Goal: Task Accomplishment & Management: Manage account settings

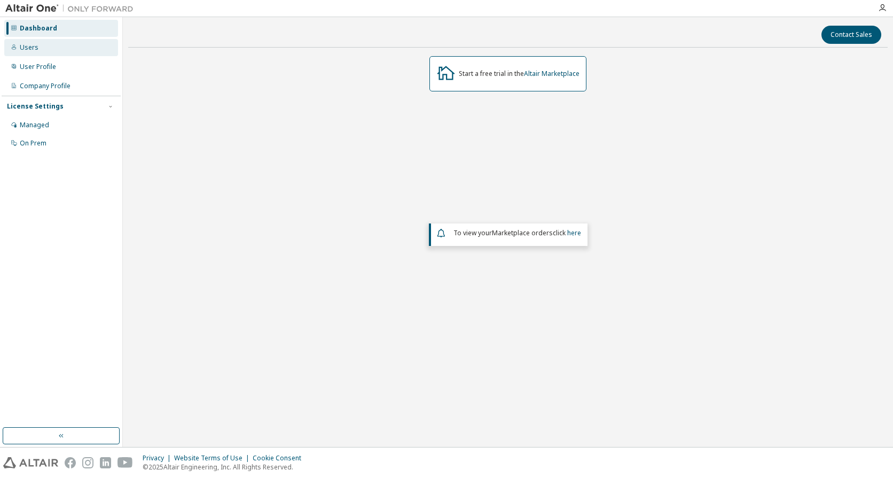
click at [72, 49] on div "Users" at bounding box center [61, 47] width 114 height 17
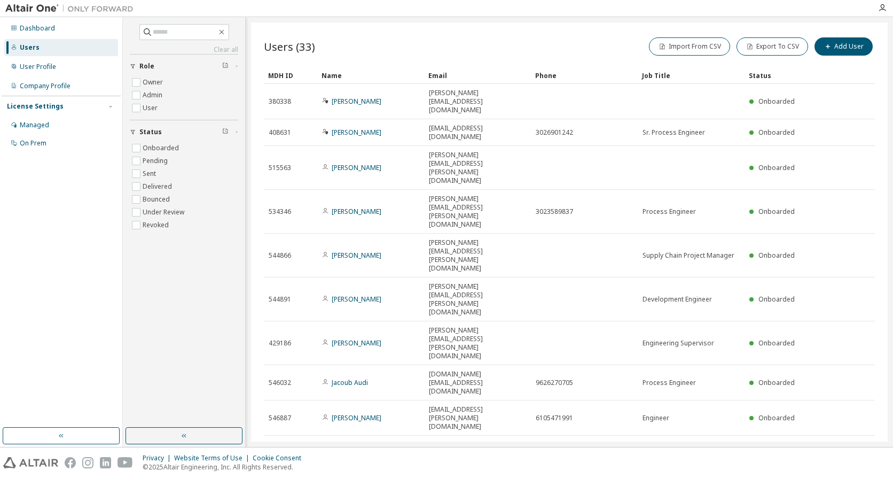
click at [356, 477] on span "Showing entries 1 through 10 of 33" at bounding box center [318, 484] width 99 height 9
click at [342, 477] on span "Showing entries 1 through 10 of 33" at bounding box center [318, 484] width 99 height 9
click at [337, 477] on span "Showing entries 1 through 10 of 33" at bounding box center [318, 484] width 99 height 9
click at [326, 477] on span "Showing entries 1 through 10 of 33" at bounding box center [318, 484] width 99 height 9
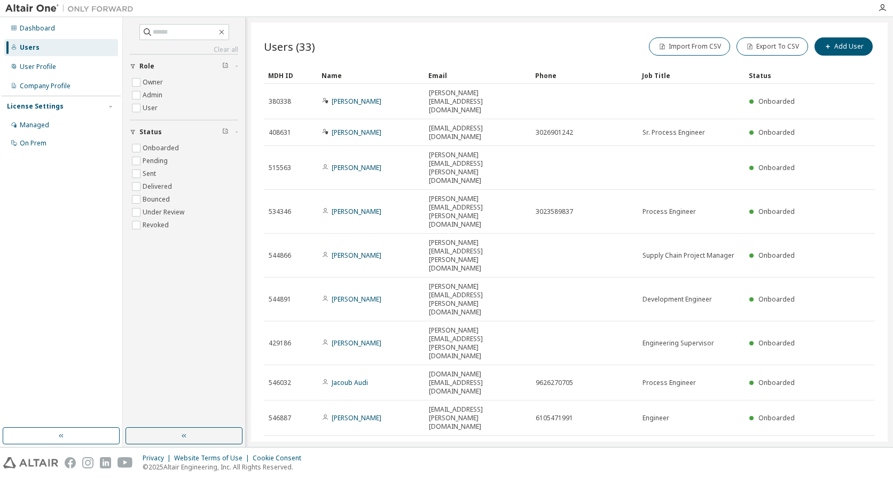
click at [315, 477] on span "Showing entries 1 through 10 of 33" at bounding box center [318, 484] width 99 height 9
click at [288, 477] on span "Showing entries 1 through 10 of 33" at bounding box center [318, 484] width 99 height 9
drag, startPoint x: 523, startPoint y: 345, endPoint x: 481, endPoint y: 345, distance: 41.7
click at [883, 11] on icon "button" at bounding box center [882, 8] width 9 height 9
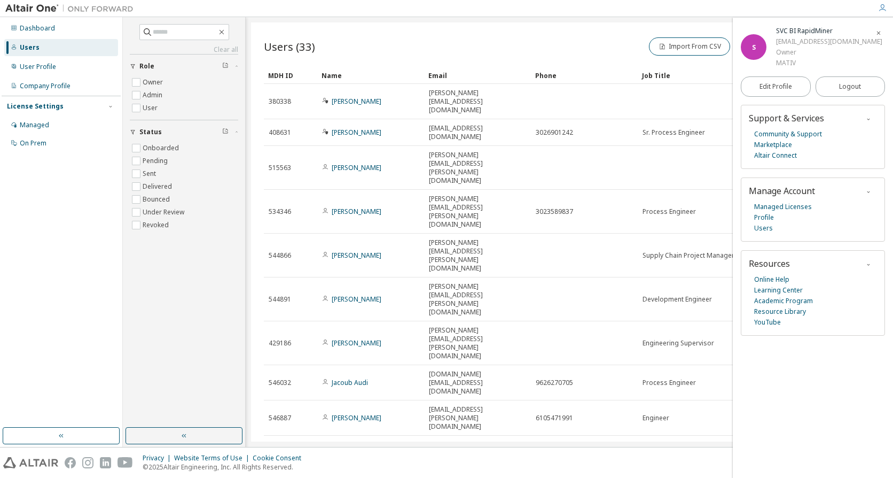
click at [791, 43] on div "[EMAIL_ADDRESS][DOMAIN_NAME]" at bounding box center [829, 41] width 106 height 11
click at [886, 10] on icon "button" at bounding box center [882, 8] width 9 height 9
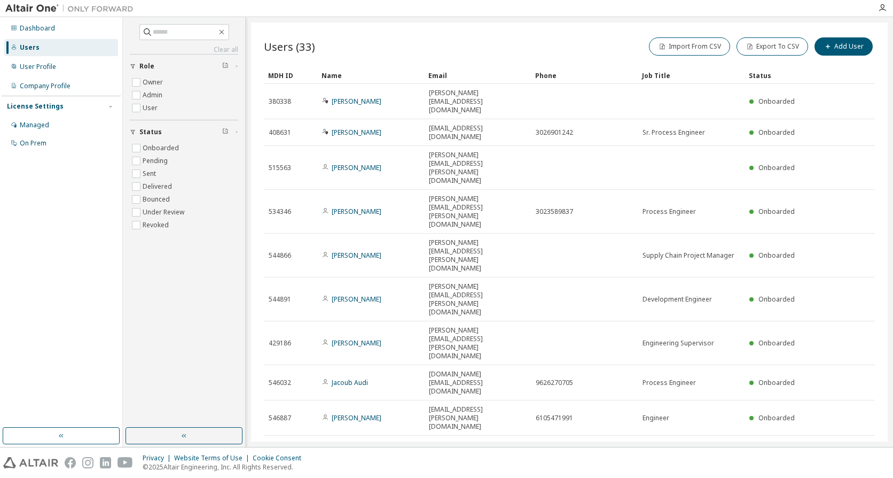
click at [362, 477] on span "Showing entries 1 through 10 of 33" at bounding box center [318, 484] width 99 height 9
click at [429, 366] on div "Users (33) Import From CSV Export To CSV Add User Clear Load Save Save As Field…" at bounding box center [569, 231] width 637 height 419
click at [44, 69] on div "User Profile" at bounding box center [38, 67] width 36 height 9
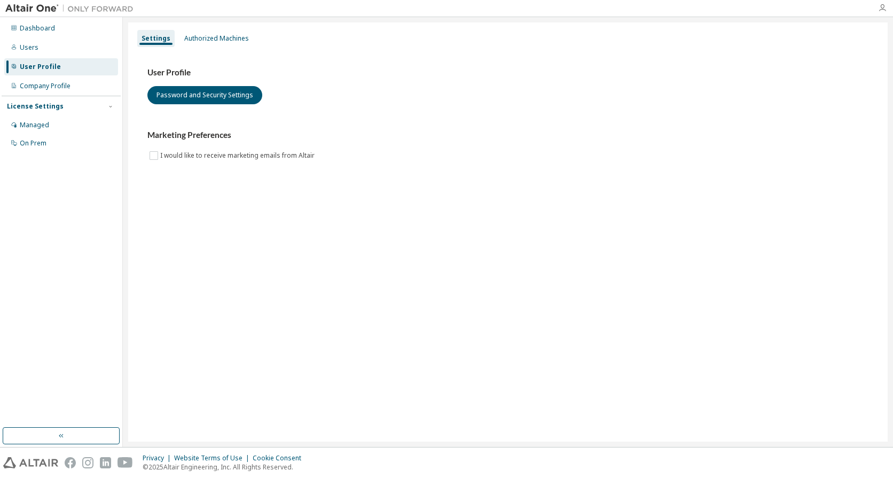
click at [876, 11] on div at bounding box center [882, 8] width 21 height 9
click at [878, 11] on icon "button" at bounding box center [882, 8] width 9 height 9
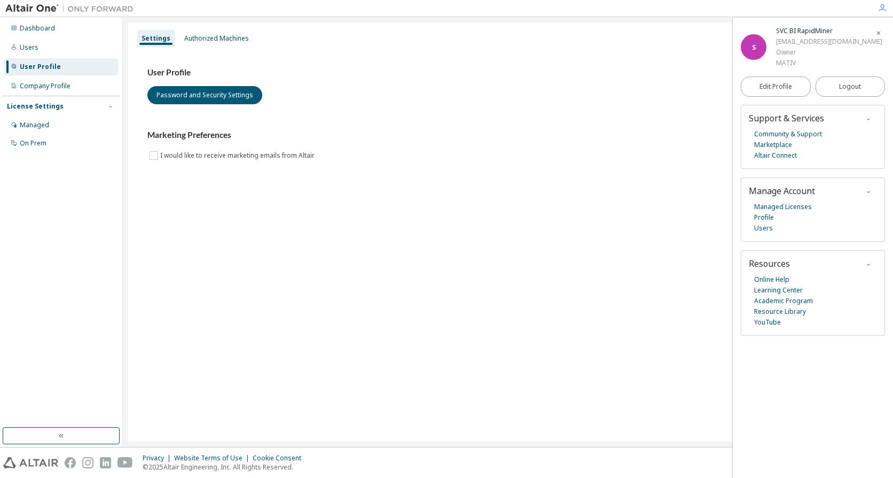
click at [882, 12] on icon "button" at bounding box center [882, 8] width 9 height 9
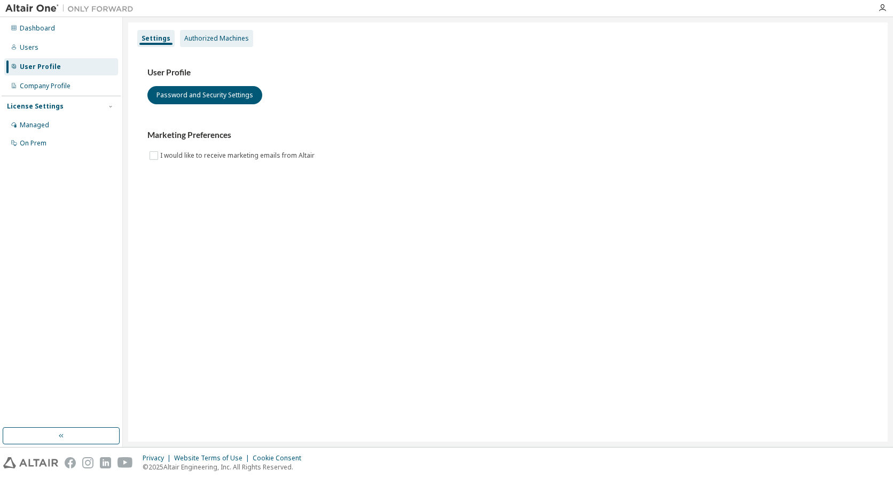
click at [200, 34] on div "Authorized Machines" at bounding box center [216, 38] width 65 height 9
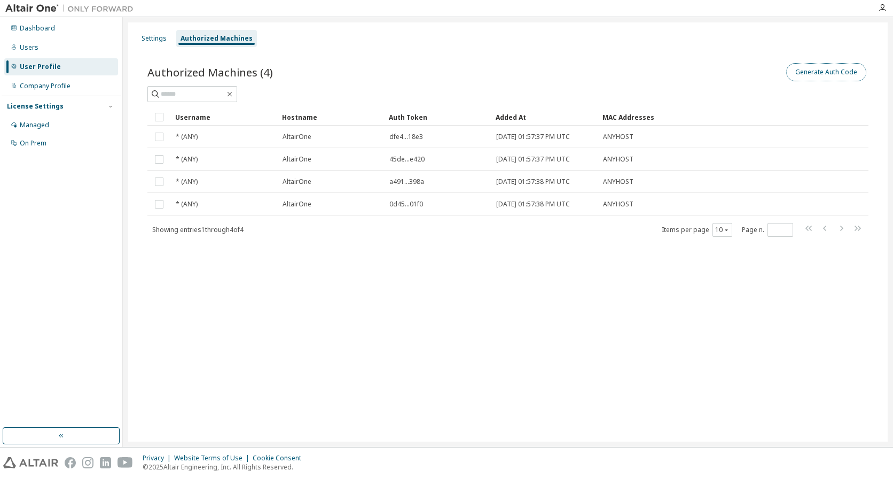
click at [821, 71] on button "Generate Auth Code" at bounding box center [826, 72] width 80 height 18
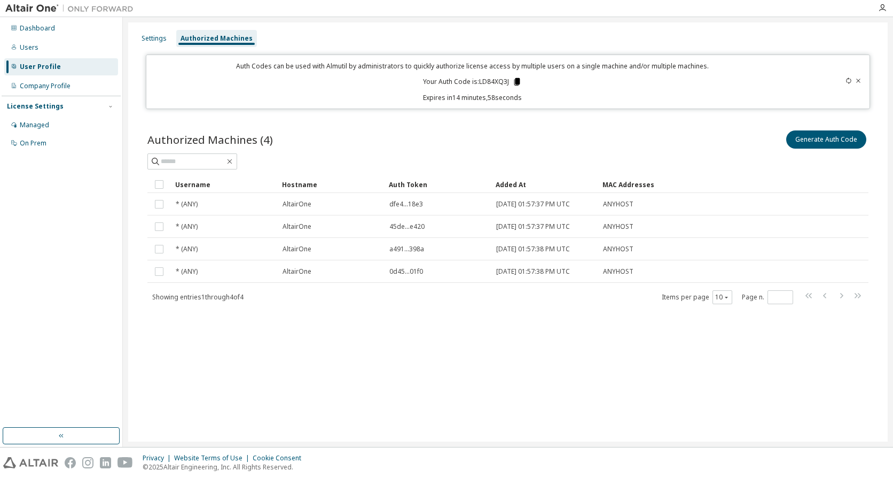
click at [519, 82] on icon at bounding box center [517, 81] width 6 height 7
click at [565, 344] on div "Settings Authorized Machines Auth Codes can be used with Almutil by administrat…" at bounding box center [508, 231] width 760 height 419
click at [859, 83] on icon at bounding box center [858, 80] width 6 height 6
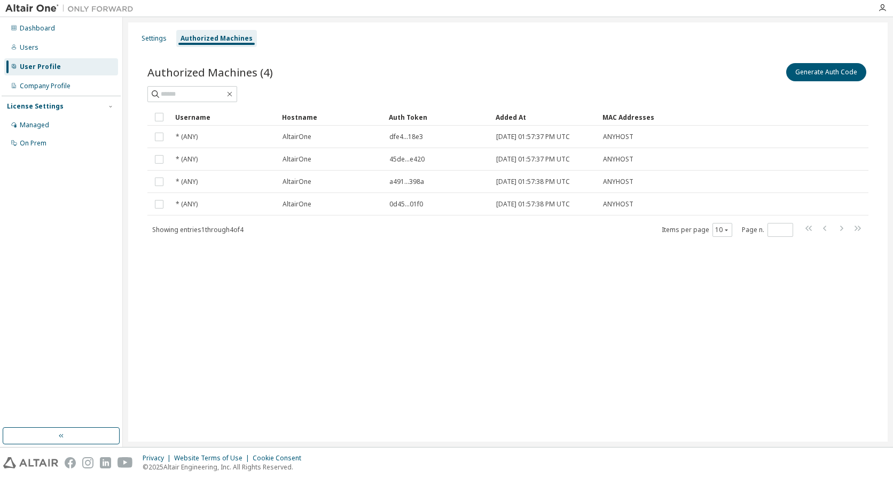
click at [580, 66] on div "Generate Auth Code" at bounding box center [688, 72] width 361 height 22
click at [828, 72] on button "Generate Auth Code" at bounding box center [826, 72] width 80 height 18
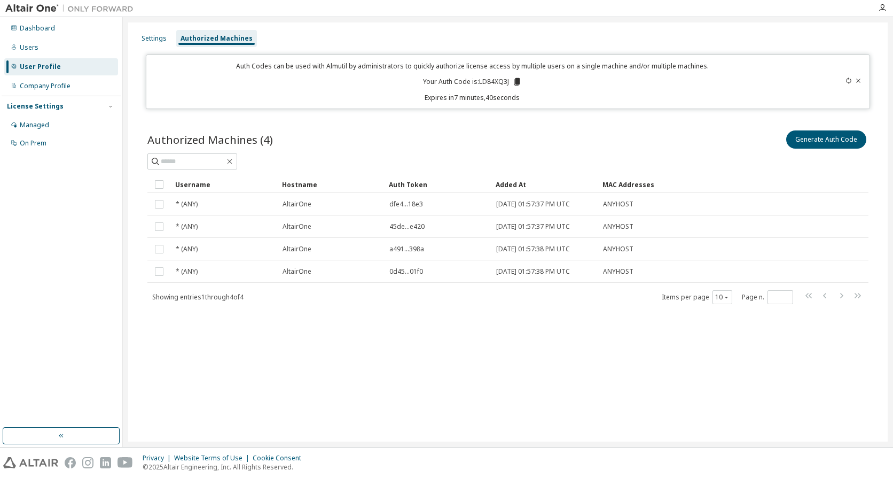
click at [465, 95] on p "Expires in 7 minutes, 40 seconds" at bounding box center [472, 97] width 639 height 9
click at [849, 82] on icon at bounding box center [849, 80] width 6 height 6
click at [847, 81] on icon at bounding box center [848, 80] width 5 height 6
click at [518, 84] on icon at bounding box center [518, 81] width 6 height 7
click at [74, 131] on div "Managed" at bounding box center [61, 124] width 114 height 17
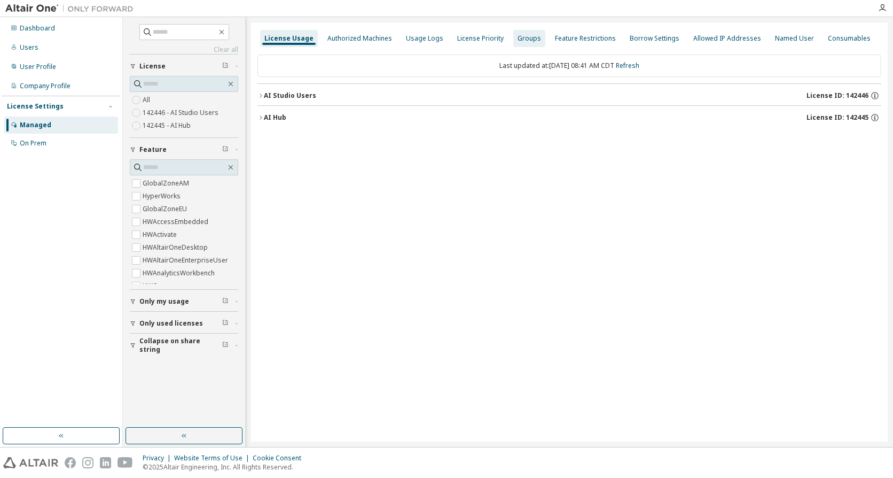
click at [518, 35] on div "Groups" at bounding box center [530, 38] width 24 height 9
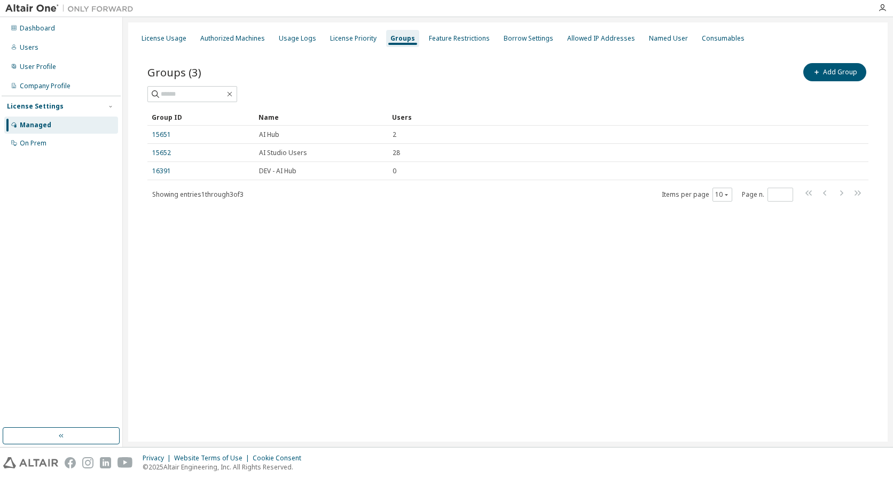
click at [332, 89] on div at bounding box center [507, 94] width 721 height 16
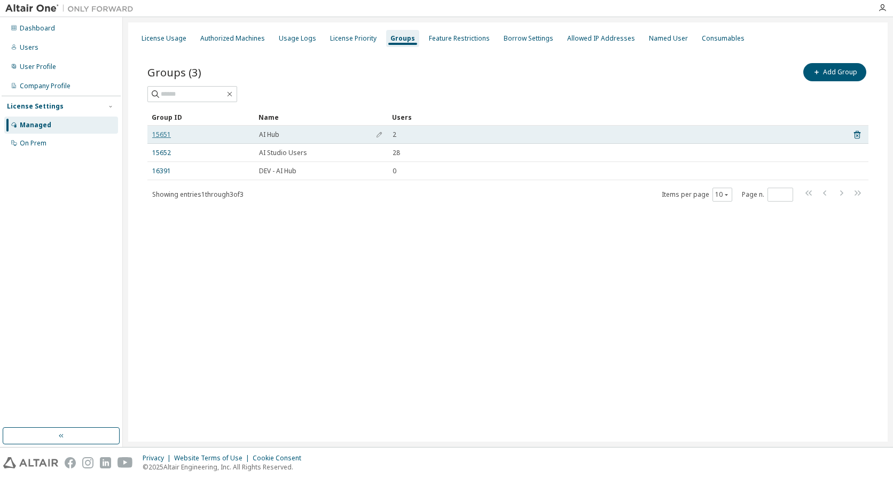
click at [165, 137] on link "15651" at bounding box center [161, 134] width 19 height 9
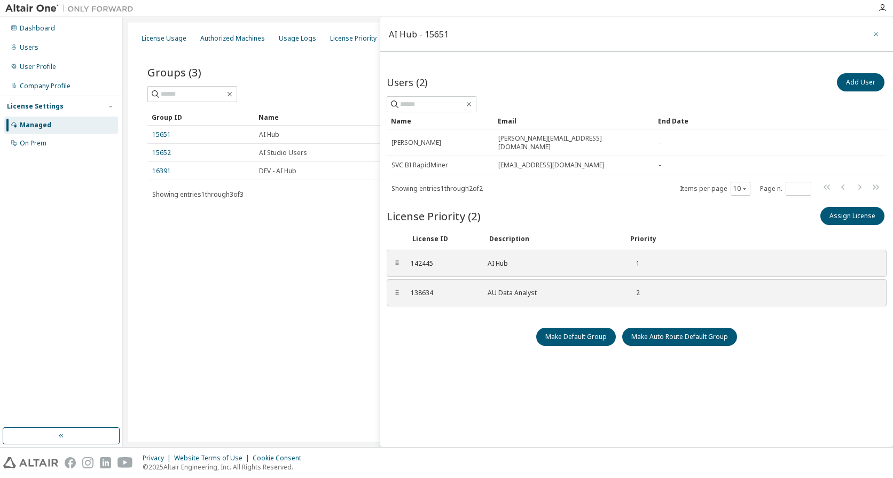
click at [874, 36] on icon "button" at bounding box center [875, 34] width 7 height 9
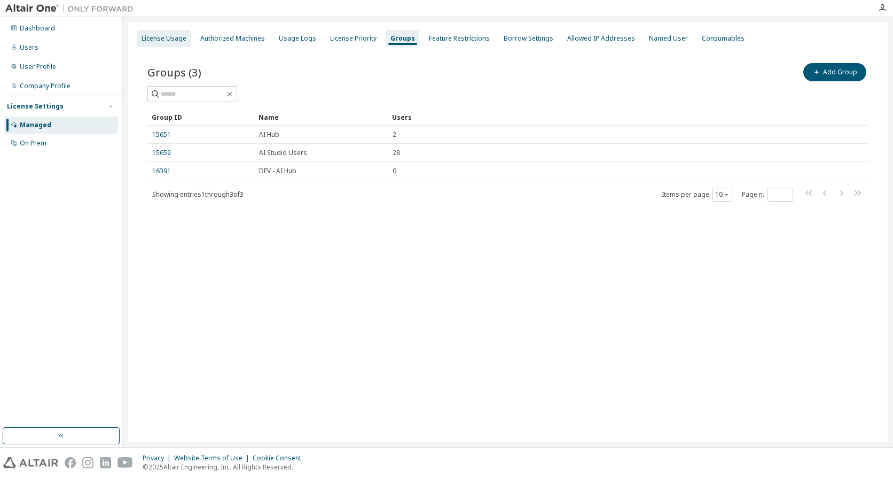
click at [174, 41] on div "License Usage" at bounding box center [164, 38] width 45 height 9
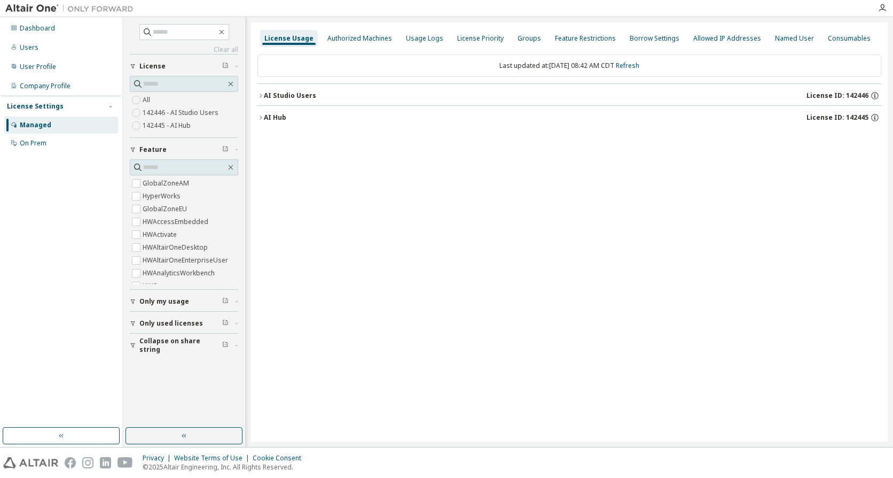
click at [284, 114] on div "AI Hub" at bounding box center [275, 117] width 22 height 9
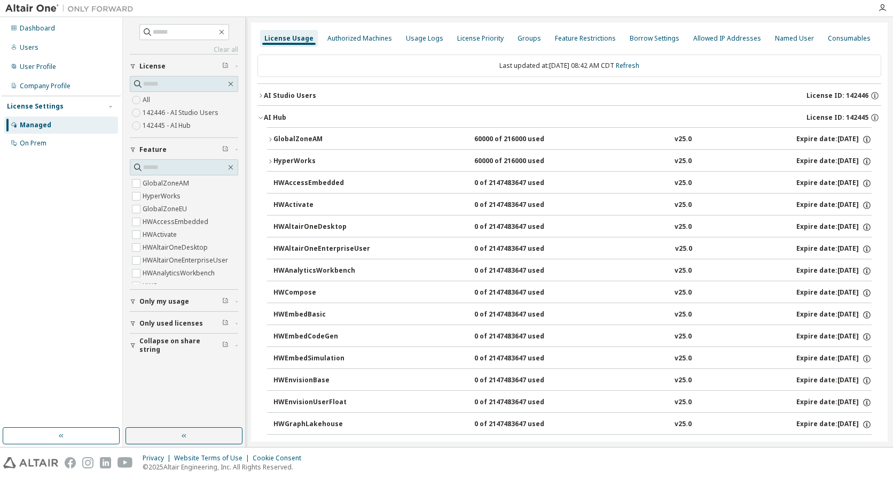
click at [307, 96] on div "AI Studio Users" at bounding box center [290, 95] width 52 height 9
click at [322, 139] on div "GlobalZoneAM" at bounding box center [322, 140] width 96 height 10
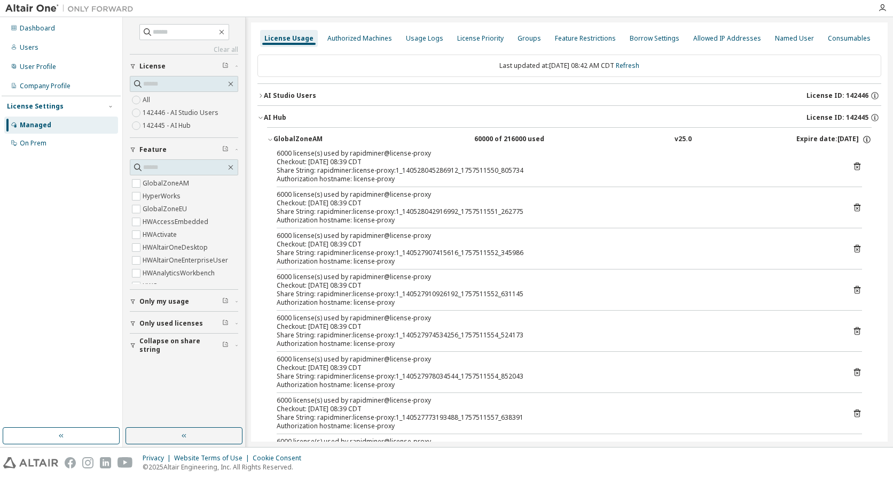
click at [312, 139] on div "GlobalZoneAM" at bounding box center [322, 140] width 96 height 10
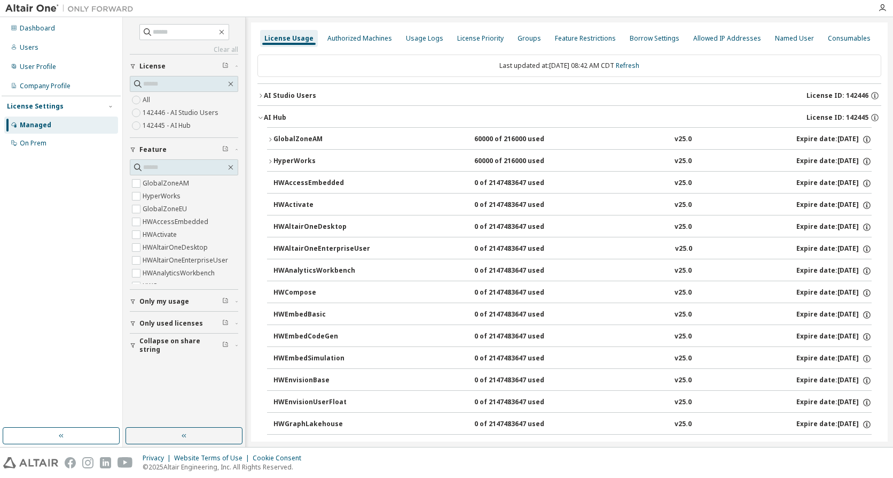
click at [311, 162] on div "HyperWorks" at bounding box center [322, 162] width 96 height 10
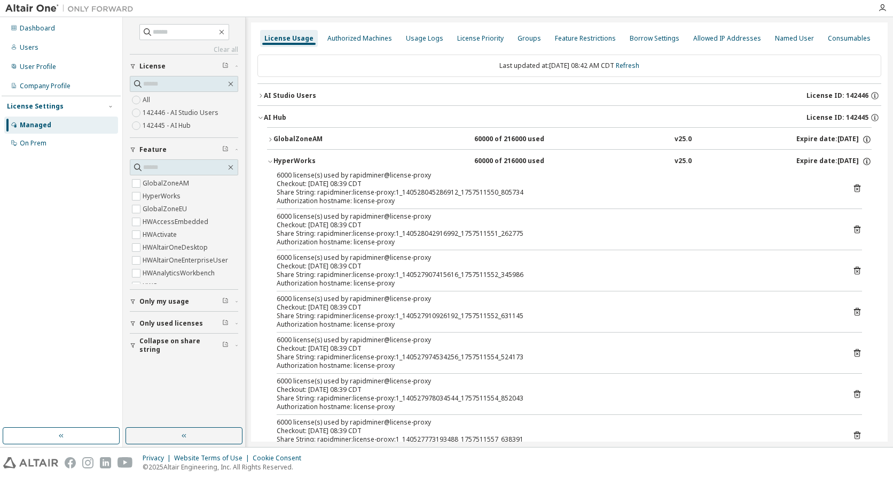
click at [316, 162] on div "HyperWorks" at bounding box center [322, 162] width 96 height 10
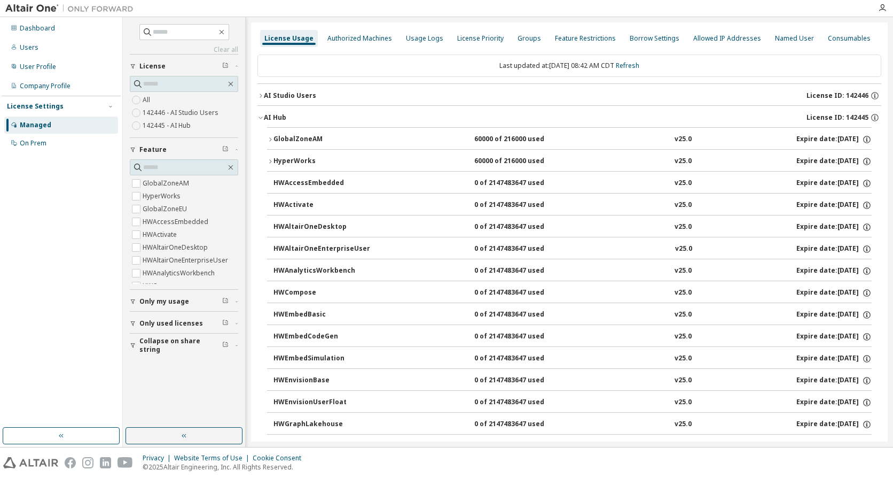
click at [283, 96] on div "AI Studio Users" at bounding box center [290, 95] width 52 height 9
click at [284, 95] on div "AI Studio Users" at bounding box center [290, 95] width 52 height 9
click at [470, 44] on div "License Priority" at bounding box center [480, 38] width 55 height 17
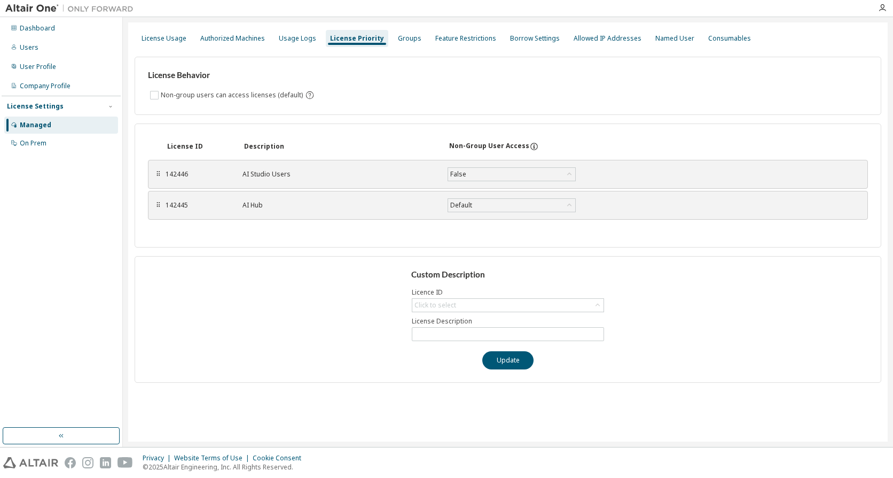
click at [276, 238] on div "License ID Description Non-Group User Access ⠿ 142446 AI Studio Users False Sav…" at bounding box center [508, 185] width 747 height 124
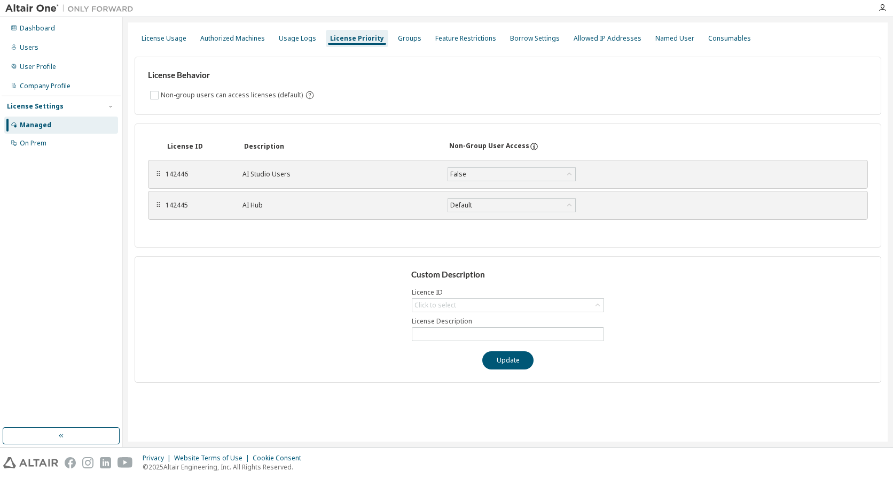
click at [181, 238] on div "License ID Description Non-Group User Access ⠿ 142446 AI Studio Users False Sav…" at bounding box center [508, 185] width 747 height 124
click at [410, 41] on div "Groups" at bounding box center [410, 38] width 24 height 9
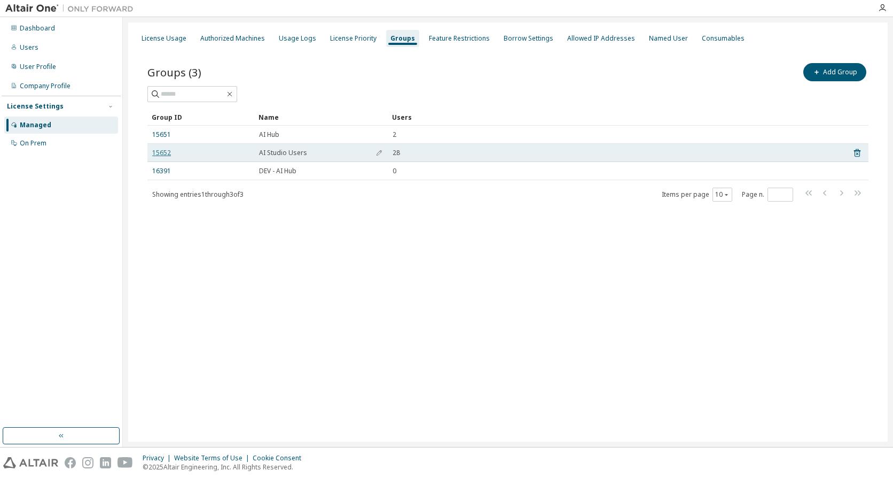
click at [165, 151] on link "15652" at bounding box center [161, 153] width 19 height 9
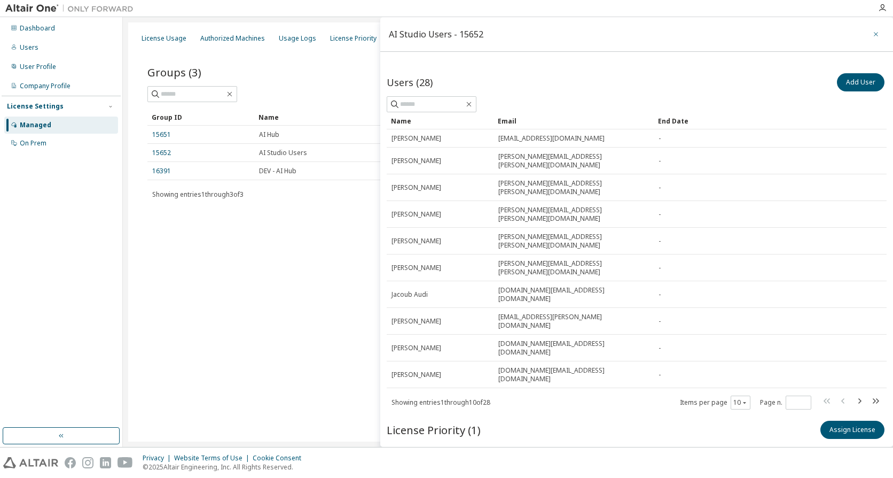
click at [875, 36] on button "button" at bounding box center [876, 34] width 17 height 17
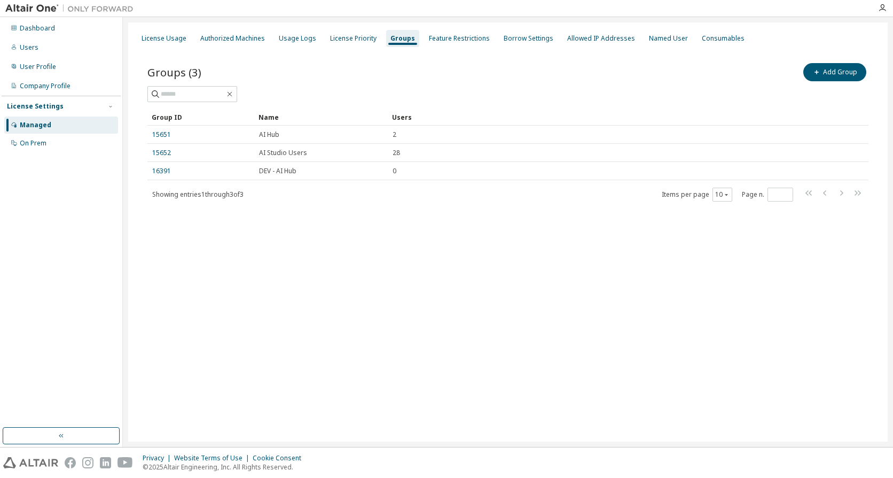
click at [229, 191] on span "Showing entries 1 through 3 of 3" at bounding box center [197, 194] width 91 height 9
click at [165, 43] on div "License Usage" at bounding box center [163, 38] width 53 height 17
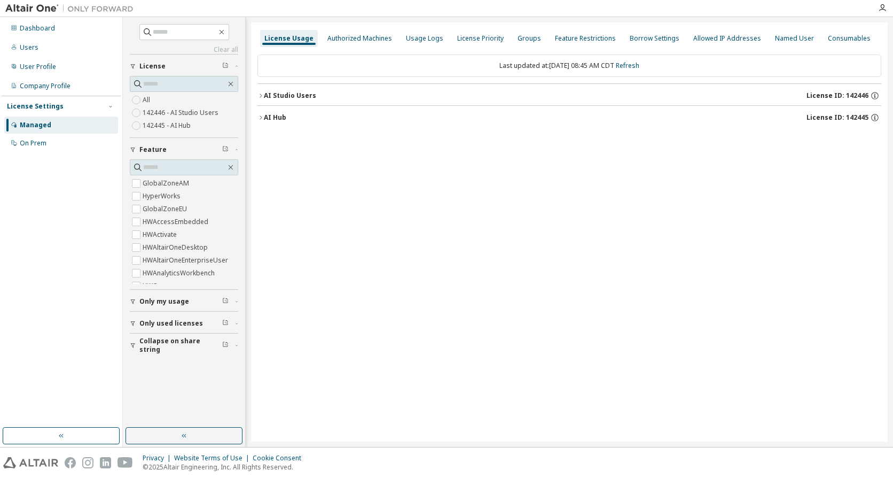
click at [274, 117] on div "AI Hub" at bounding box center [275, 117] width 22 height 9
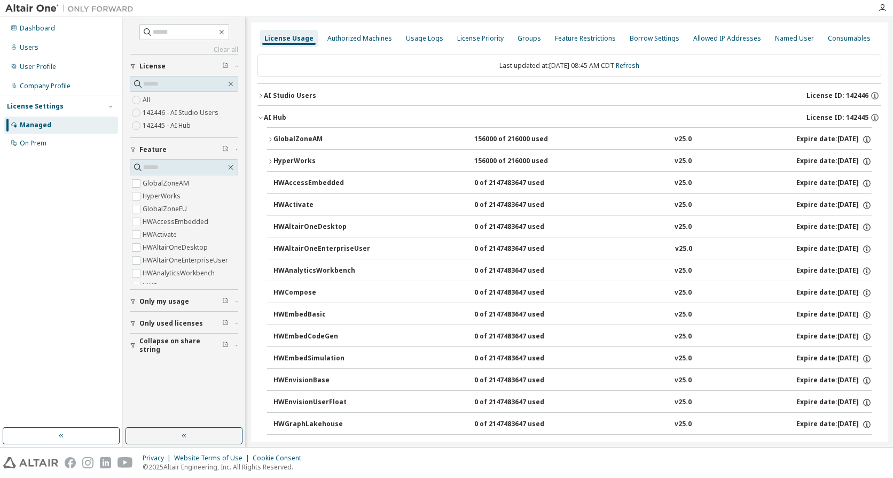
click at [311, 137] on div "GlobalZoneAM" at bounding box center [322, 140] width 96 height 10
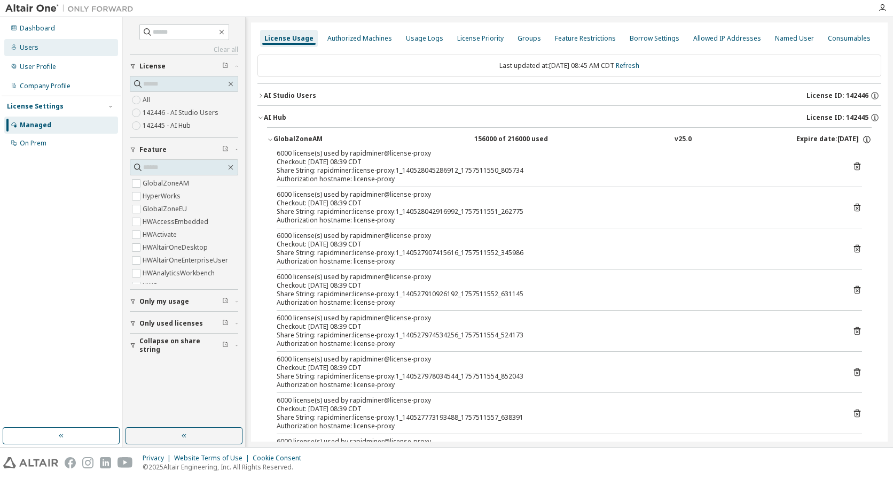
click at [41, 50] on div "Users" at bounding box center [61, 47] width 114 height 17
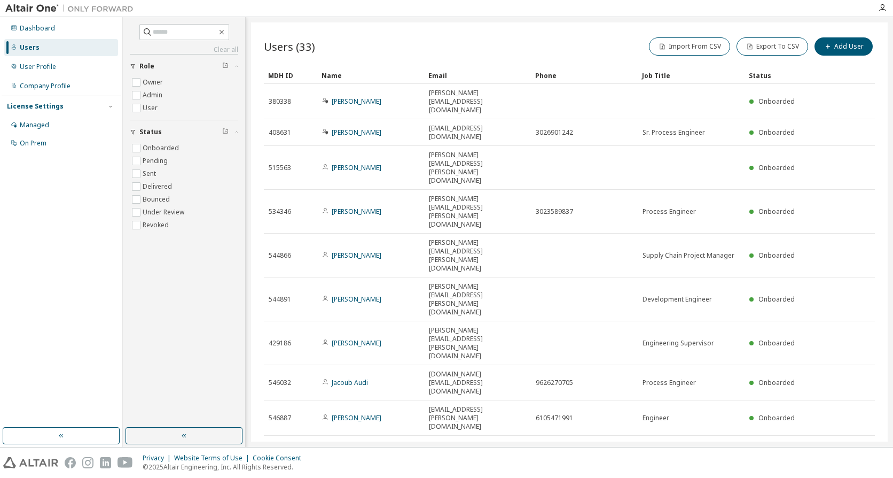
click at [355, 298] on div "Users (33) Import From CSV Export To CSV Add User Clear Load Save Save As Field…" at bounding box center [569, 231] width 637 height 419
click at [352, 477] on span "Showing entries 1 through 10 of 33" at bounding box center [318, 484] width 99 height 9
click at [313, 50] on span "Users (33)" at bounding box center [289, 46] width 51 height 15
click at [303, 45] on span "Users (33)" at bounding box center [289, 46] width 51 height 15
click at [866, 477] on icon "button" at bounding box center [864, 483] width 6 height 5
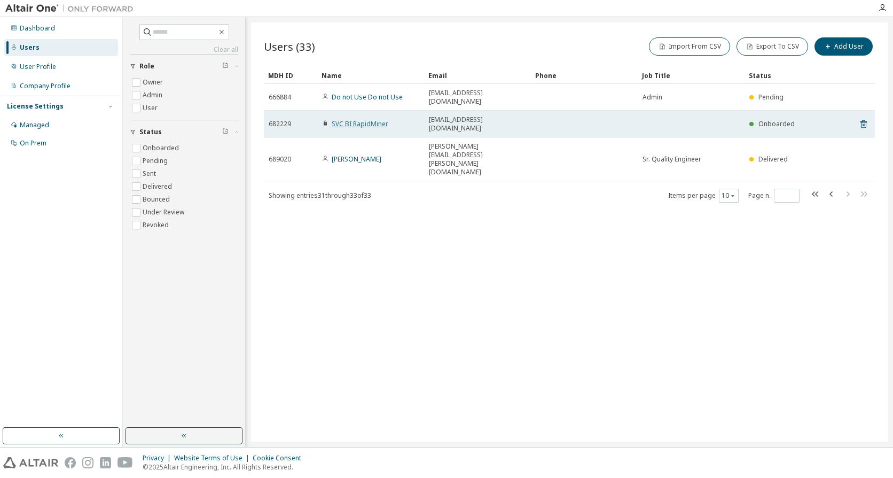
click at [372, 119] on link "SVC BI RapidMiner" at bounding box center [360, 123] width 57 height 9
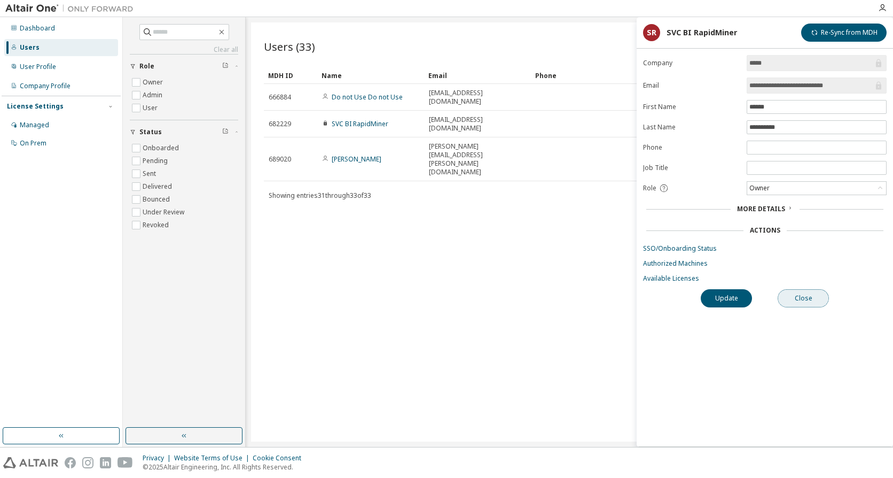
click at [803, 295] on button "Close" at bounding box center [803, 298] width 51 height 18
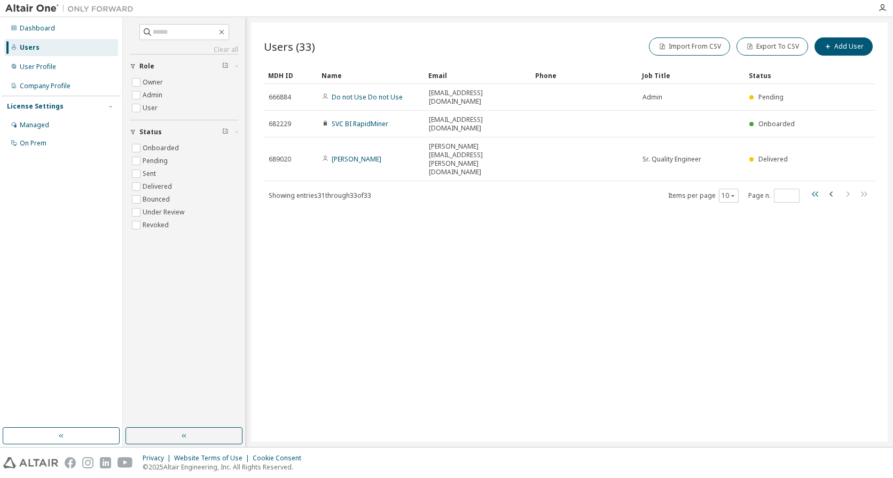
click at [809, 188] on icon "button" at bounding box center [815, 194] width 13 height 13
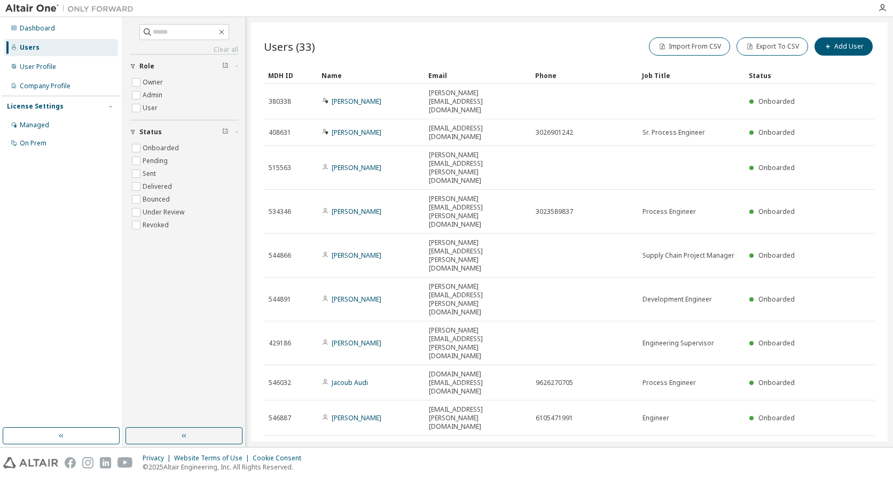
click at [295, 42] on span "Users (33)" at bounding box center [289, 46] width 51 height 15
click at [695, 23] on div "Users (33) Import From CSV Export To CSV Add User Clear Load Save Save As Field…" at bounding box center [569, 231] width 637 height 419
click at [573, 21] on div "Clear all Status Onboarded Pending Sent Delivered Bounced Under Review Revoked …" at bounding box center [508, 232] width 770 height 430
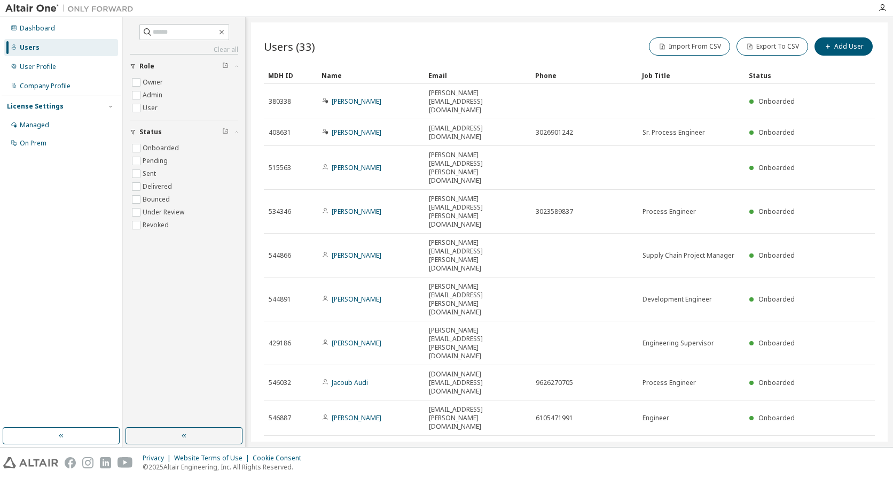
click at [849, 477] on icon "button" at bounding box center [848, 483] width 3 height 5
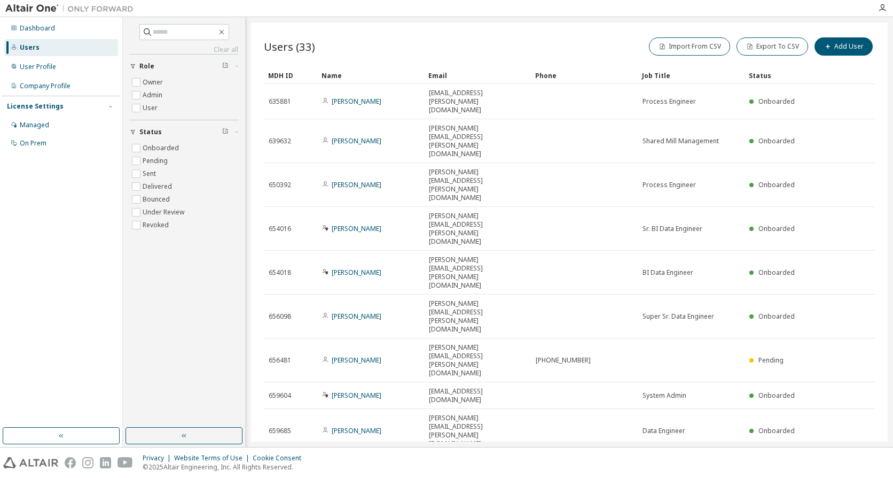
type input "*"
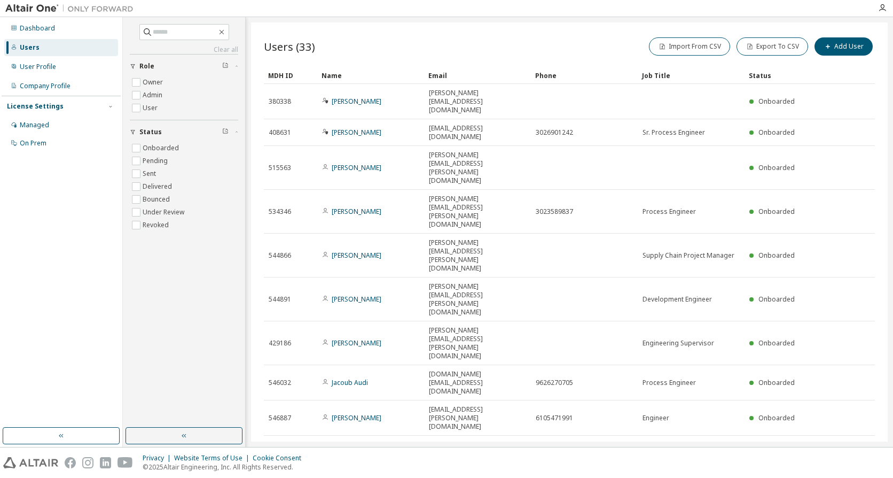
click at [303, 42] on span "Users (33)" at bounding box center [289, 46] width 51 height 15
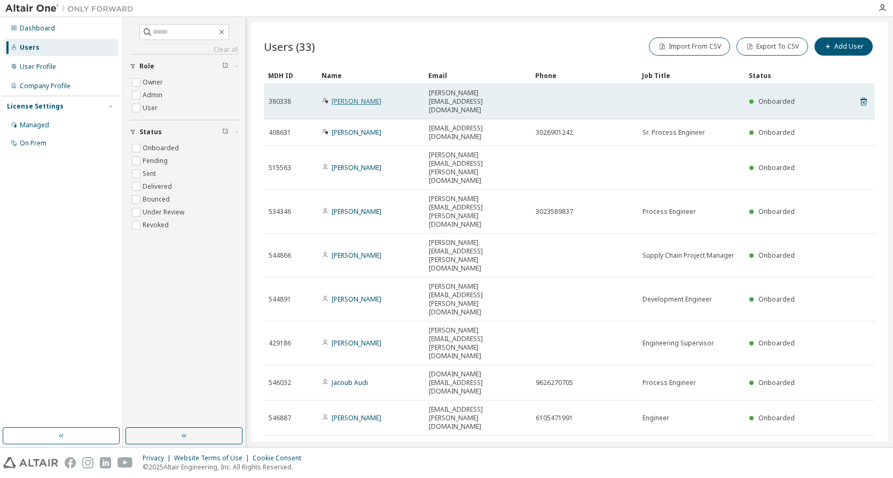
click at [354, 97] on link "[PERSON_NAME]" at bounding box center [357, 101] width 50 height 9
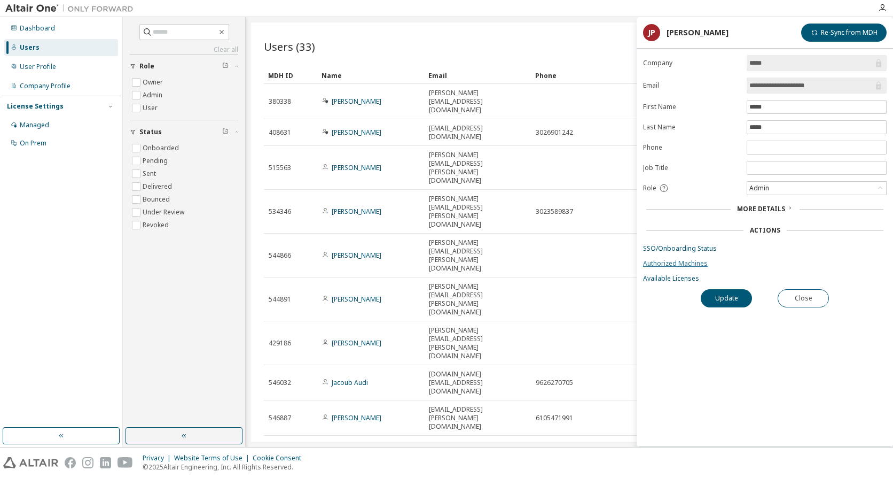
click at [684, 264] on link "Authorized Machines" at bounding box center [765, 263] width 244 height 9
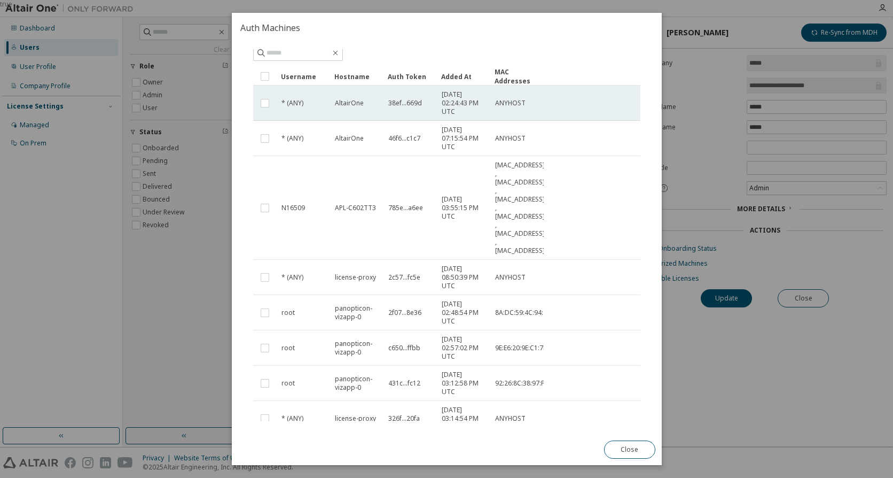
scroll to position [53, 0]
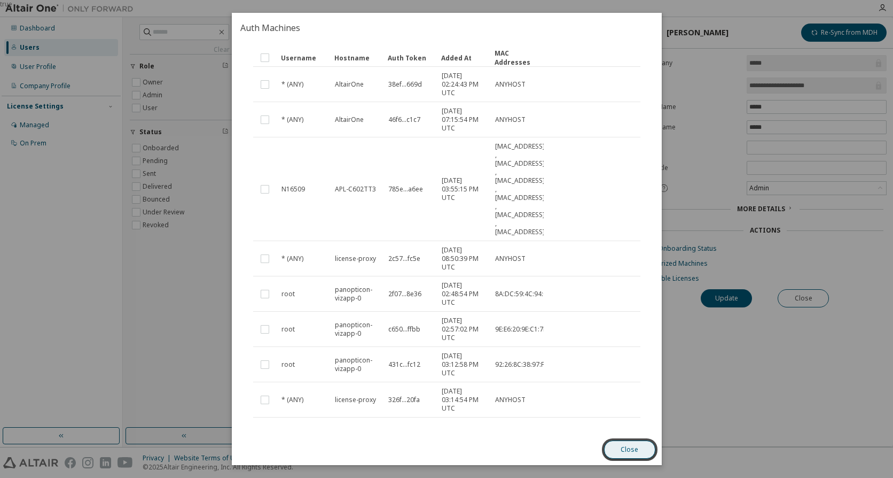
click at [628, 440] on button "Close" at bounding box center [629, 449] width 51 height 18
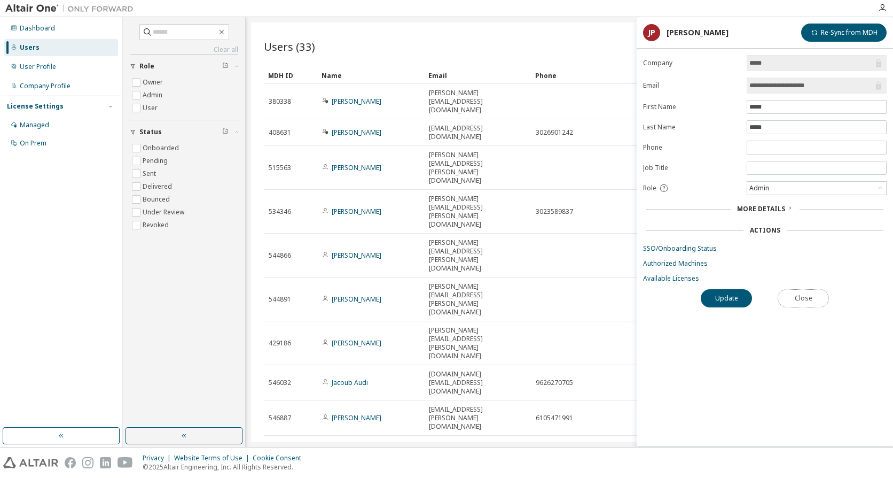
click at [813, 305] on button "Close" at bounding box center [803, 298] width 51 height 18
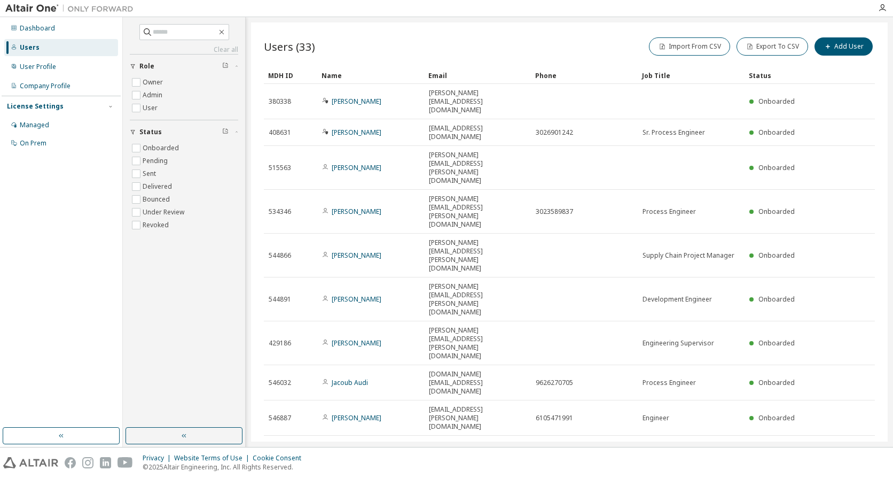
click at [866, 477] on icon "button" at bounding box center [863, 483] width 13 height 13
type input "*"
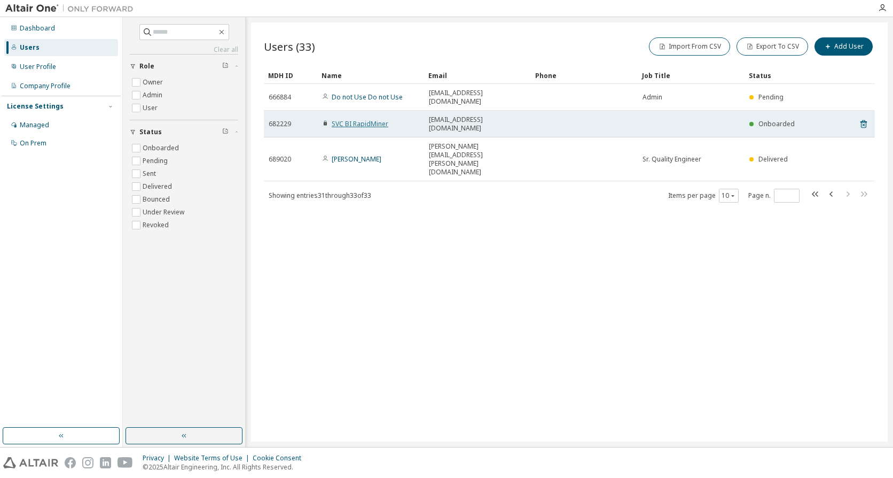
click at [340, 119] on link "SVC BI RapidMiner" at bounding box center [360, 123] width 57 height 9
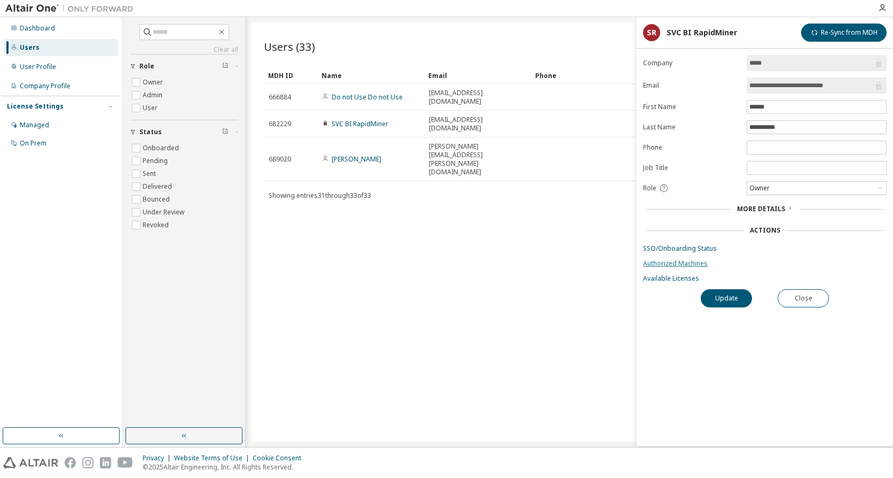
click at [688, 267] on link "Authorized Machines" at bounding box center [765, 263] width 244 height 9
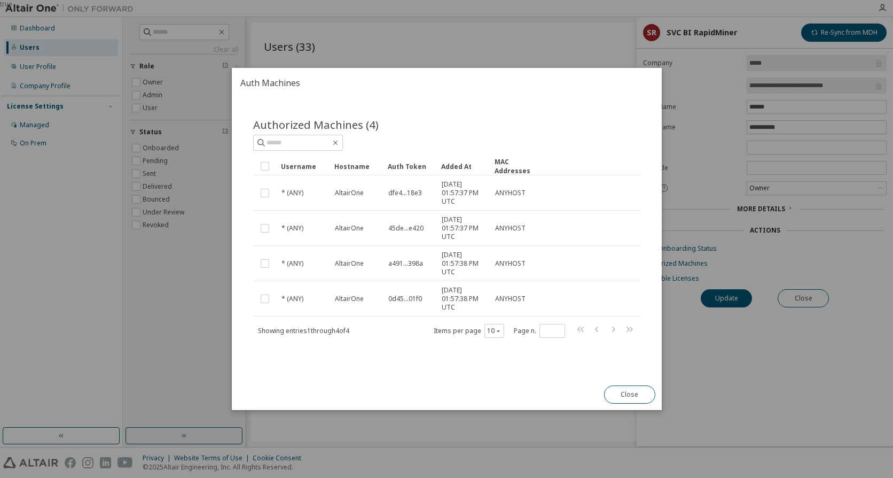
click at [438, 132] on div "Authorized Machines (4)" at bounding box center [446, 134] width 387 height 34
click at [344, 326] on span "Showing entries 1 through 4 of 4" at bounding box center [303, 330] width 91 height 9
click at [341, 327] on span "Showing entries 1 through 4 of 4" at bounding box center [303, 330] width 91 height 9
click at [427, 126] on div "Authorized Machines (4)" at bounding box center [446, 124] width 387 height 15
click at [371, 124] on span "Authorized Machines (4)" at bounding box center [316, 124] width 126 height 15
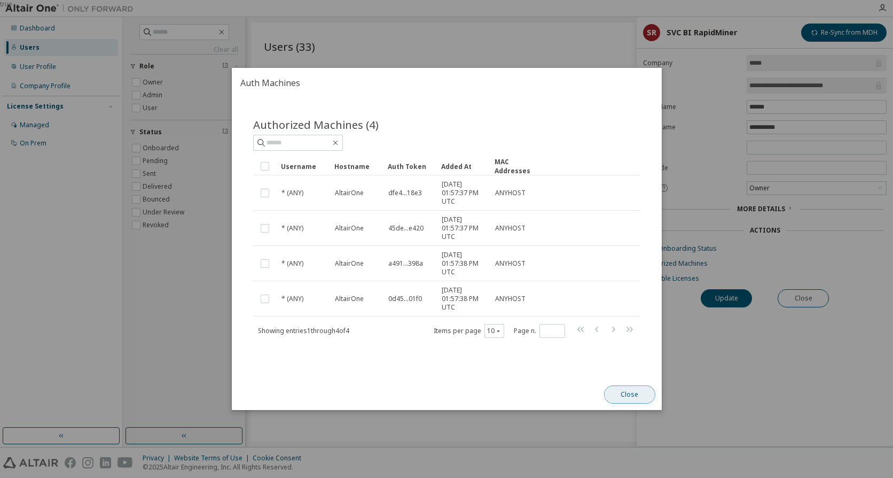
click at [630, 386] on button "Close" at bounding box center [629, 394] width 51 height 18
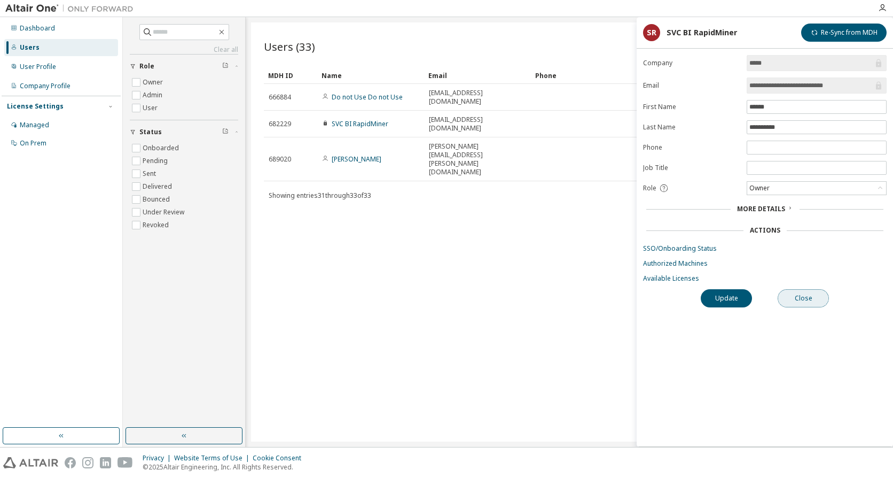
click at [799, 295] on button "Close" at bounding box center [803, 298] width 51 height 18
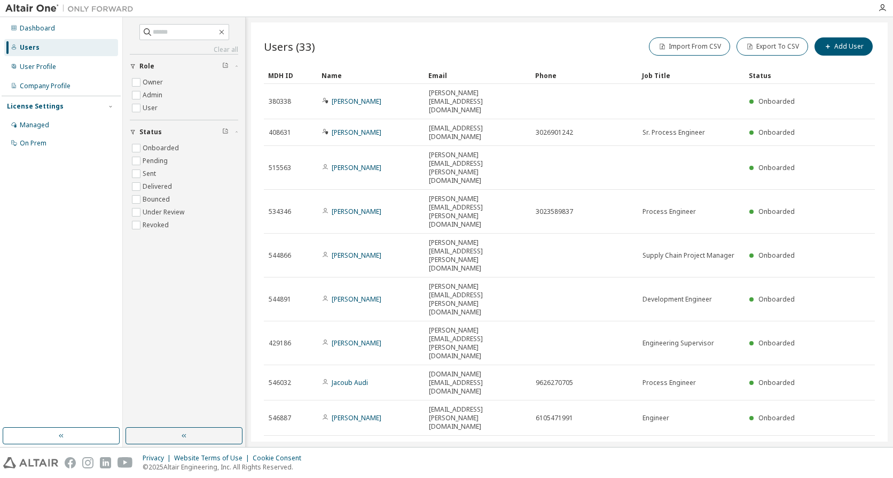
click at [861, 477] on icon "button" at bounding box center [863, 483] width 13 height 13
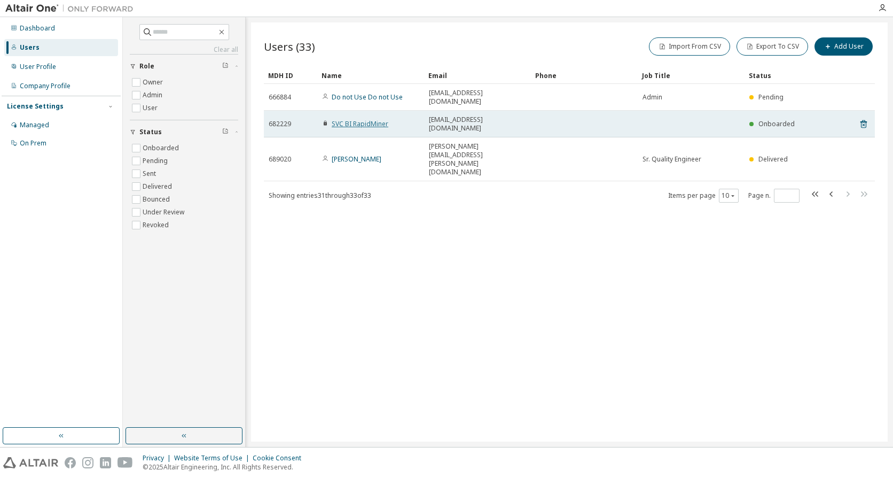
click at [362, 119] on link "SVC BI RapidMiner" at bounding box center [360, 123] width 57 height 9
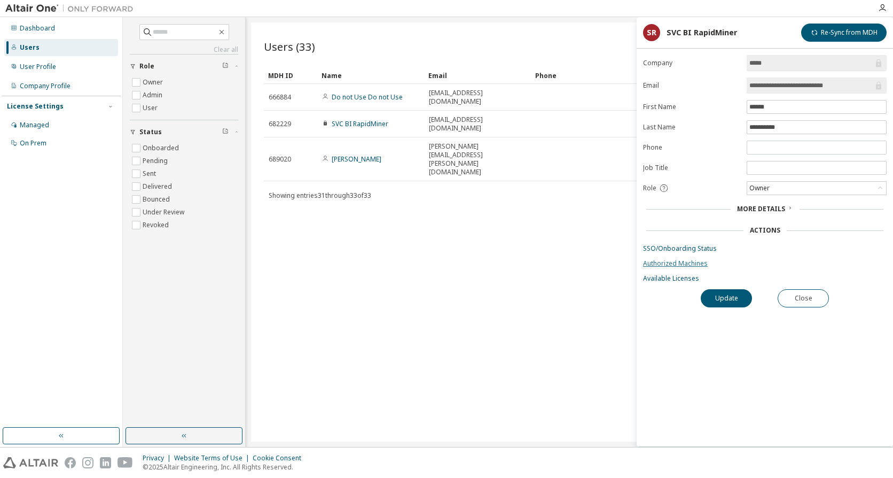
click at [684, 261] on link "Authorized Machines" at bounding box center [765, 263] width 244 height 9
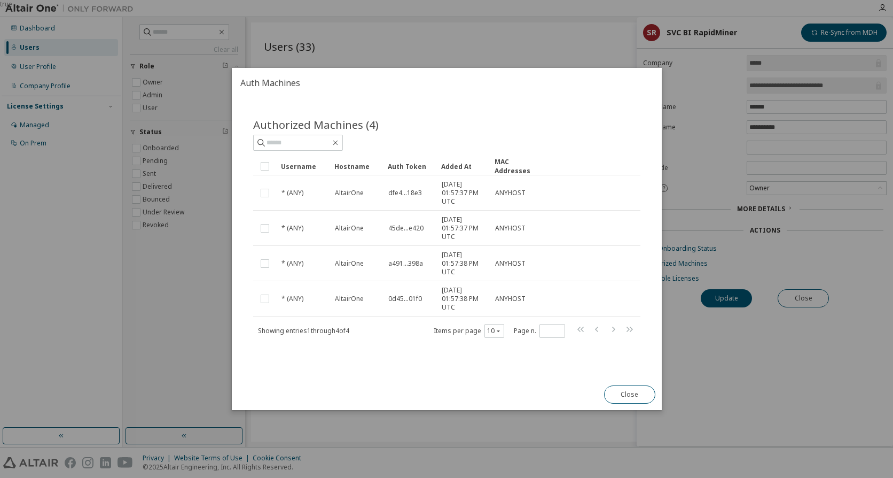
click at [344, 334] on span "Showing entries 1 through 4 of 4" at bounding box center [303, 330] width 91 height 9
click at [274, 80] on h2 "Auth Machines" at bounding box center [447, 83] width 430 height 30
click at [298, 81] on h2 "Auth Machines" at bounding box center [447, 83] width 430 height 30
click at [638, 394] on button "Close" at bounding box center [629, 394] width 51 height 18
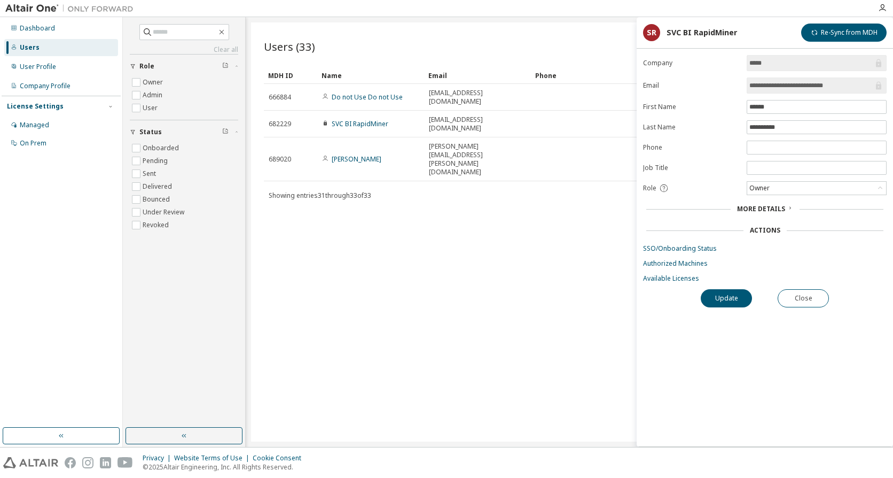
click at [638, 394] on div "**********" at bounding box center [765, 250] width 256 height 391
click at [800, 298] on button "Close" at bounding box center [803, 298] width 51 height 18
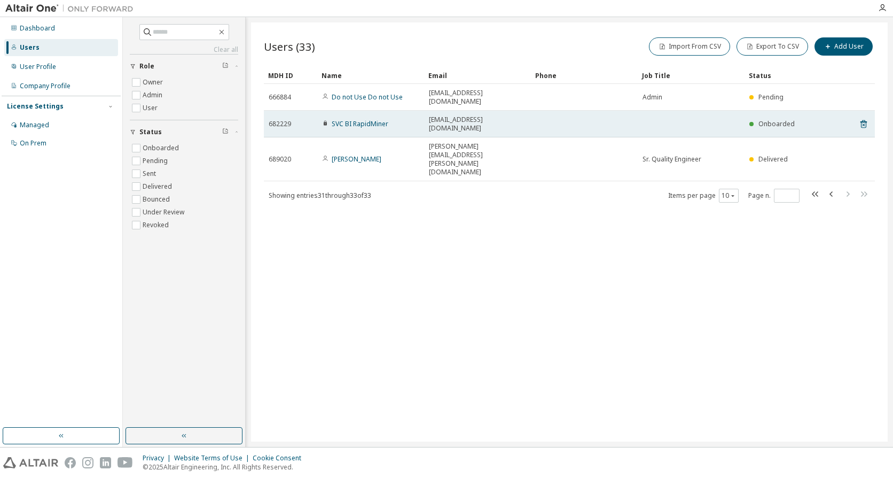
click at [325, 121] on icon at bounding box center [325, 123] width 3 height 5
click at [352, 119] on link "SVC BI RapidMiner" at bounding box center [360, 123] width 57 height 9
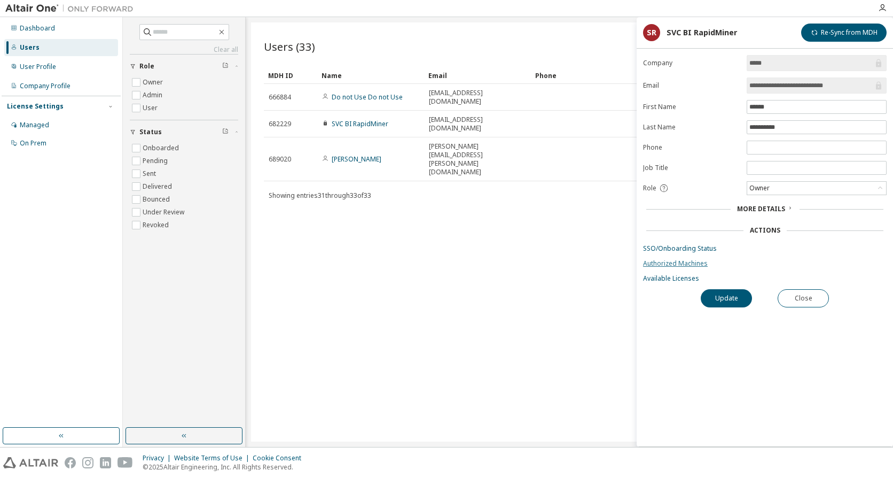
click at [698, 262] on link "Authorized Machines" at bounding box center [765, 263] width 244 height 9
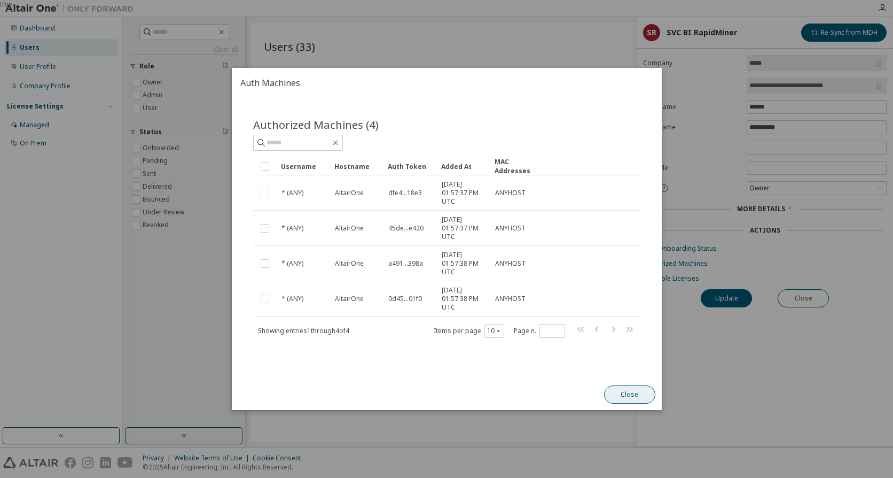
click at [632, 388] on button "Close" at bounding box center [629, 394] width 51 height 18
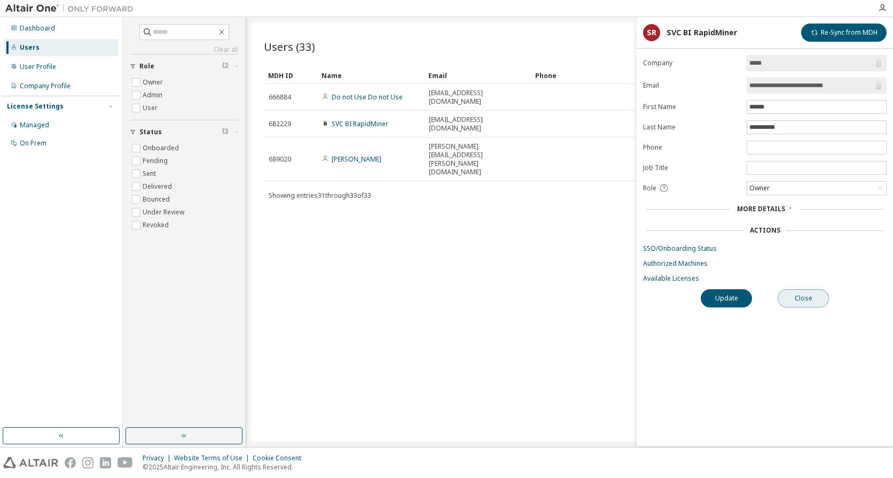
click at [798, 301] on button "Close" at bounding box center [803, 298] width 51 height 18
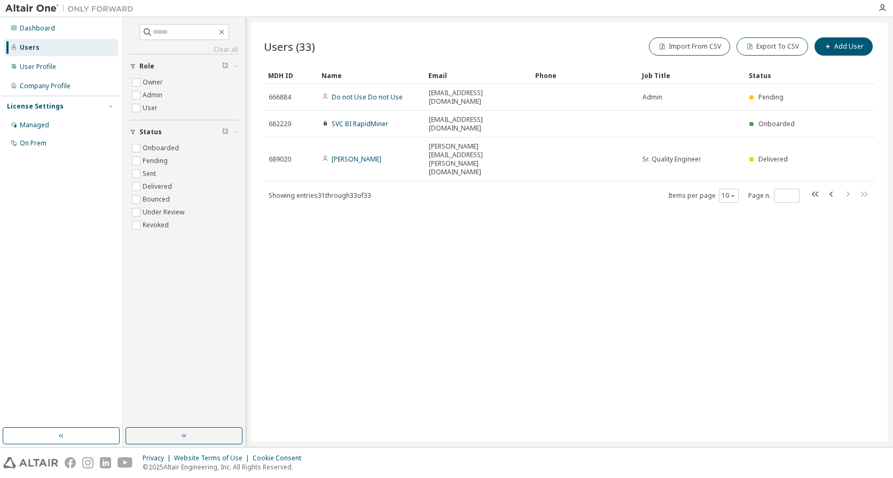
click at [52, 49] on div "Users" at bounding box center [61, 47] width 114 height 17
click at [812, 191] on icon "button" at bounding box center [815, 193] width 6 height 5
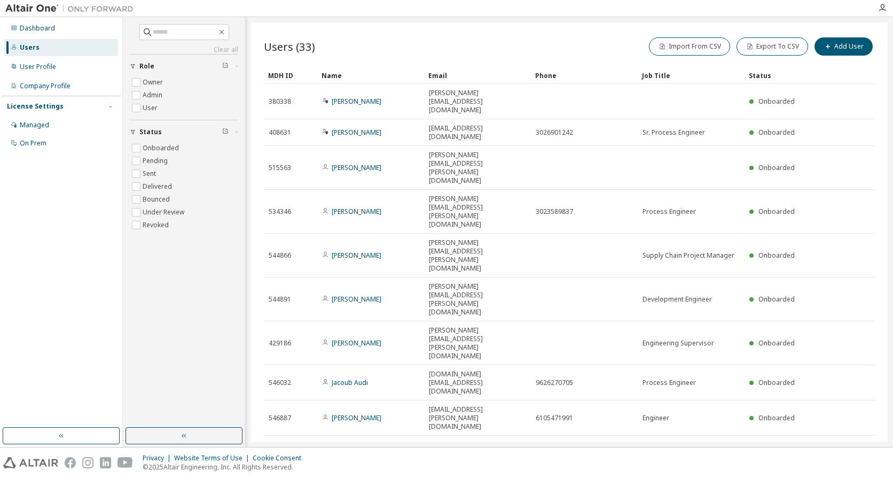
drag, startPoint x: 545, startPoint y: 316, endPoint x: 516, endPoint y: 256, distance: 66.4
click at [544, 316] on div "Users (33) Import From CSV Export To CSV Add User Clear Load Save Save As Field…" at bounding box center [569, 231] width 637 height 419
click at [538, 28] on div "Users (33) Import From CSV Export To CSV Add User Clear Load Save Save As Field…" at bounding box center [569, 231] width 637 height 419
click at [562, 14] on div at bounding box center [505, 8] width 733 height 17
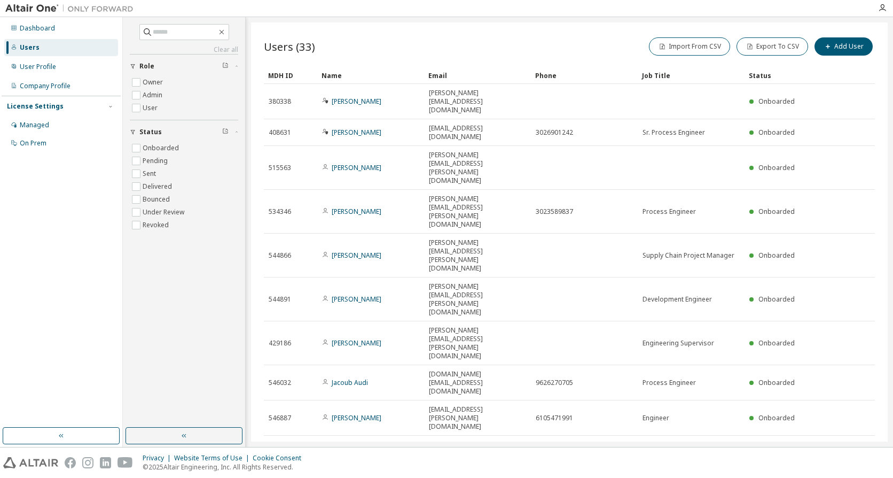
click at [191, 12] on div at bounding box center [505, 8] width 733 height 17
click at [888, 2] on div at bounding box center [882, 8] width 21 height 16
click at [885, 7] on icon "button" at bounding box center [882, 8] width 9 height 9
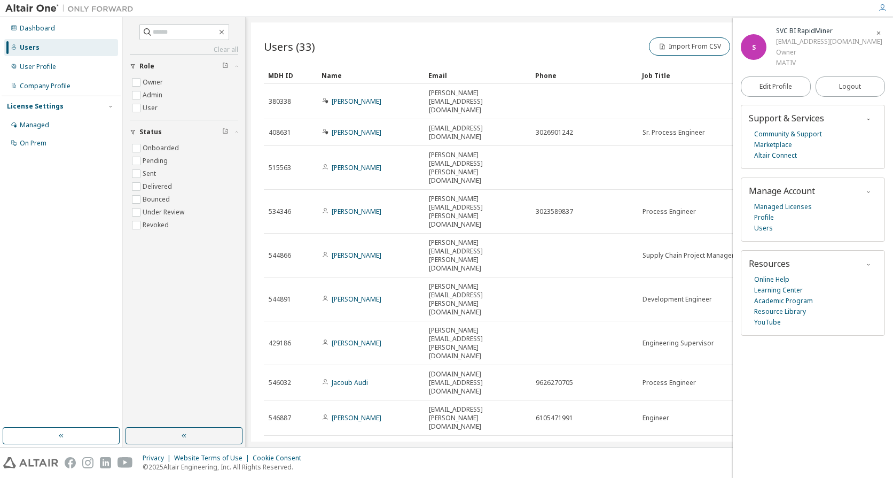
click at [571, 36] on div "Import From CSV Export To CSV Add User" at bounding box center [722, 46] width 306 height 22
click at [876, 30] on icon "button" at bounding box center [879, 33] width 6 height 6
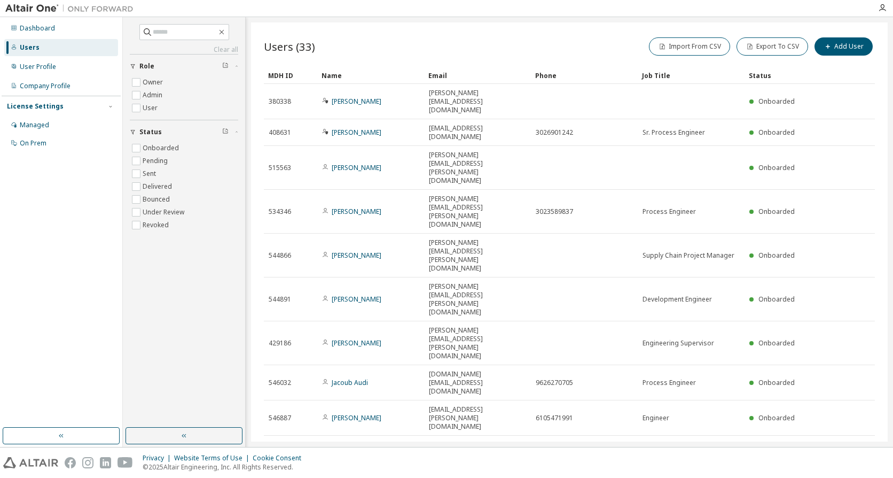
click at [866, 477] on icon "button" at bounding box center [863, 483] width 13 height 13
type input "*"
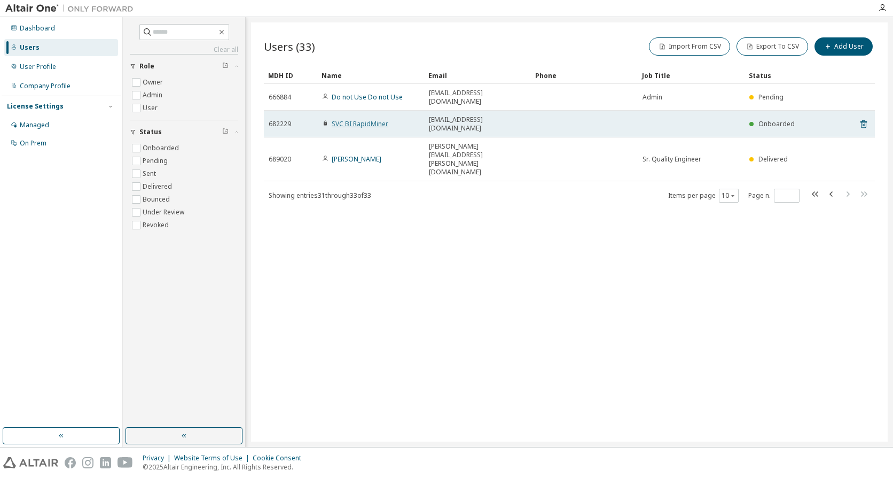
click at [369, 119] on link "SVC BI RapidMiner" at bounding box center [360, 123] width 57 height 9
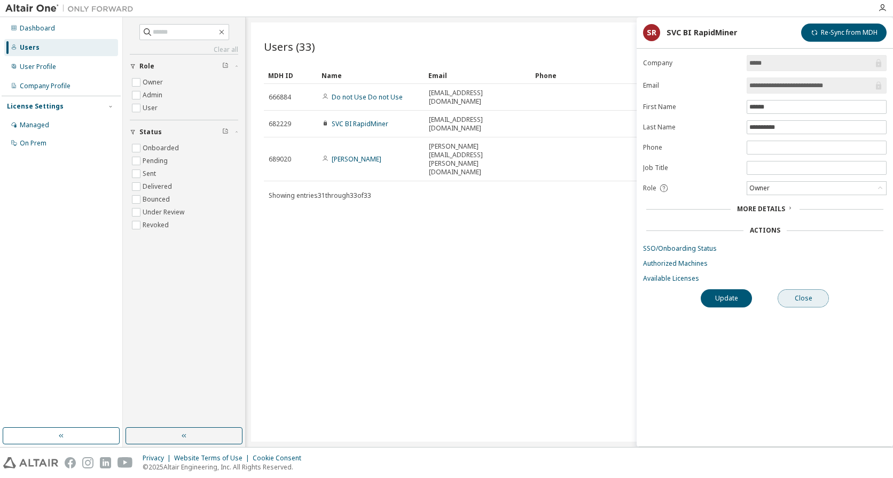
click at [800, 293] on button "Close" at bounding box center [803, 298] width 51 height 18
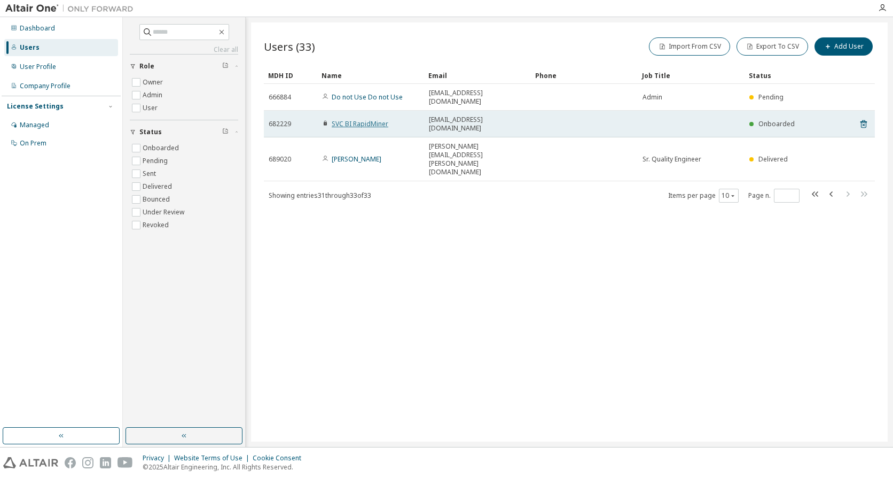
click at [359, 119] on link "SVC BI RapidMiner" at bounding box center [360, 123] width 57 height 9
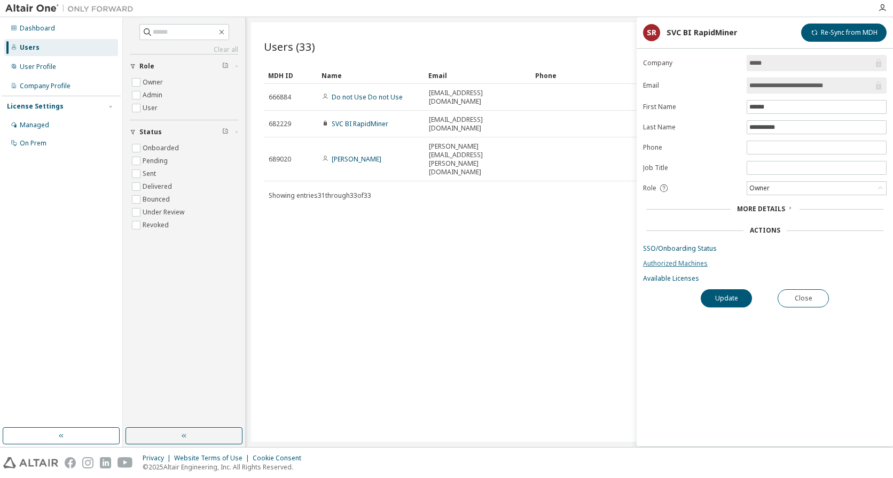
click at [680, 266] on link "Authorized Machines" at bounding box center [765, 263] width 244 height 9
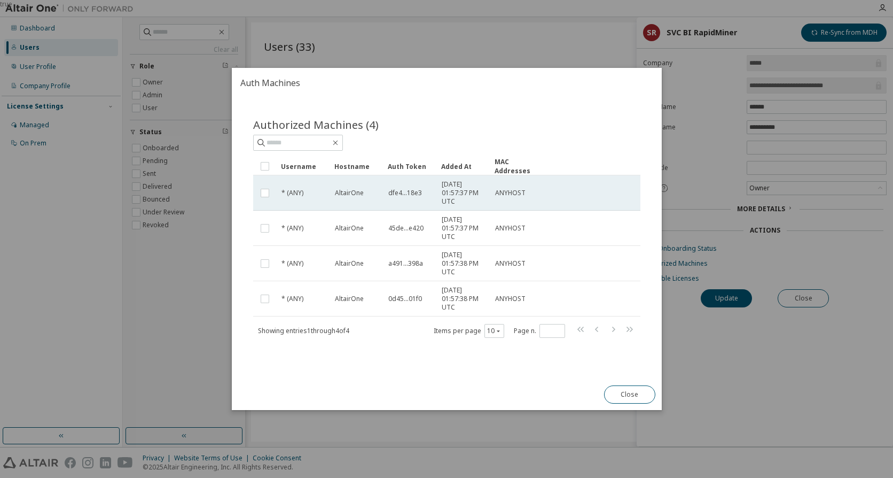
click at [410, 194] on span "dfe4...18e3" at bounding box center [405, 193] width 34 height 9
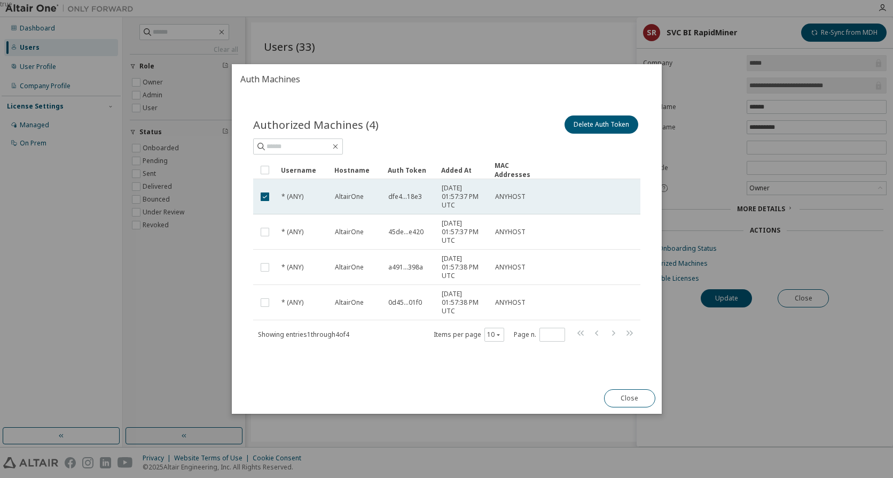
click at [403, 194] on span "dfe4...18e3" at bounding box center [405, 196] width 34 height 9
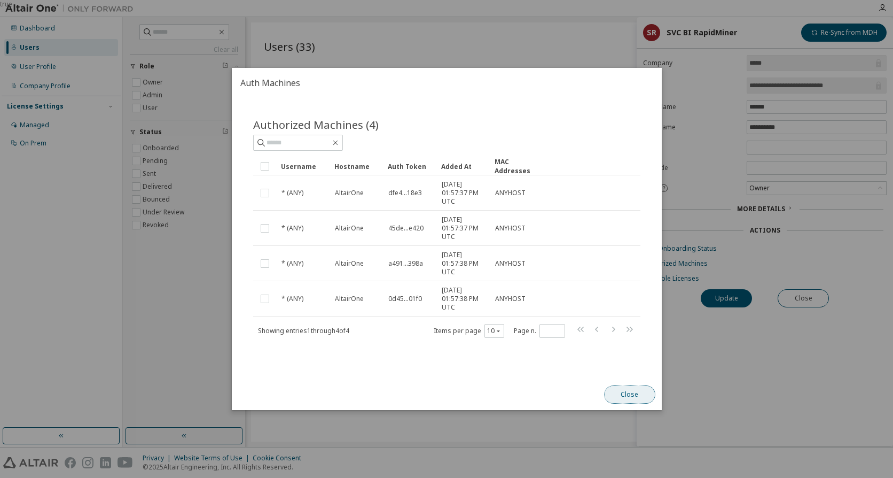
click at [627, 391] on button "Close" at bounding box center [629, 394] width 51 height 18
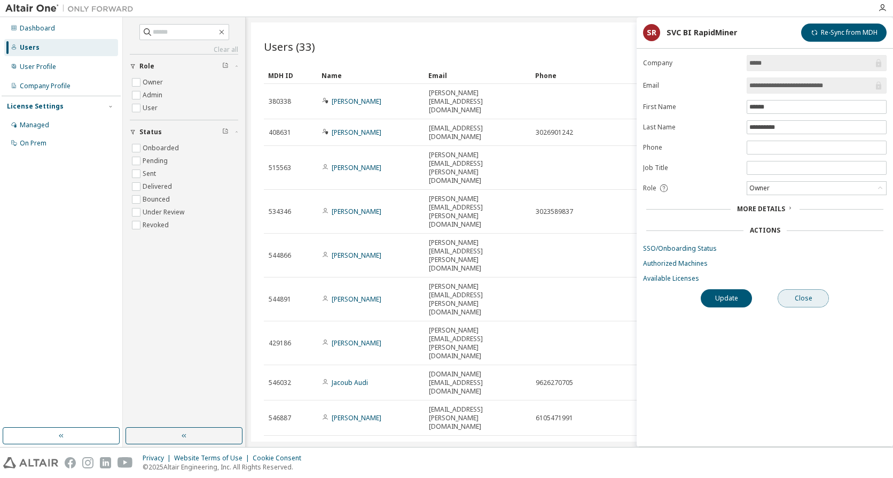
click at [808, 295] on button "Close" at bounding box center [803, 298] width 51 height 18
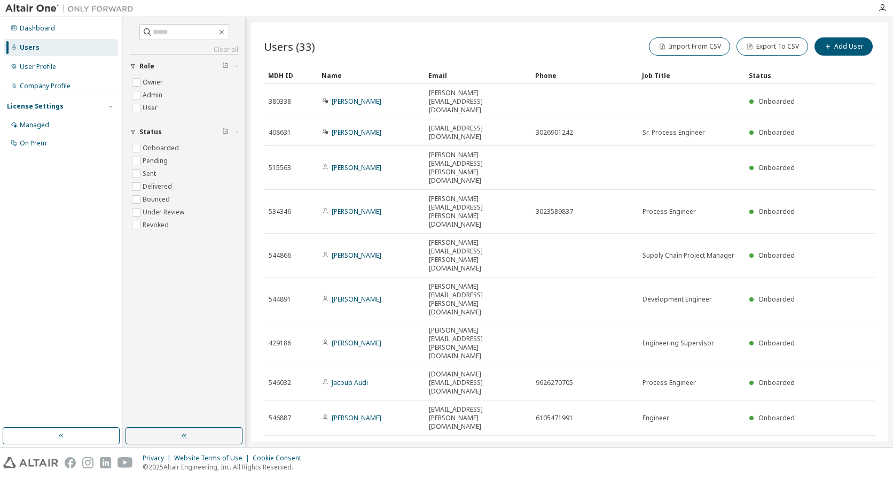
click at [864, 477] on icon "button" at bounding box center [864, 483] width 6 height 5
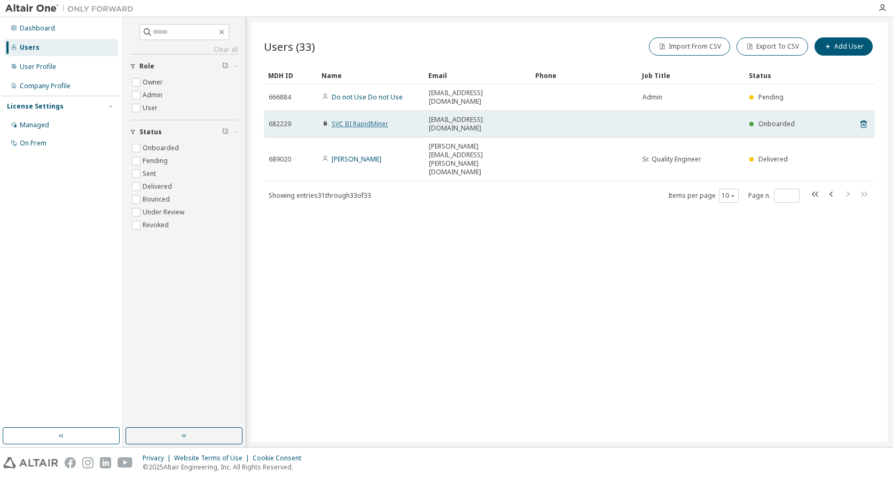
click at [351, 119] on link "SVC BI RapidMiner" at bounding box center [360, 123] width 57 height 9
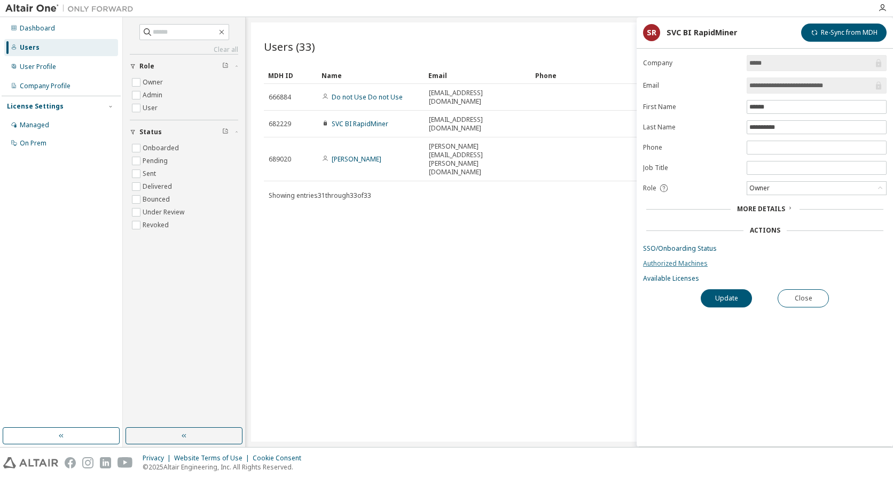
click at [688, 262] on link "Authorized Machines" at bounding box center [765, 263] width 244 height 9
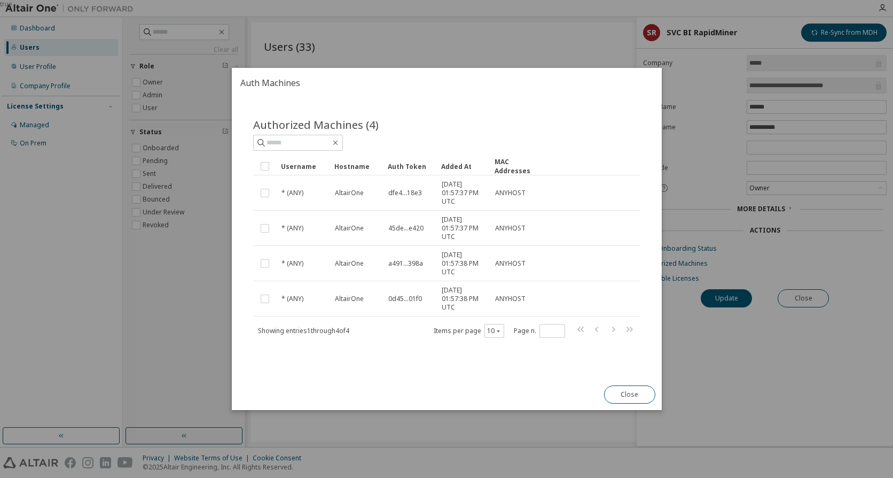
click at [359, 123] on span "Authorized Machines (4)" at bounding box center [316, 124] width 126 height 15
click at [635, 390] on button "Close" at bounding box center [629, 394] width 51 height 18
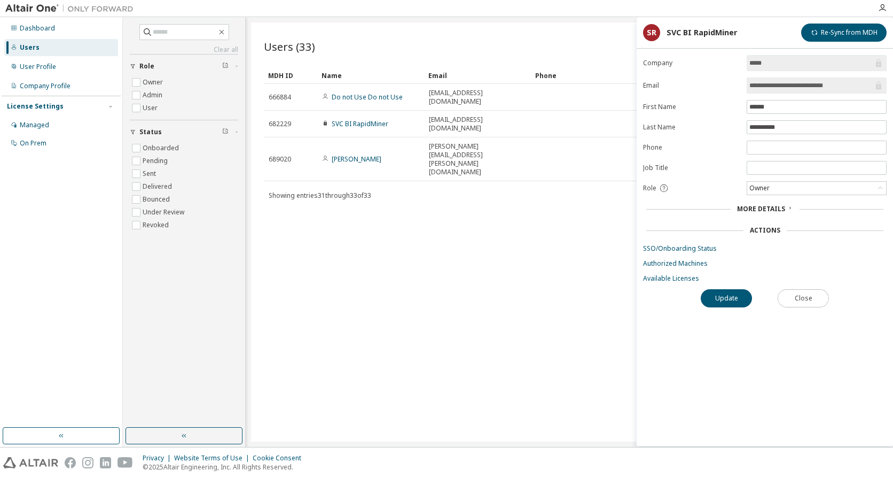
click at [790, 297] on button "Close" at bounding box center [803, 298] width 51 height 18
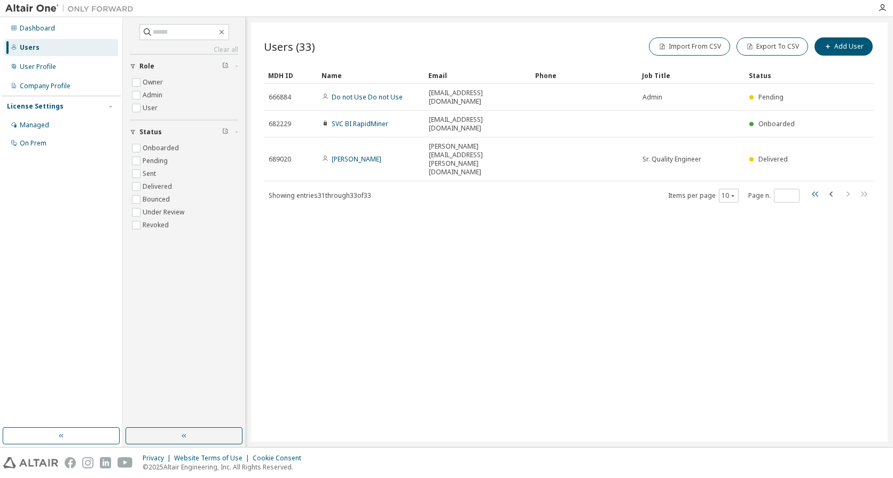
click at [811, 188] on icon "button" at bounding box center [815, 194] width 13 height 13
type input "*"
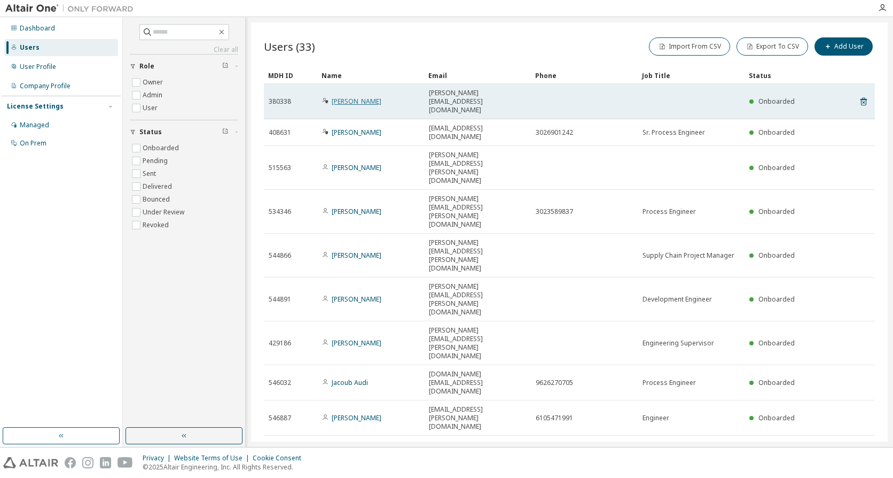
click at [356, 97] on link "[PERSON_NAME]" at bounding box center [357, 101] width 50 height 9
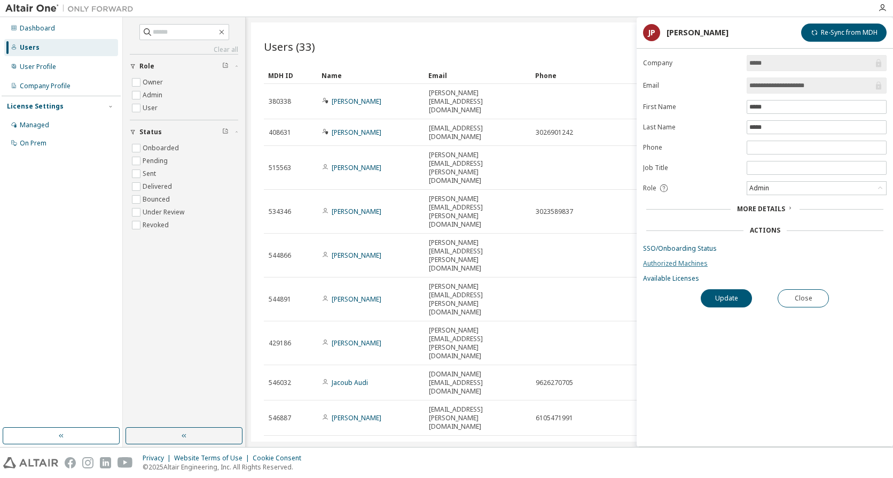
click at [686, 261] on link "Authorized Machines" at bounding box center [765, 263] width 244 height 9
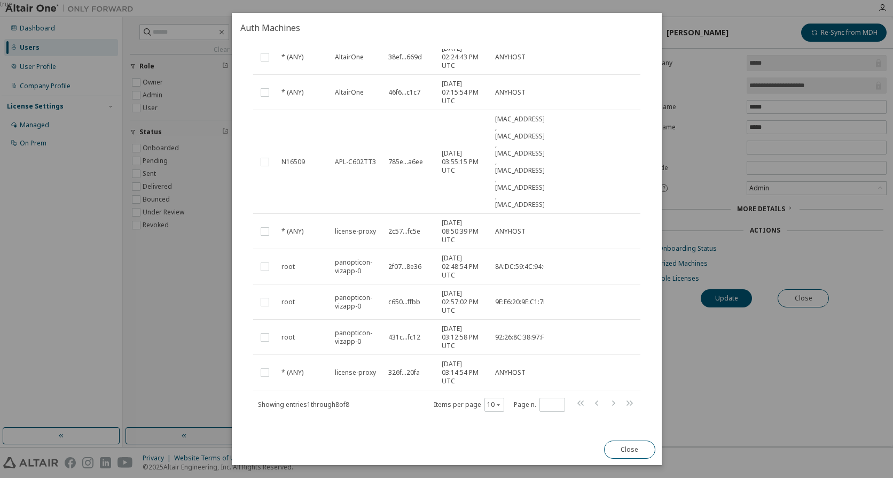
scroll to position [99, 0]
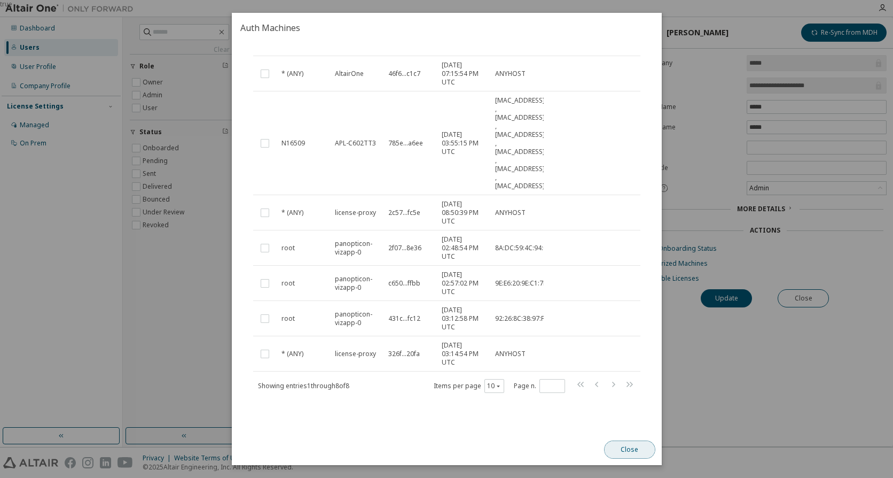
click at [614, 450] on button "Close" at bounding box center [629, 449] width 51 height 18
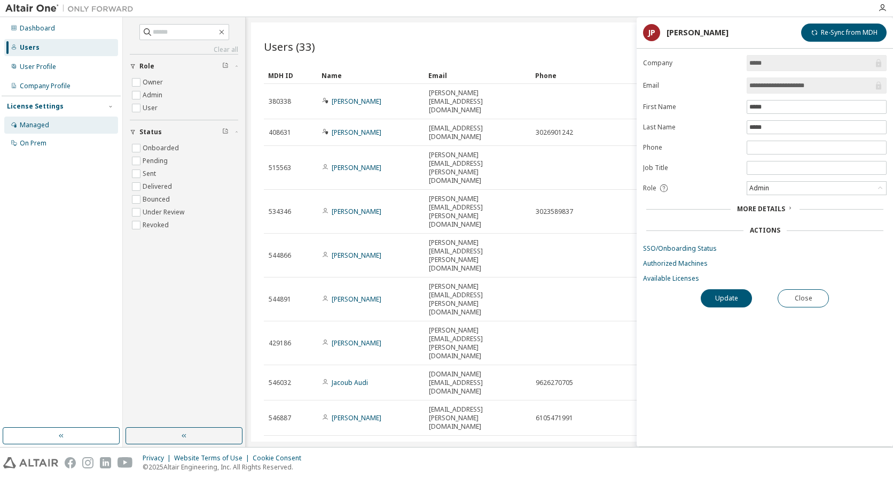
click at [57, 131] on div "Managed" at bounding box center [61, 124] width 114 height 17
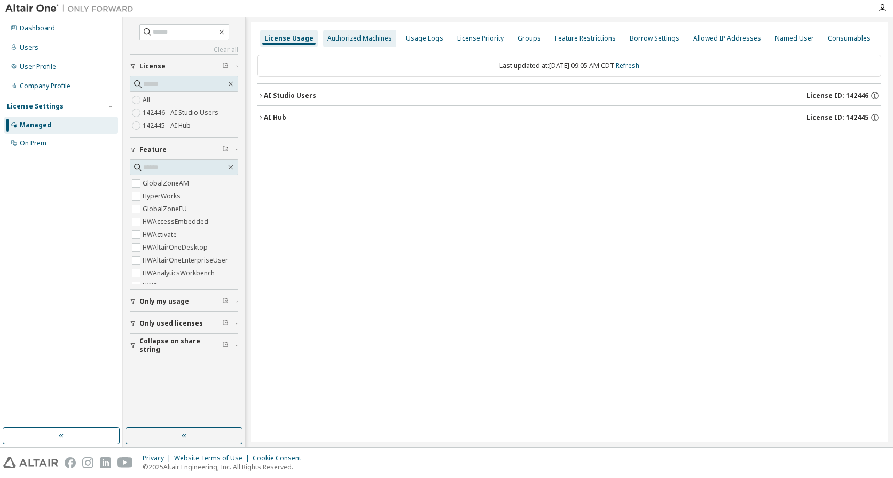
click at [352, 40] on div "Authorized Machines" at bounding box center [359, 38] width 65 height 9
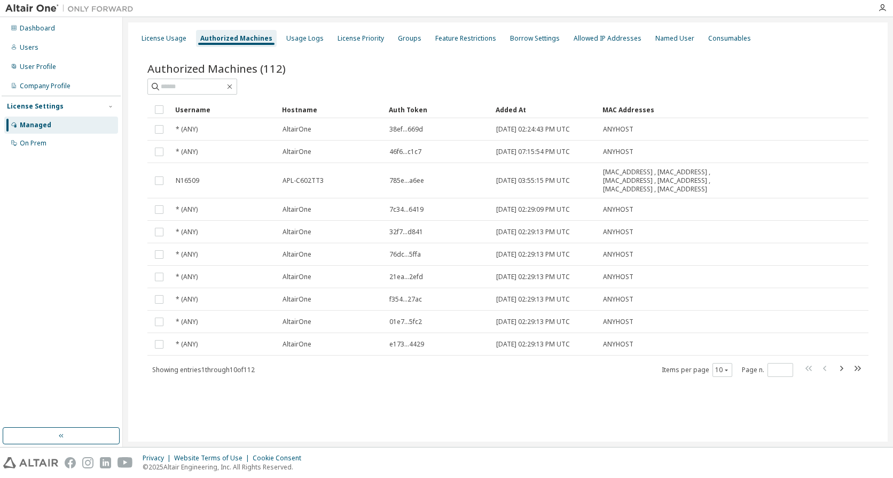
click at [530, 113] on div "Added At" at bounding box center [545, 109] width 98 height 17
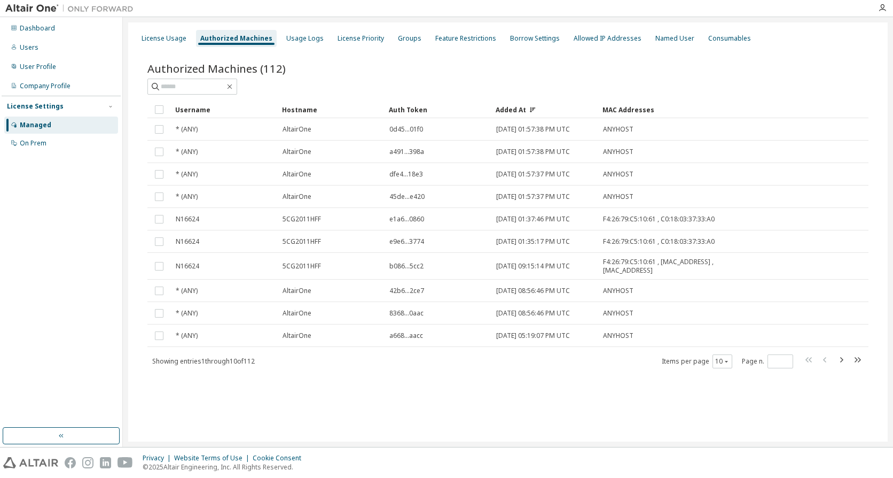
click at [537, 114] on div "Added At" at bounding box center [545, 109] width 98 height 17
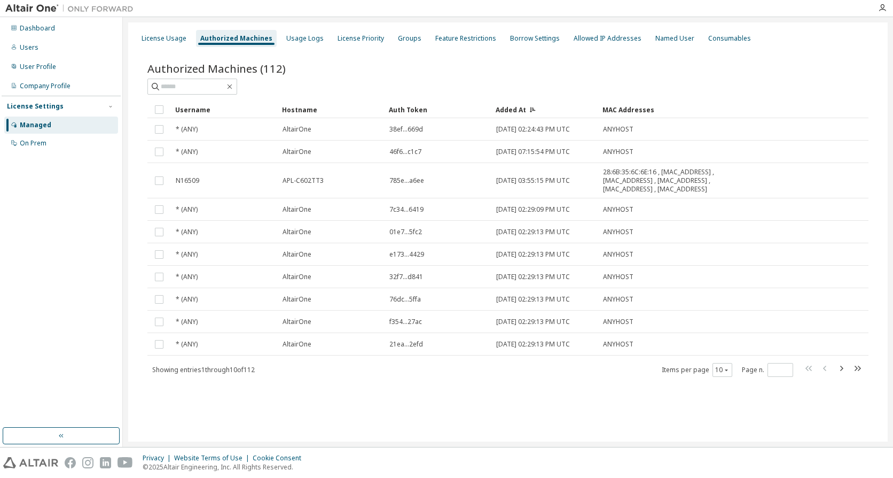
click at [539, 111] on div "Added At" at bounding box center [545, 109] width 98 height 17
click at [521, 112] on div "Added At" at bounding box center [545, 109] width 98 height 17
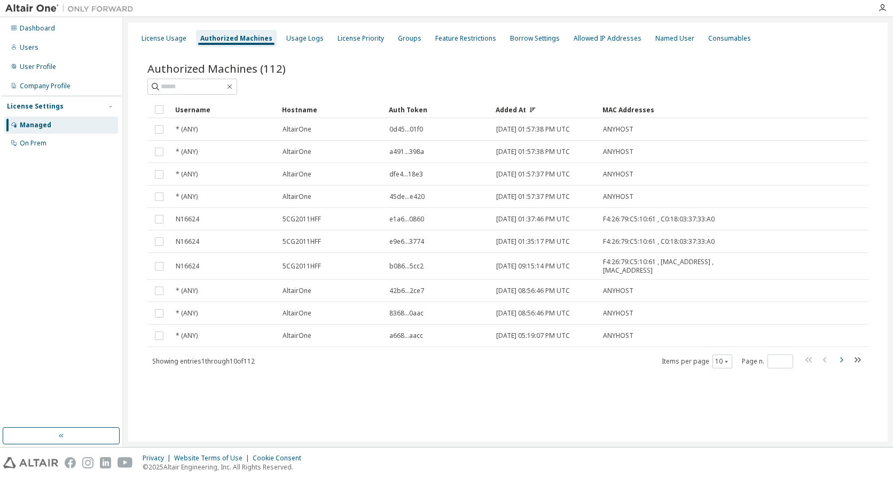
click at [838, 362] on icon "button" at bounding box center [841, 359] width 13 height 13
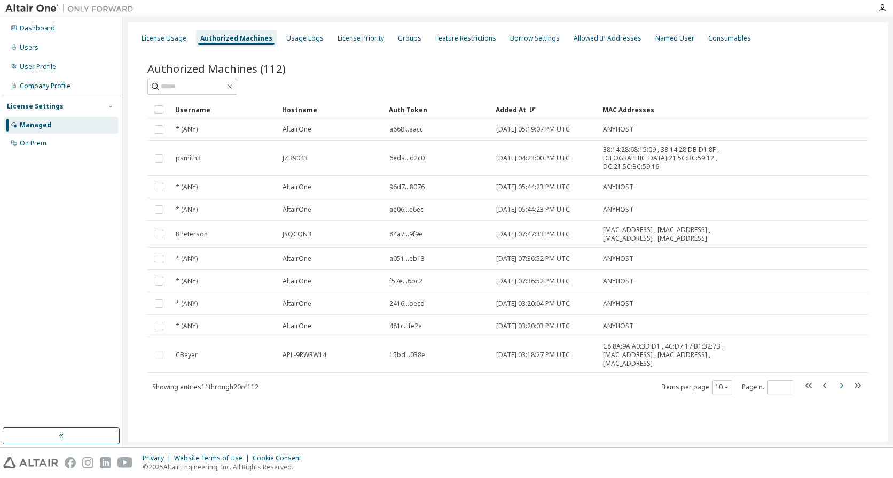
click at [839, 379] on icon "button" at bounding box center [841, 385] width 13 height 13
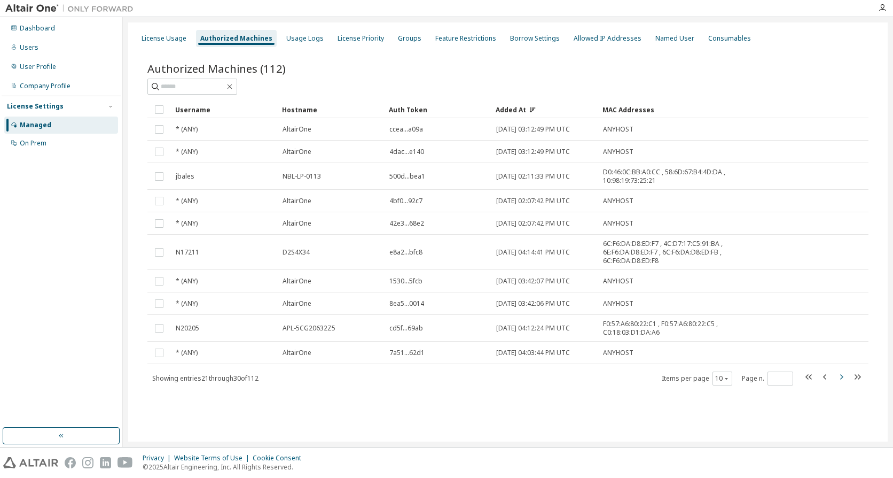
click at [839, 380] on icon "button" at bounding box center [841, 376] width 13 height 13
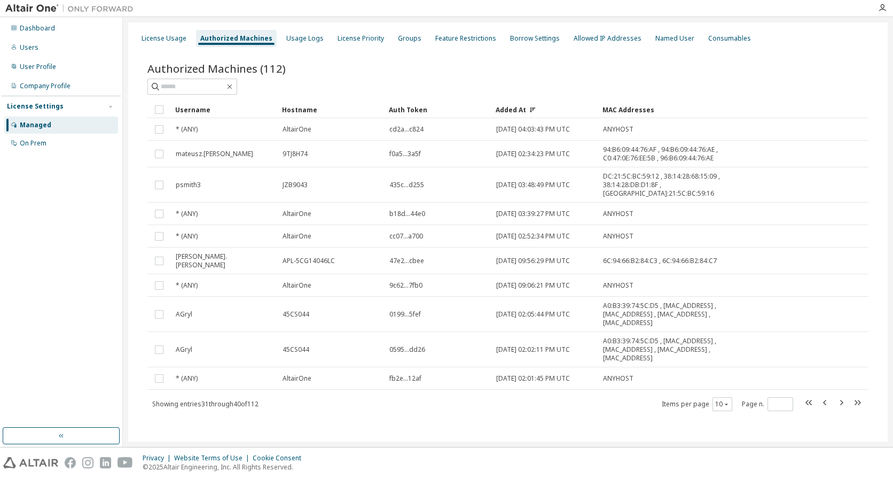
click at [204, 113] on div "Username" at bounding box center [224, 109] width 98 height 17
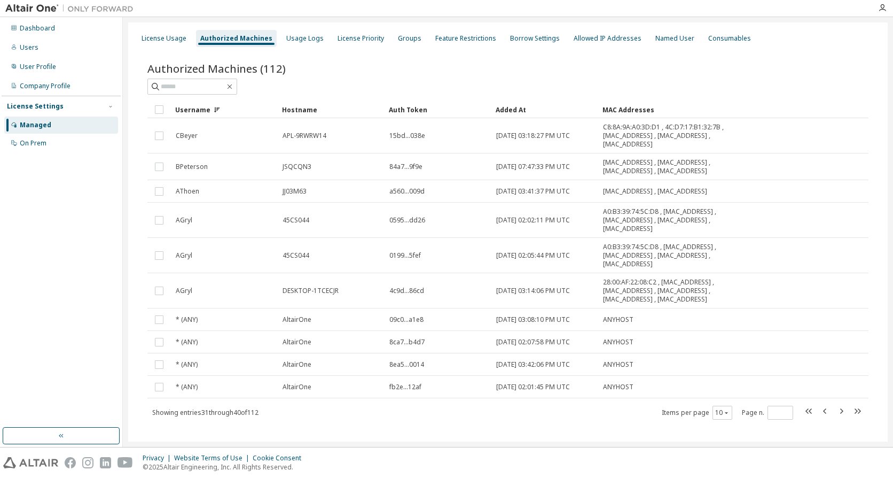
click at [204, 113] on div "Username" at bounding box center [224, 109] width 98 height 17
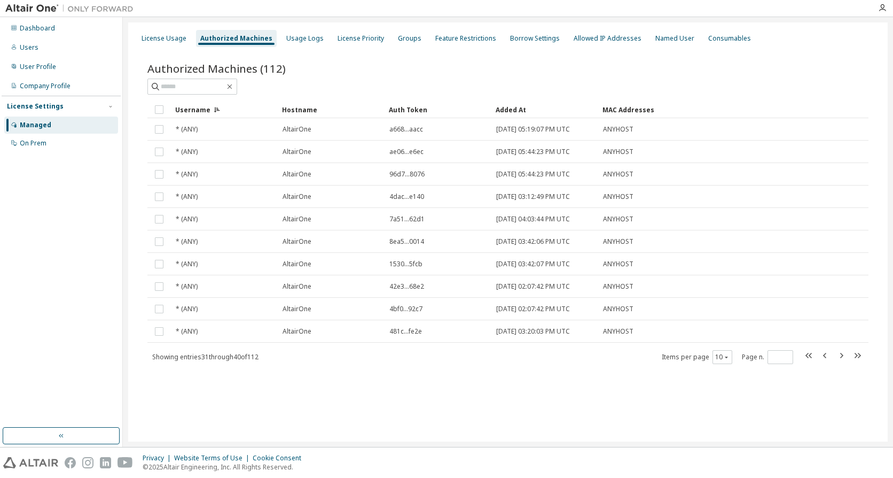
click at [204, 113] on div "Username" at bounding box center [224, 109] width 98 height 17
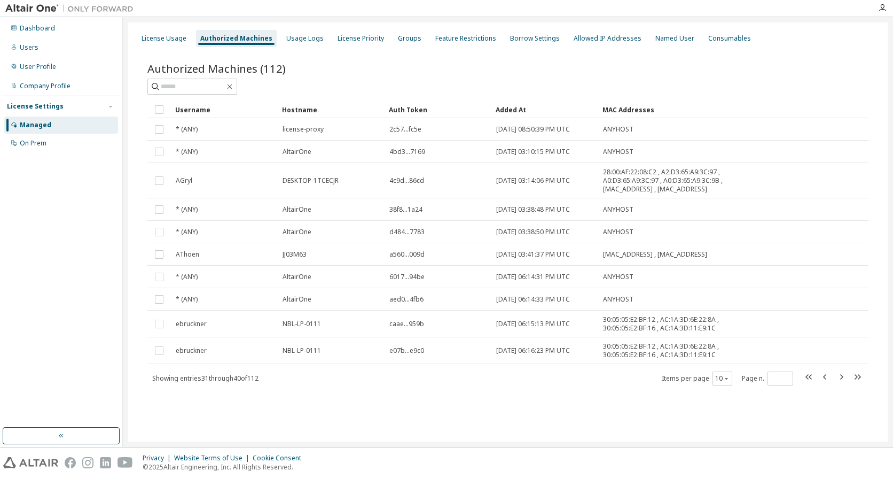
click at [301, 112] on div "Hostname" at bounding box center [331, 109] width 98 height 17
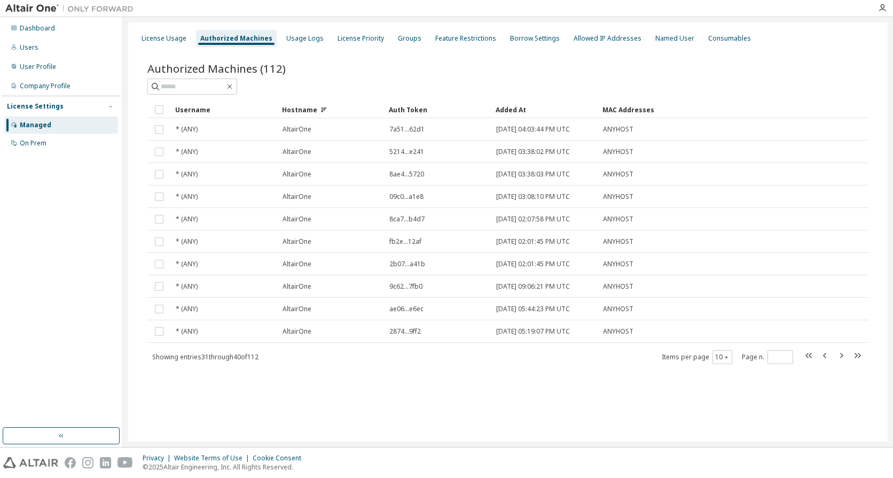
click at [301, 112] on div "Hostname" at bounding box center [331, 109] width 98 height 17
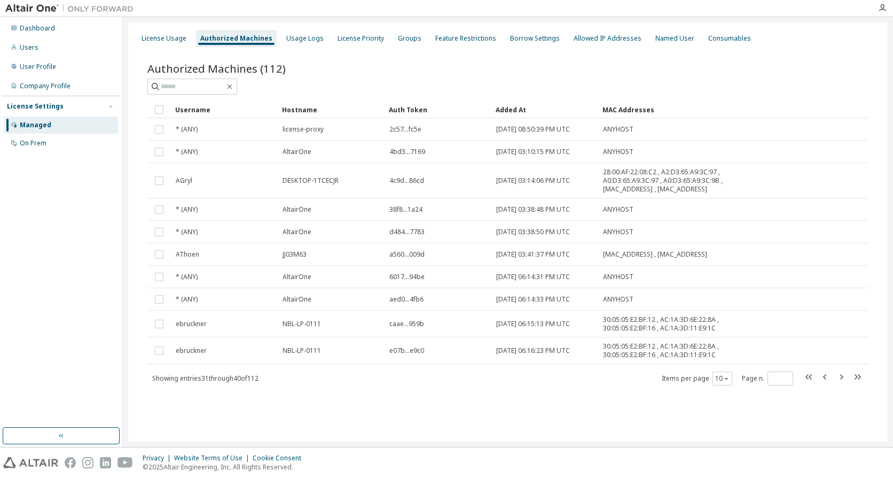
click at [520, 106] on div "Added At" at bounding box center [545, 109] width 98 height 17
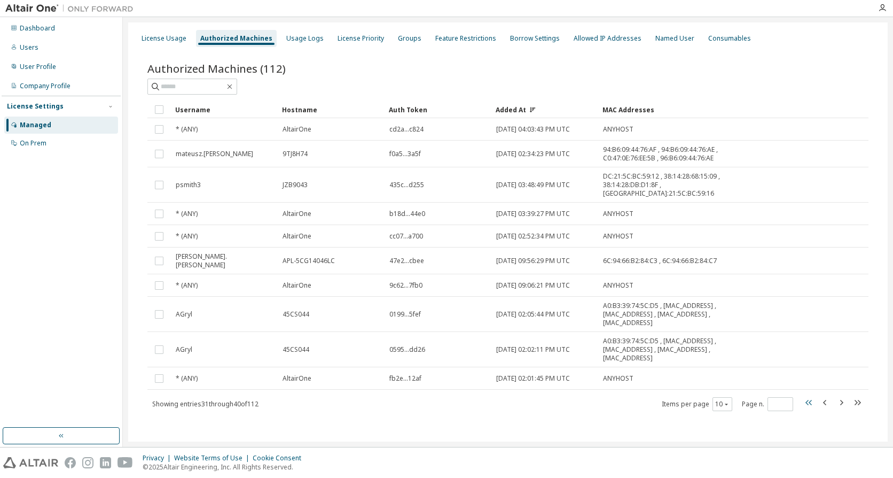
click at [807, 396] on icon "button" at bounding box center [809, 402] width 13 height 13
type input "*"
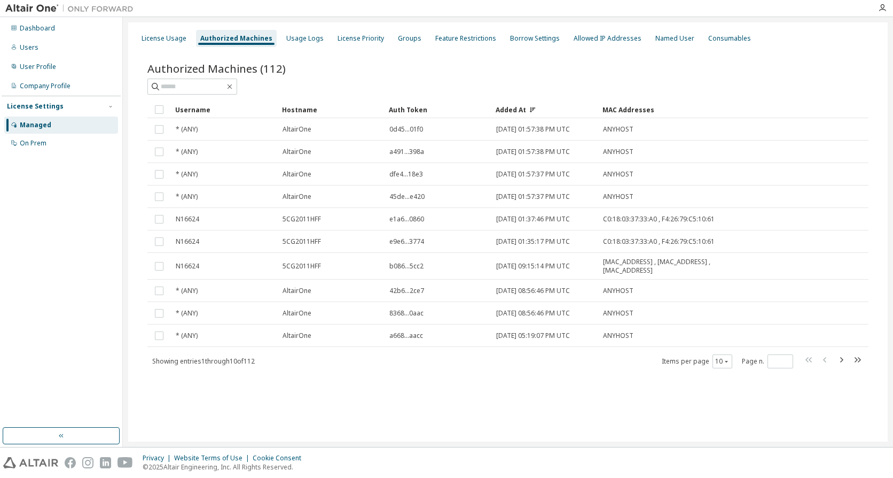
click at [283, 68] on span "Authorized Machines (112)" at bounding box center [216, 68] width 138 height 15
click at [217, 115] on div "Username" at bounding box center [224, 109] width 98 height 17
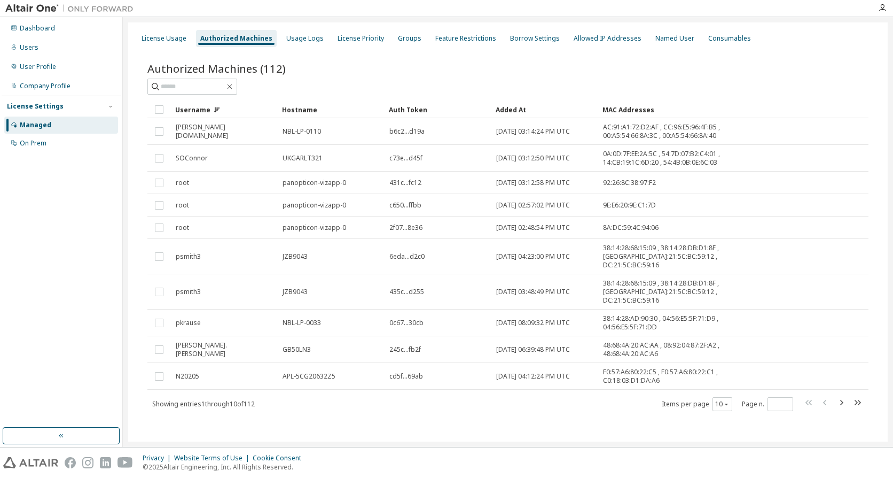
click at [217, 115] on div "Username" at bounding box center [224, 109] width 98 height 17
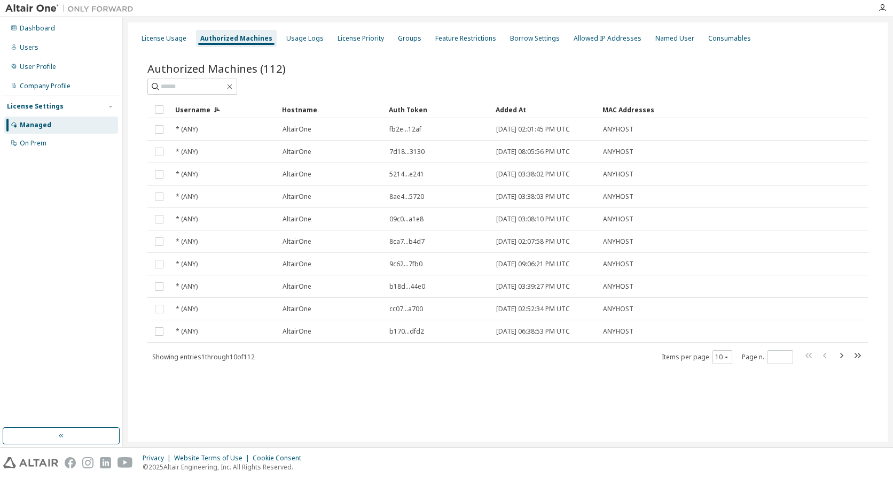
click at [217, 115] on div "Username" at bounding box center [224, 109] width 98 height 17
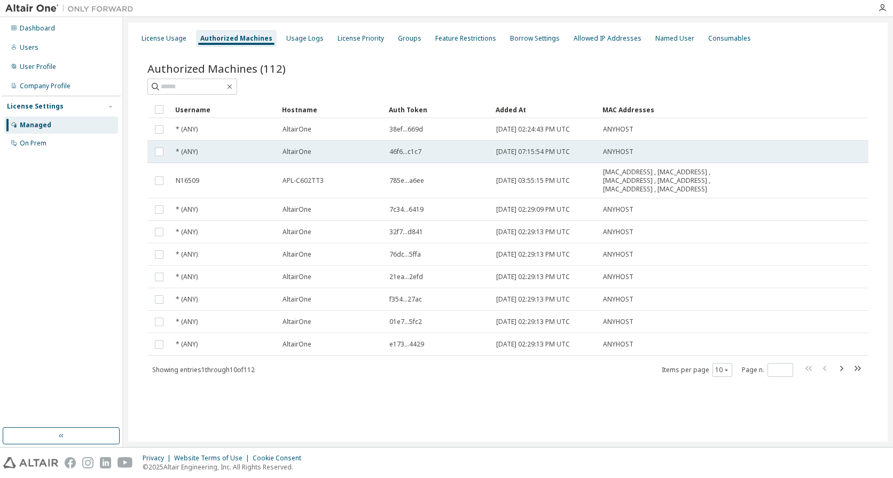
click at [331, 162] on td "AltairOne" at bounding box center [331, 152] width 107 height 22
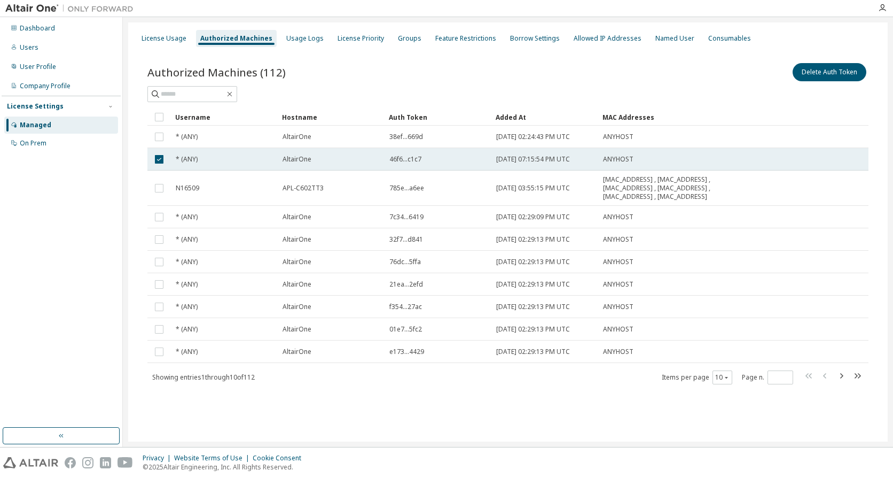
click at [331, 162] on div "AltairOne" at bounding box center [331, 159] width 97 height 9
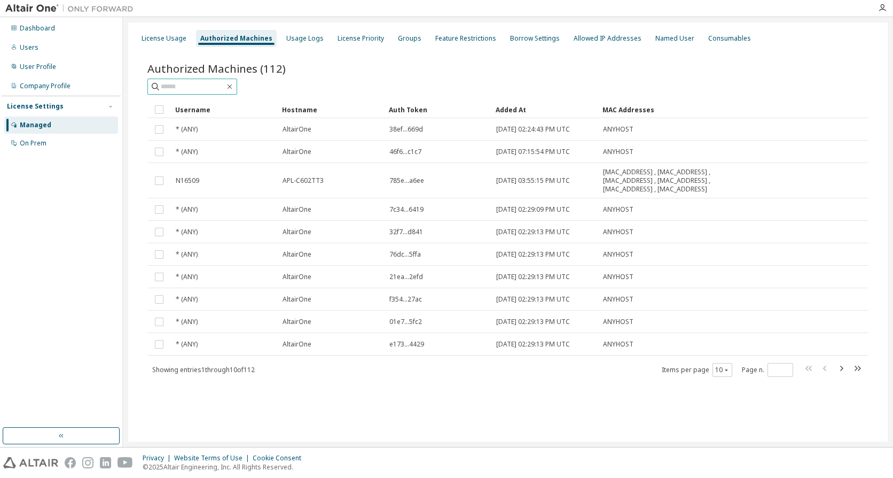
click at [200, 89] on input "text" at bounding box center [193, 86] width 64 height 11
type input "*******"
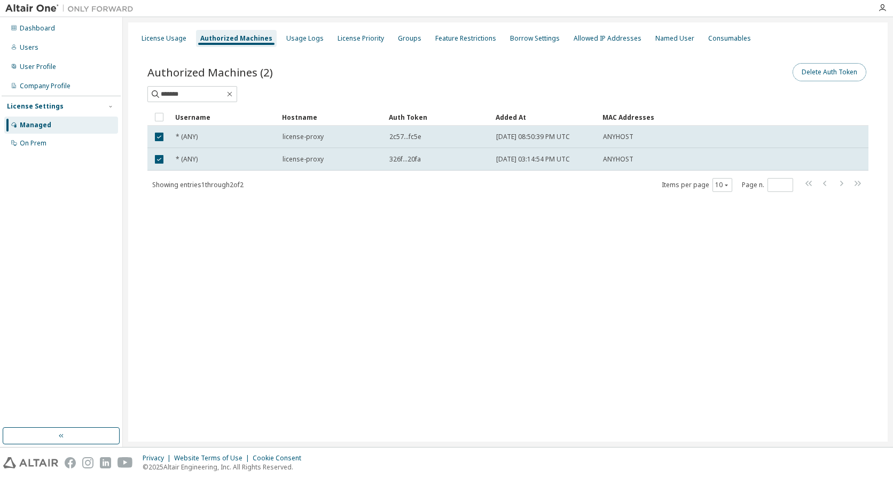
click at [818, 76] on button "Delete Auth Token" at bounding box center [830, 72] width 74 height 18
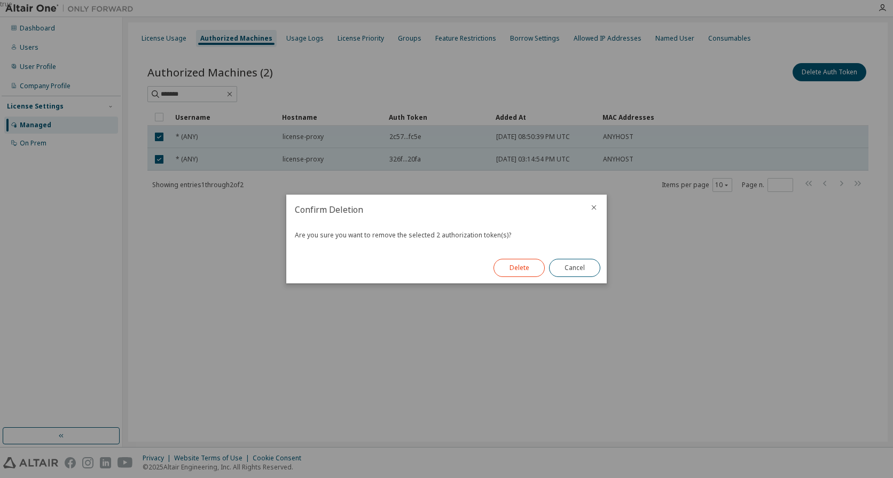
click at [517, 271] on button "Delete" at bounding box center [519, 268] width 51 height 18
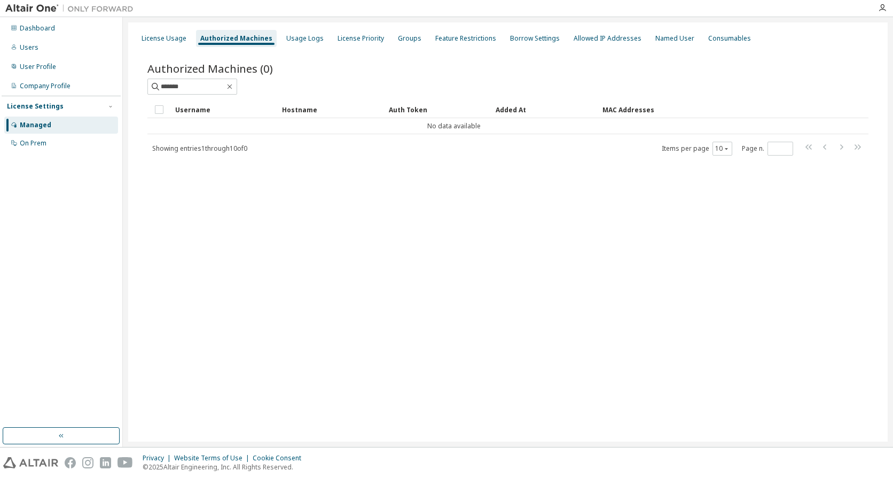
click at [215, 152] on span "Showing entries 1 through 10 of 0" at bounding box center [199, 148] width 95 height 9
click at [43, 52] on div "Users" at bounding box center [61, 47] width 114 height 17
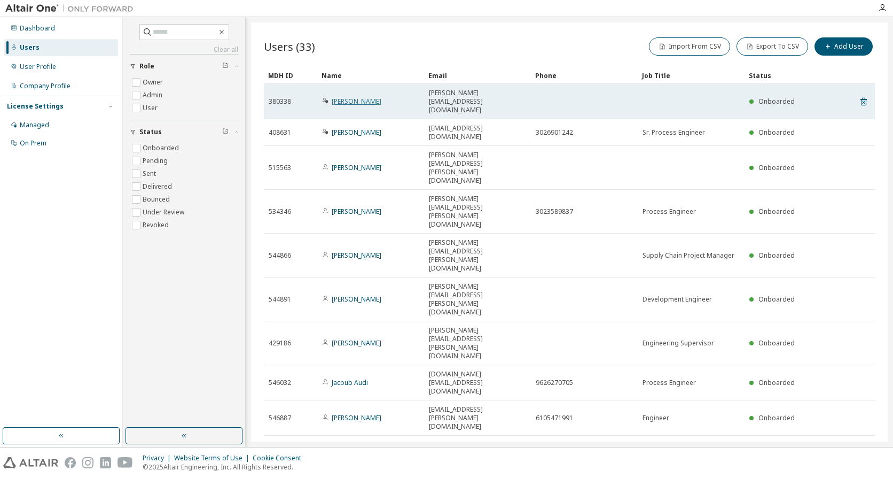
click at [347, 97] on link "[PERSON_NAME]" at bounding box center [357, 101] width 50 height 9
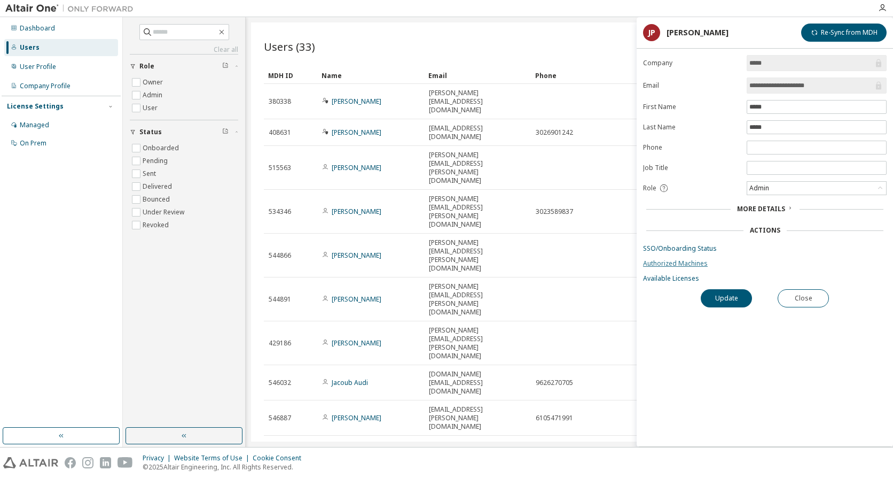
click at [686, 264] on link "Authorized Machines" at bounding box center [765, 263] width 244 height 9
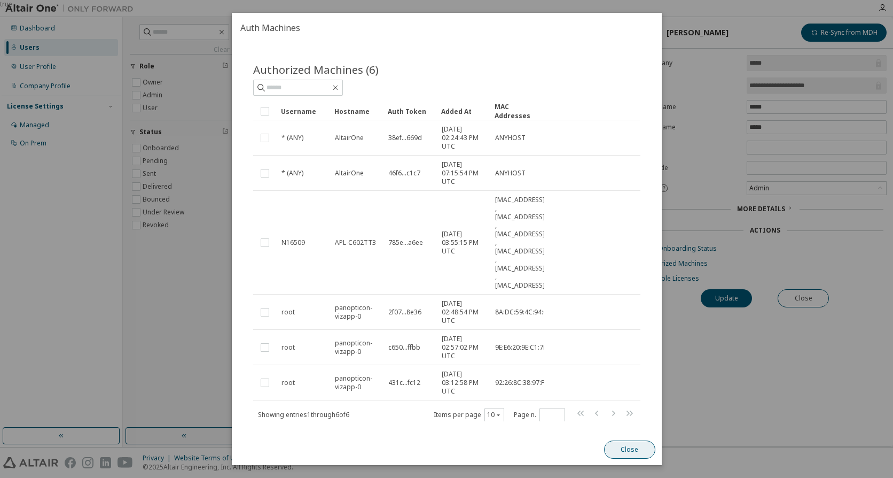
click at [620, 448] on button "Close" at bounding box center [629, 449] width 51 height 18
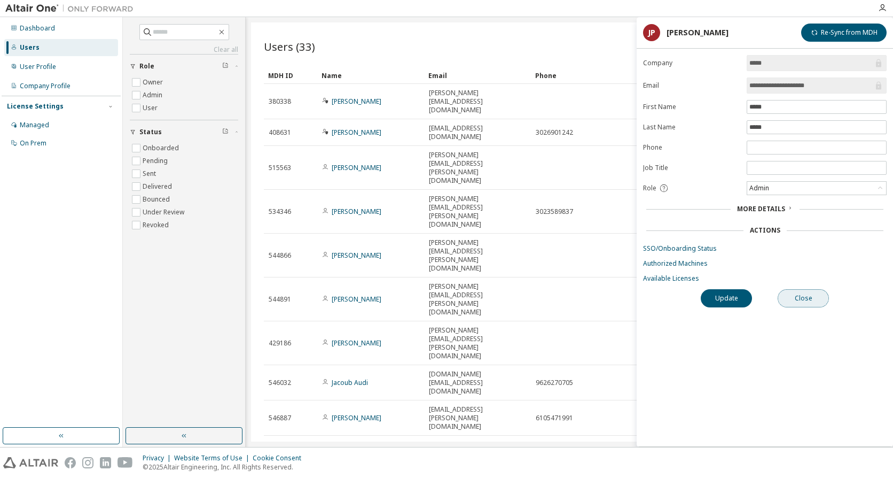
click at [811, 305] on button "Close" at bounding box center [803, 298] width 51 height 18
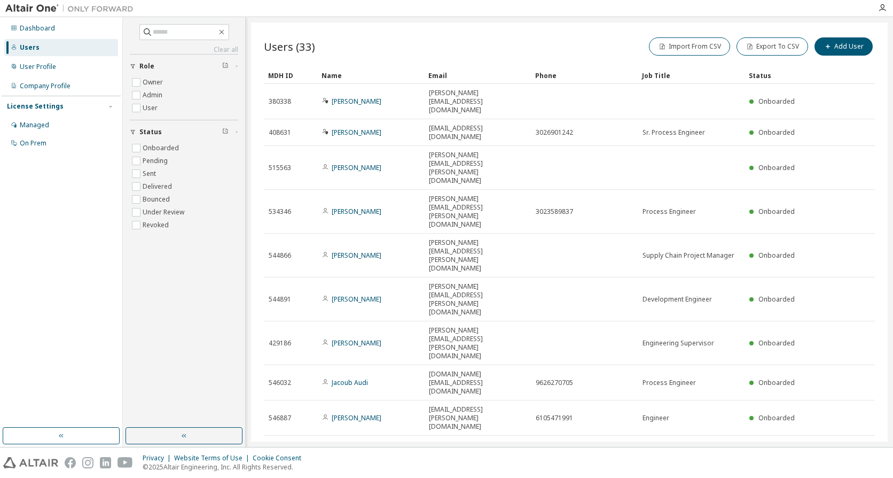
click at [863, 477] on icon "button" at bounding box center [863, 483] width 13 height 13
type input "*"
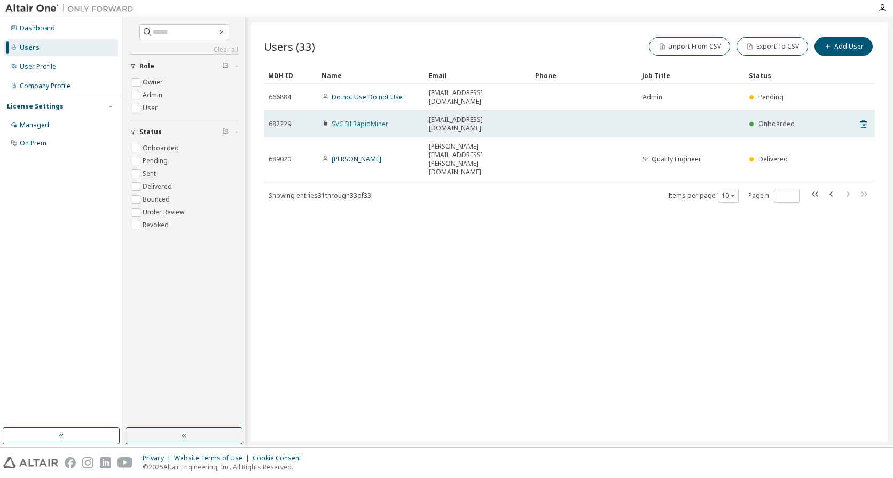
click at [367, 119] on link "SVC BI RapidMiner" at bounding box center [360, 123] width 57 height 9
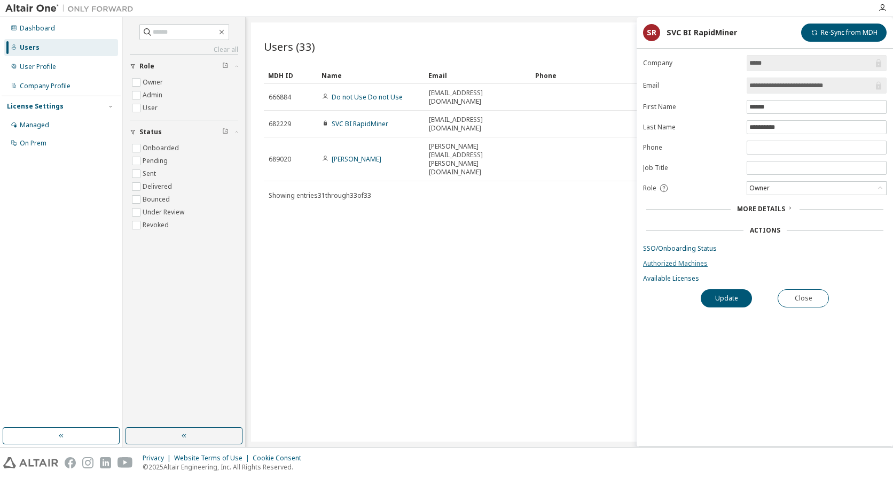
click at [679, 260] on link "Authorized Machines" at bounding box center [765, 263] width 244 height 9
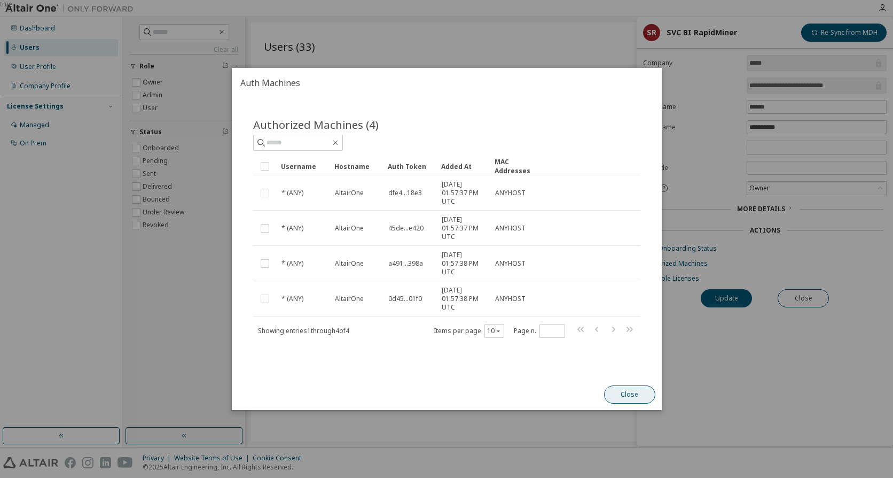
click at [631, 396] on button "Close" at bounding box center [629, 394] width 51 height 18
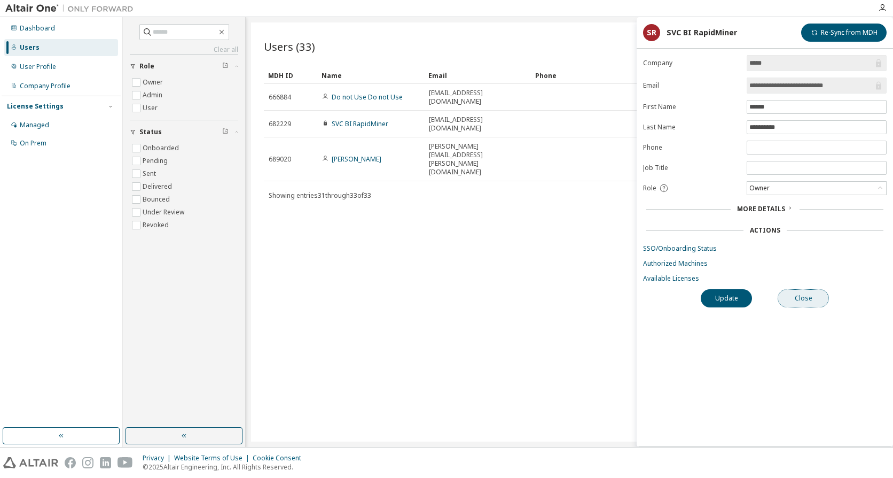
click at [794, 303] on button "Close" at bounding box center [803, 298] width 51 height 18
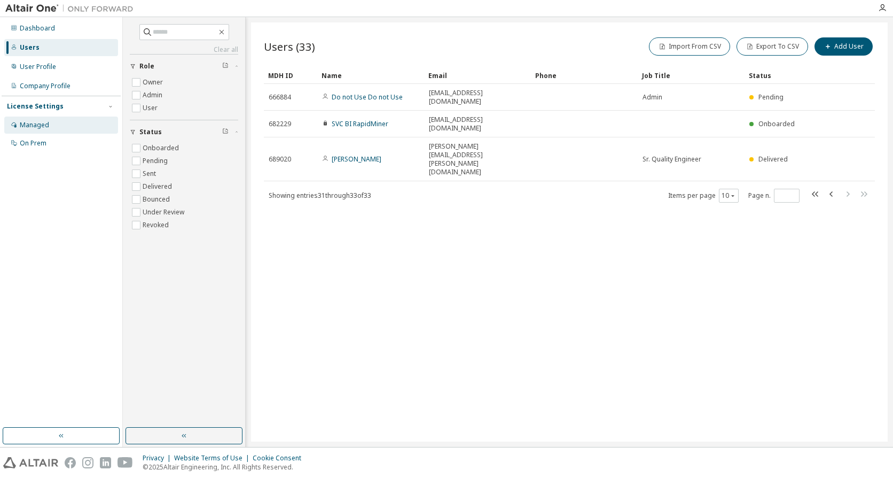
click at [51, 126] on div "Managed" at bounding box center [61, 124] width 114 height 17
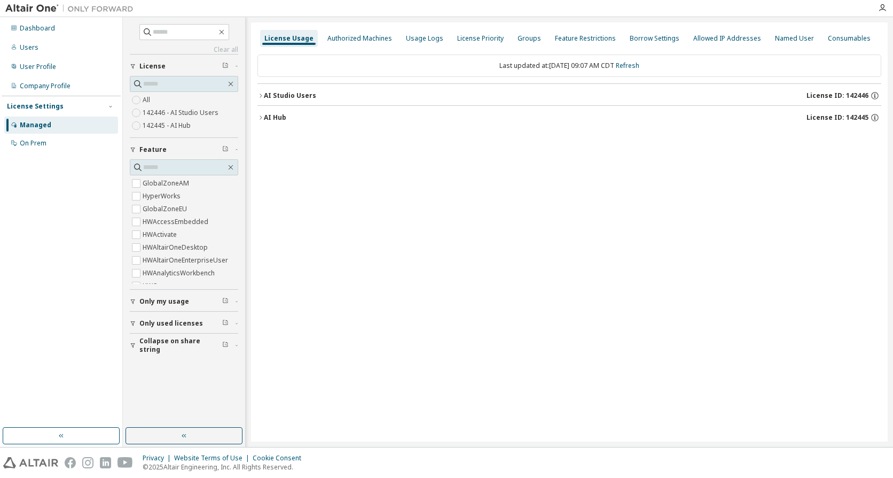
click at [282, 114] on div "AI Hub" at bounding box center [275, 117] width 22 height 9
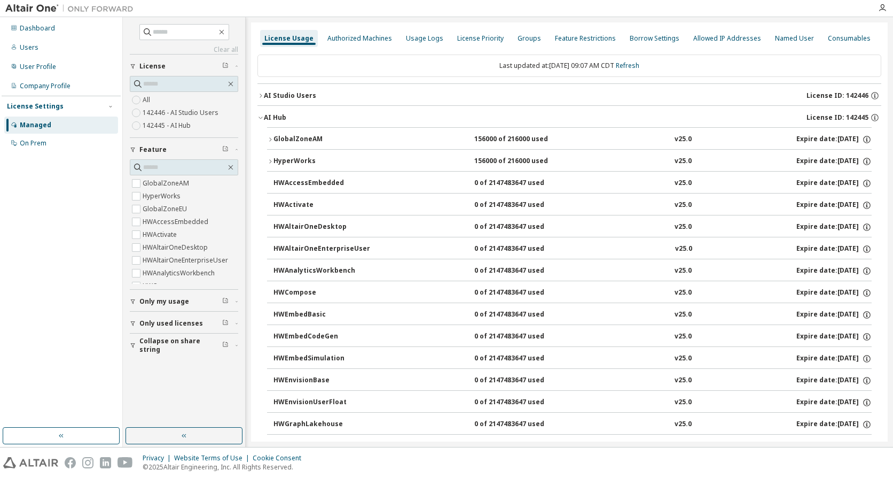
click at [311, 139] on div "GlobalZoneAM" at bounding box center [322, 140] width 96 height 10
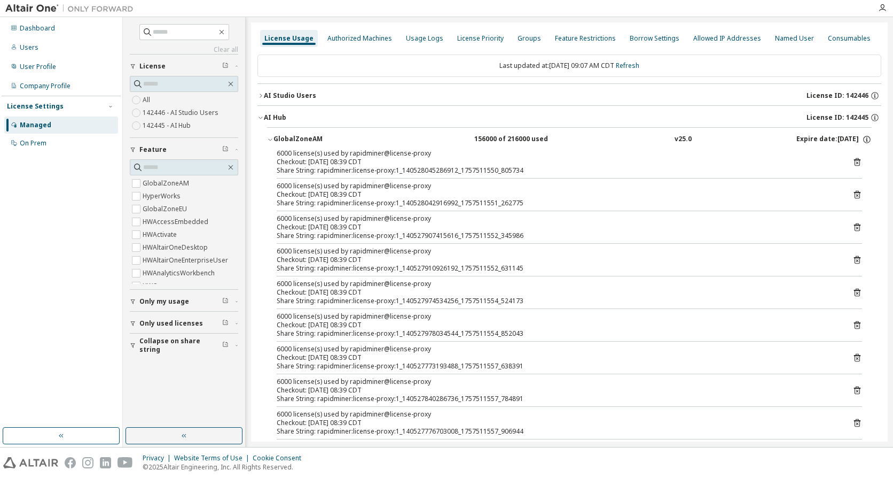
click at [397, 184] on div "6000 license(s) used by rapidminer@license-proxy" at bounding box center [557, 186] width 560 height 9
drag, startPoint x: 46, startPoint y: 51, endPoint x: 82, endPoint y: 173, distance: 126.8
click at [82, 173] on div "Dashboard Users User Profile Company Profile License Settings Managed On Prem" at bounding box center [61, 222] width 119 height 407
drag, startPoint x: 82, startPoint y: 173, endPoint x: 73, endPoint y: 179, distance: 11.4
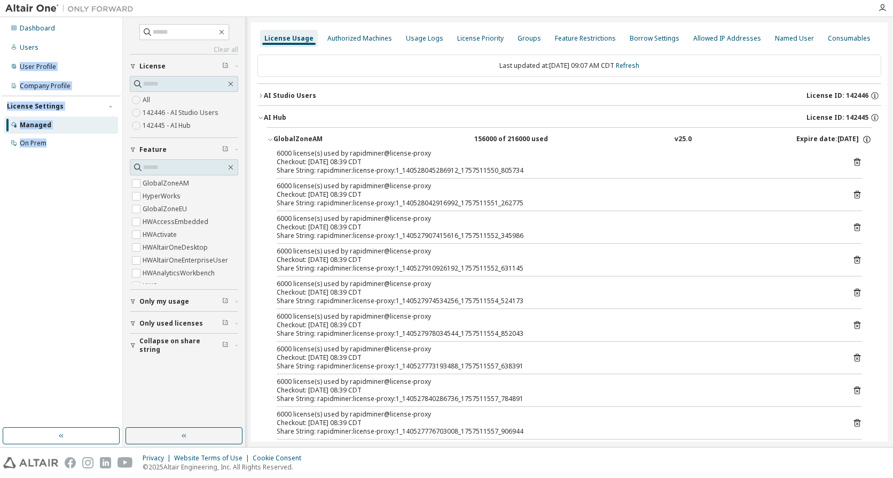
click at [73, 179] on div "Dashboard Users User Profile Company Profile License Settings Managed On Prem" at bounding box center [61, 222] width 119 height 407
click at [47, 119] on div "Managed" at bounding box center [61, 124] width 114 height 17
click at [48, 123] on div "Managed" at bounding box center [36, 125] width 32 height 9
click at [53, 69] on div "User Profile" at bounding box center [38, 67] width 36 height 9
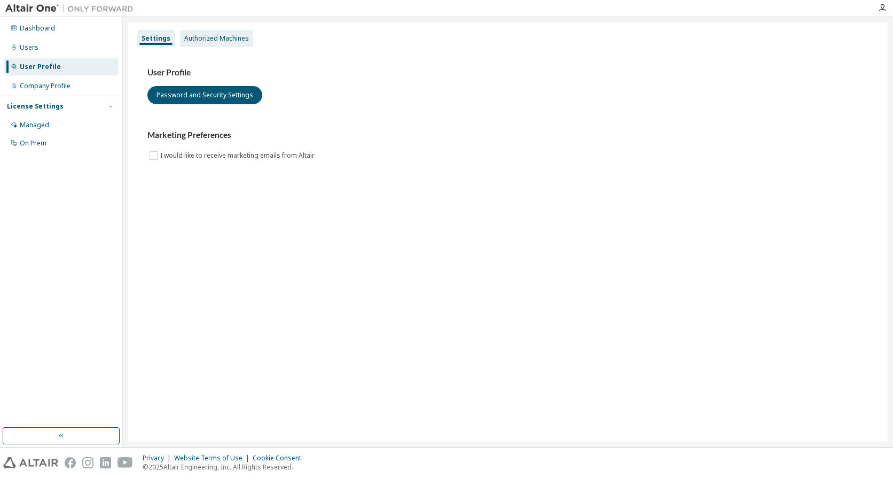
click at [221, 39] on div "Authorized Machines" at bounding box center [216, 38] width 65 height 9
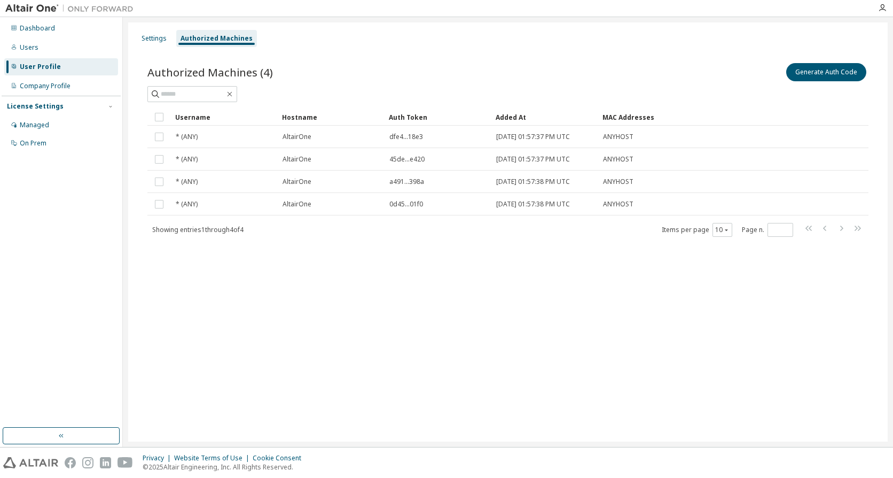
click at [339, 68] on div "Authorized Machines (4) Generate Auth Code" at bounding box center [507, 72] width 721 height 22
click at [819, 79] on button "Generate Auth Code" at bounding box center [826, 72] width 80 height 18
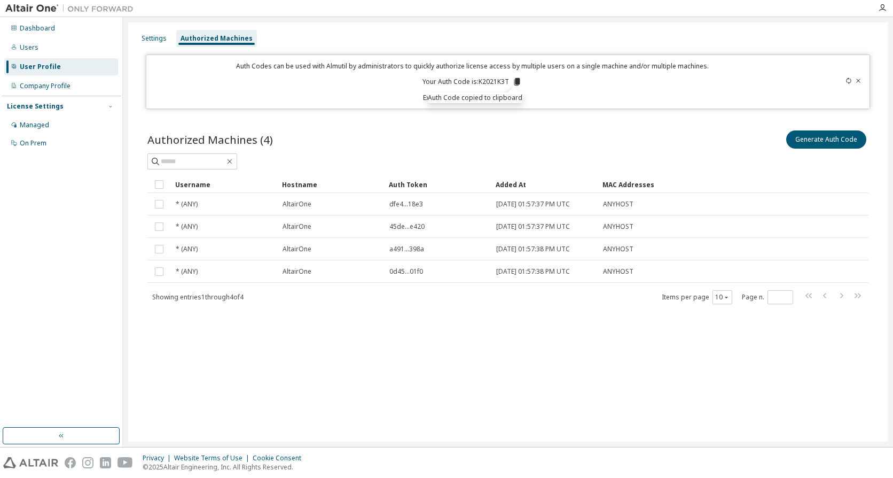
click at [397, 327] on div "Authorized Machines (4) Generate Auth Code Clear Load Save Save As Field Operat…" at bounding box center [508, 223] width 747 height 217
click at [436, 353] on div "Settings Authorized Machines Auth Codes can be used with Almutil by administrat…" at bounding box center [508, 231] width 760 height 419
click at [881, 7] on icon "button" at bounding box center [882, 8] width 9 height 9
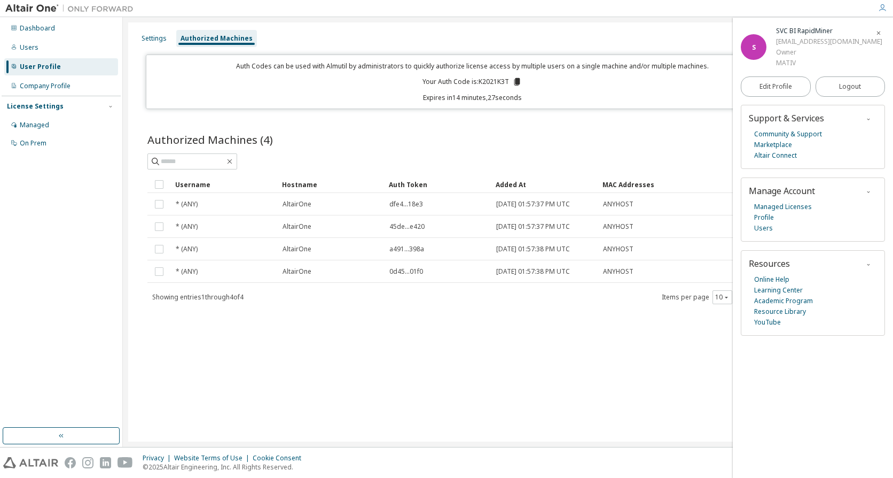
click at [818, 32] on div "SVC BI RapidMiner" at bounding box center [829, 31] width 106 height 11
click at [886, 9] on icon "button" at bounding box center [882, 8] width 9 height 9
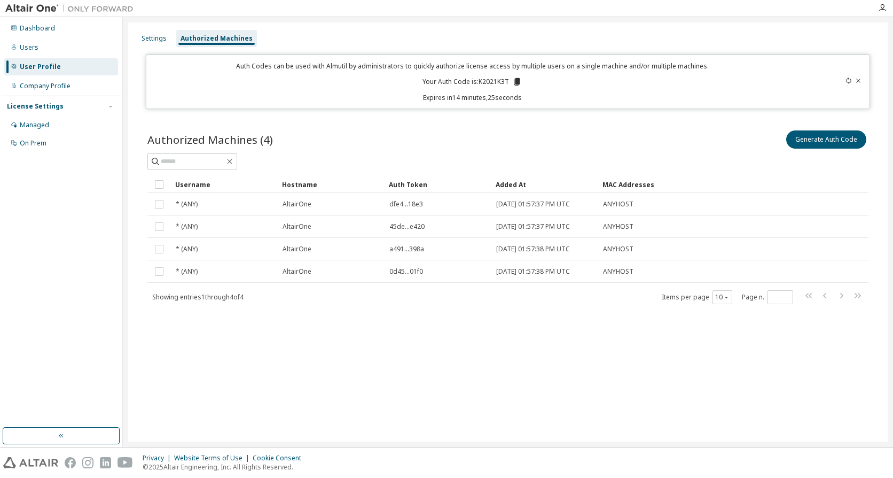
click at [465, 330] on div "Authorized Machines (4) Generate Auth Code Clear Load Save Save As Field Operat…" at bounding box center [508, 223] width 747 height 217
click at [643, 65] on p "Auth Codes can be used with Almutil by administrators to quickly authorize lice…" at bounding box center [472, 65] width 639 height 9
click at [49, 43] on div "Users" at bounding box center [61, 47] width 114 height 17
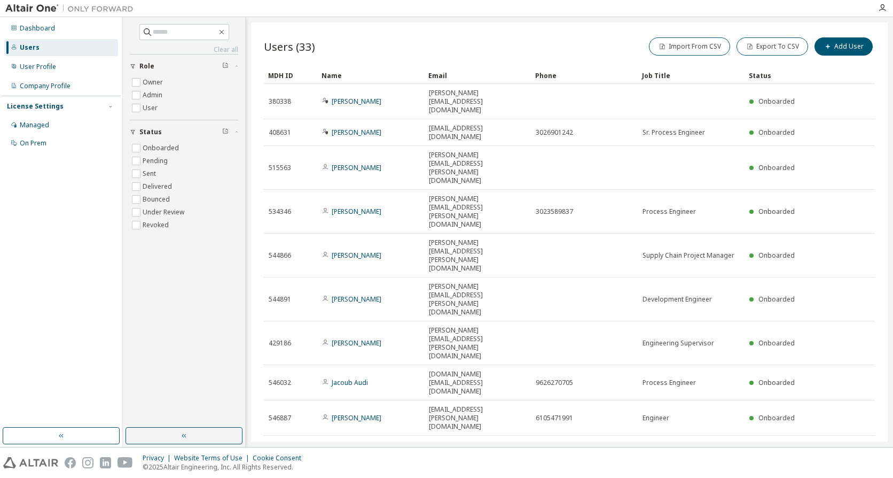
click at [861, 477] on icon "button" at bounding box center [863, 483] width 13 height 13
type input "*"
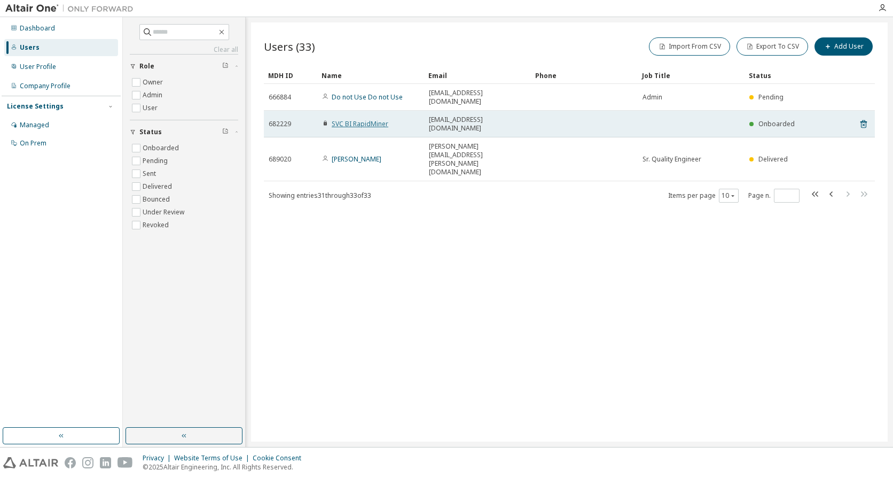
click at [373, 119] on link "SVC BI RapidMiner" at bounding box center [360, 123] width 57 height 9
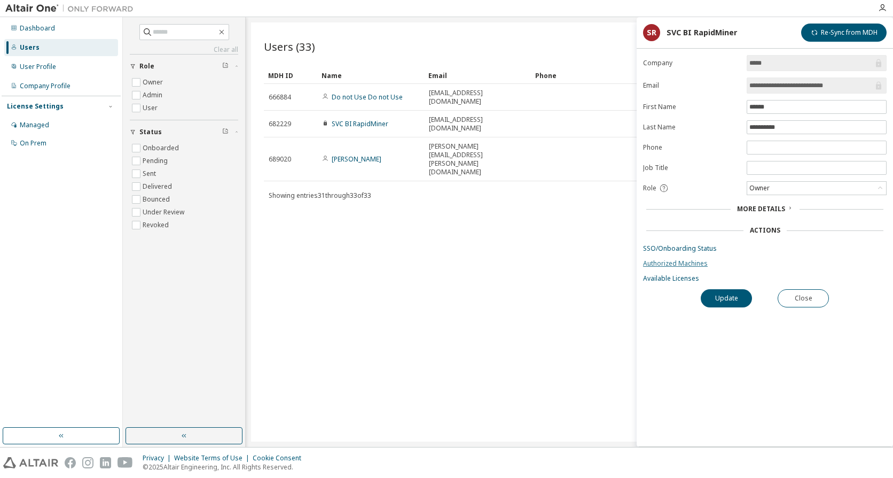
click at [679, 260] on link "Authorized Machines" at bounding box center [765, 263] width 244 height 9
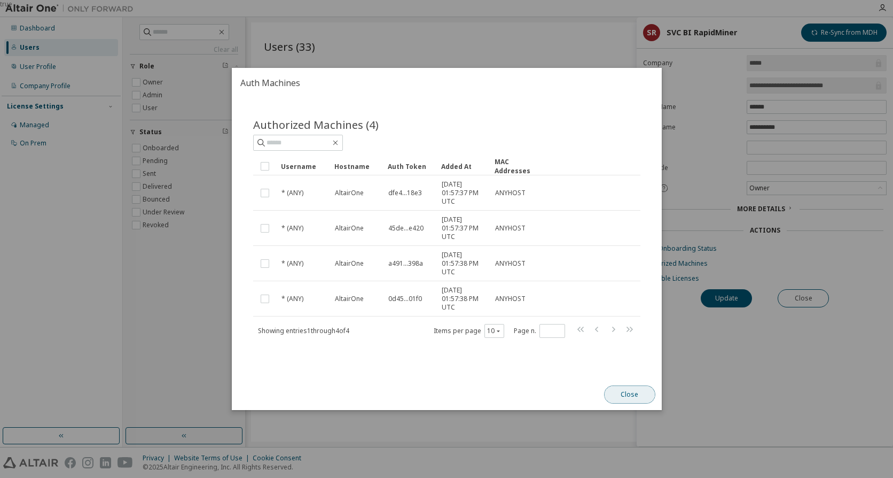
click at [625, 388] on button "Close" at bounding box center [629, 394] width 51 height 18
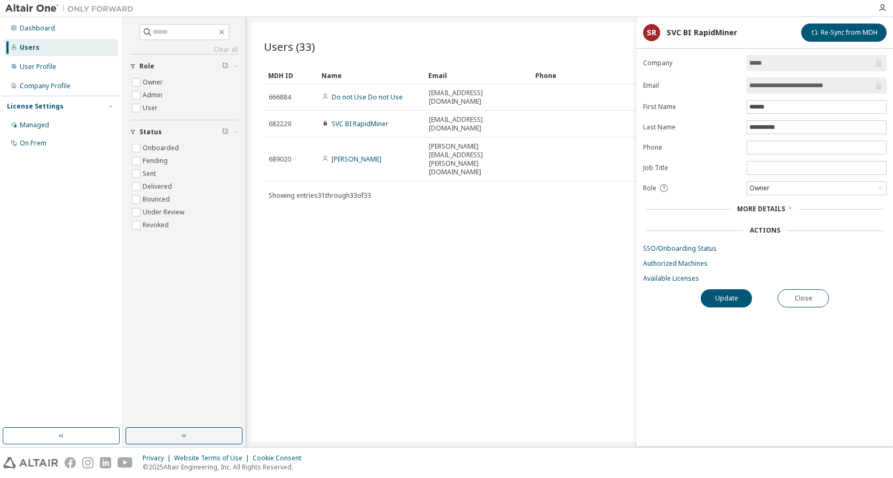
click at [648, 370] on div "**********" at bounding box center [765, 250] width 256 height 391
click at [319, 191] on span "Showing entries 31 through 33 of 33" at bounding box center [320, 195] width 103 height 9
click at [54, 69] on div "User Profile" at bounding box center [38, 67] width 36 height 9
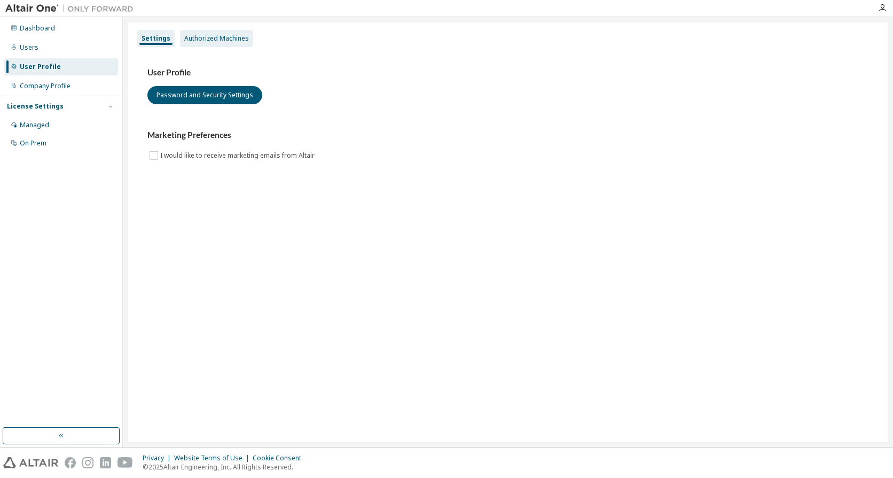
click at [196, 41] on div "Authorized Machines" at bounding box center [216, 38] width 65 height 9
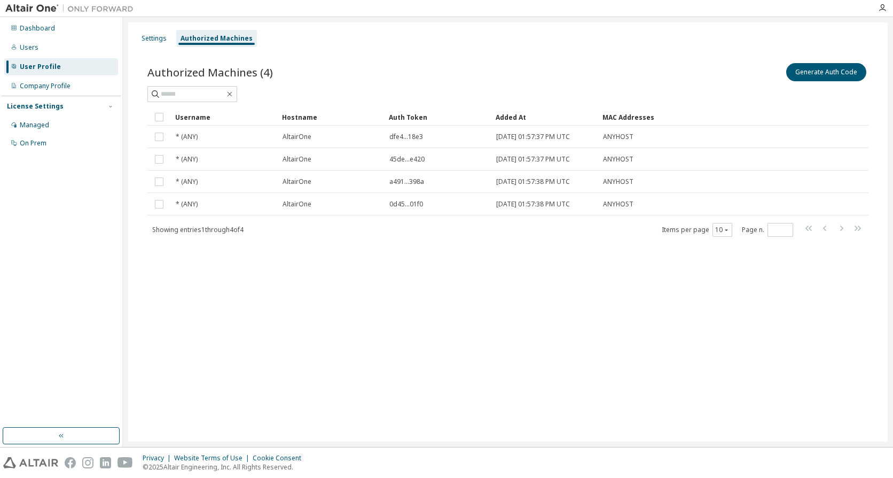
click at [322, 243] on div "Authorized Machines (4) Generate Auth Code Clear Load Save Save As Field Operat…" at bounding box center [508, 156] width 747 height 217
click at [817, 79] on button "Generate Auth Code" at bounding box center [826, 72] width 80 height 18
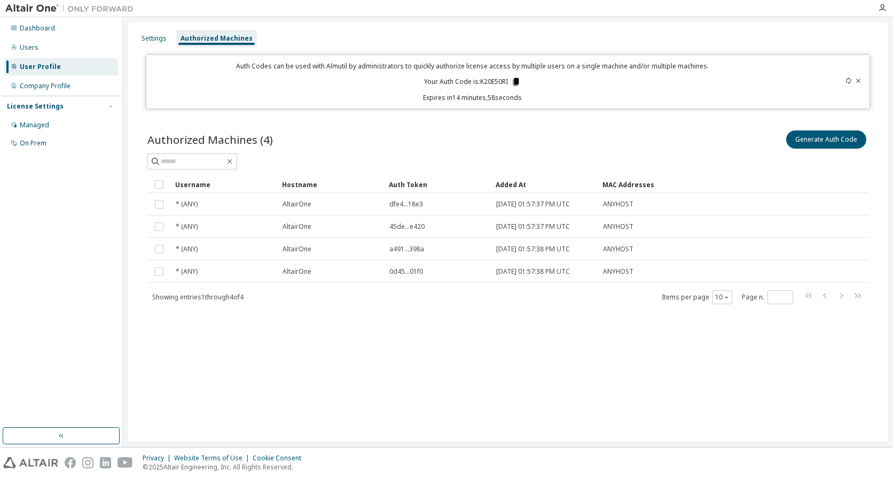
click at [514, 80] on icon at bounding box center [516, 82] width 10 height 10
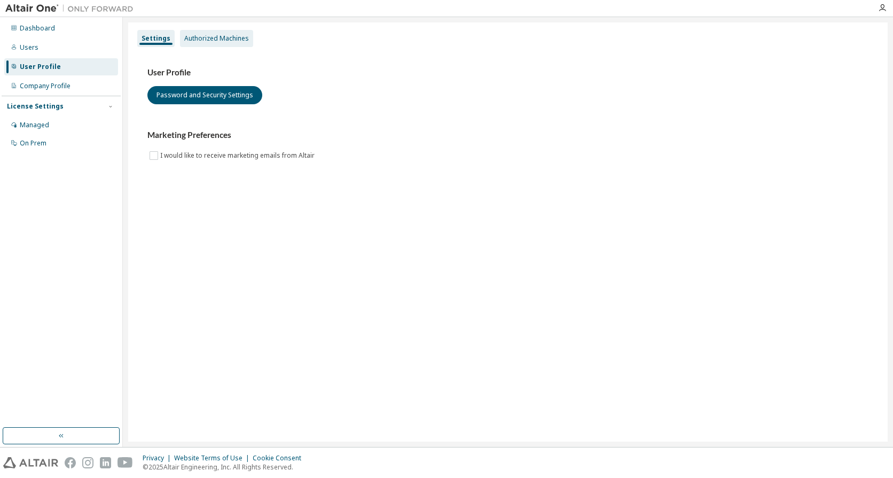
click at [209, 38] on div "Authorized Machines" at bounding box center [216, 38] width 65 height 9
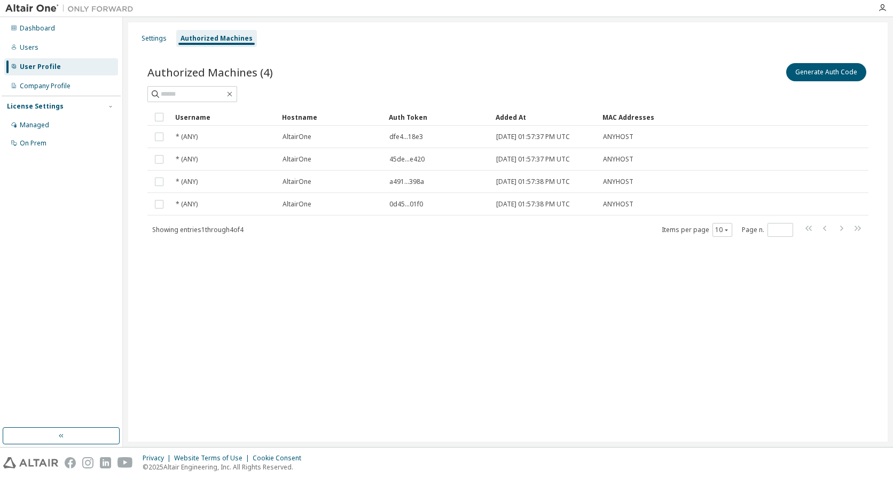
click at [230, 231] on span "Showing entries 1 through 4 of 4" at bounding box center [197, 229] width 91 height 9
click at [44, 51] on div "Users" at bounding box center [61, 47] width 114 height 17
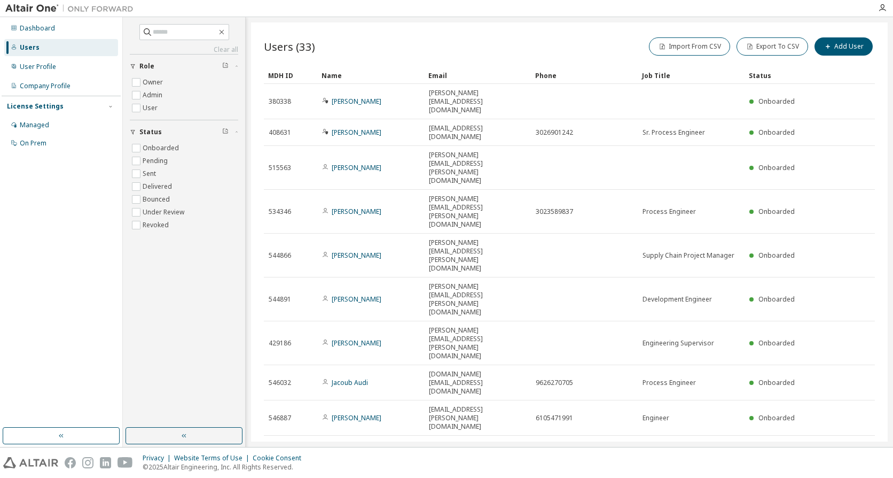
click at [863, 477] on icon "button" at bounding box center [864, 483] width 6 height 5
type input "*"
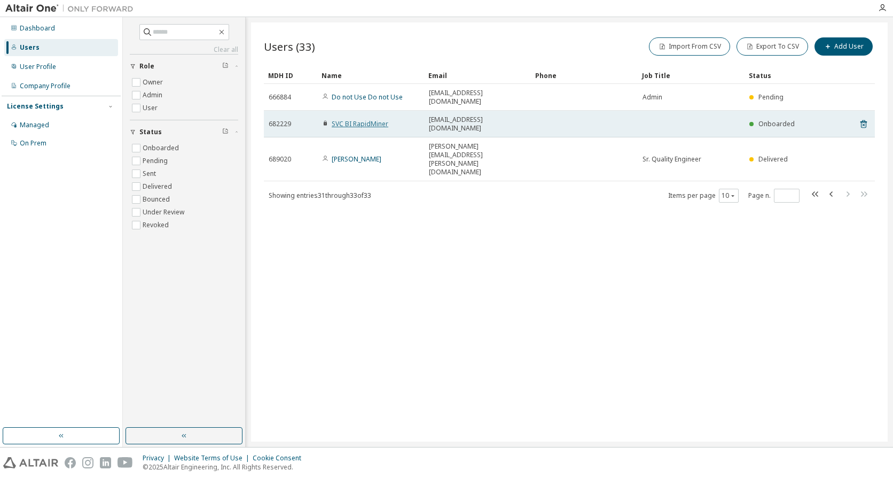
click at [368, 119] on link "SVC BI RapidMiner" at bounding box center [360, 123] width 57 height 9
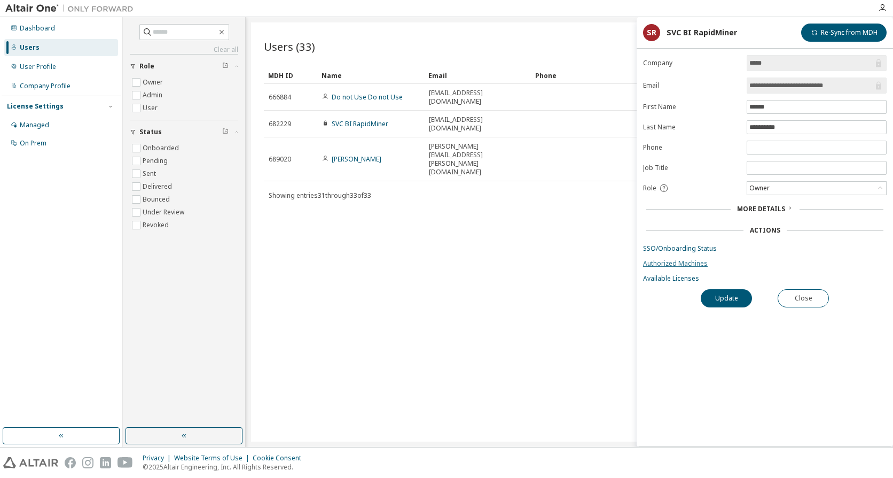
click at [691, 262] on link "Authorized Machines" at bounding box center [765, 263] width 244 height 9
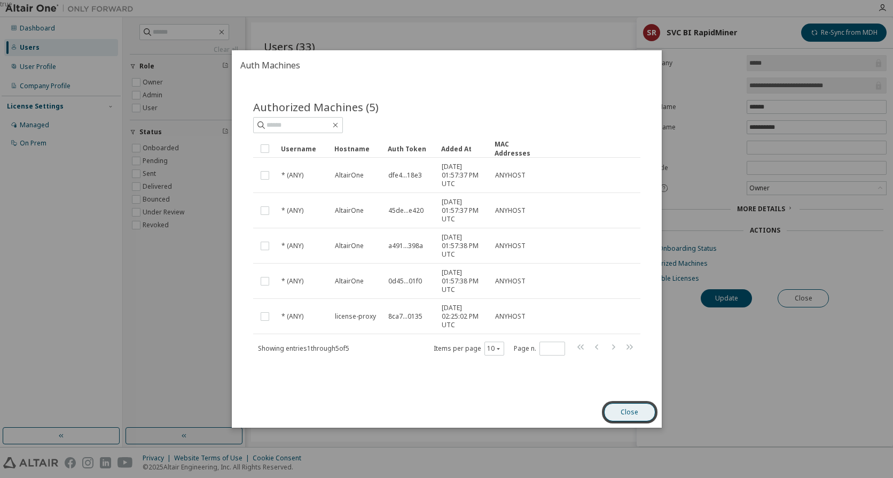
click at [645, 418] on button "Close" at bounding box center [629, 412] width 51 height 18
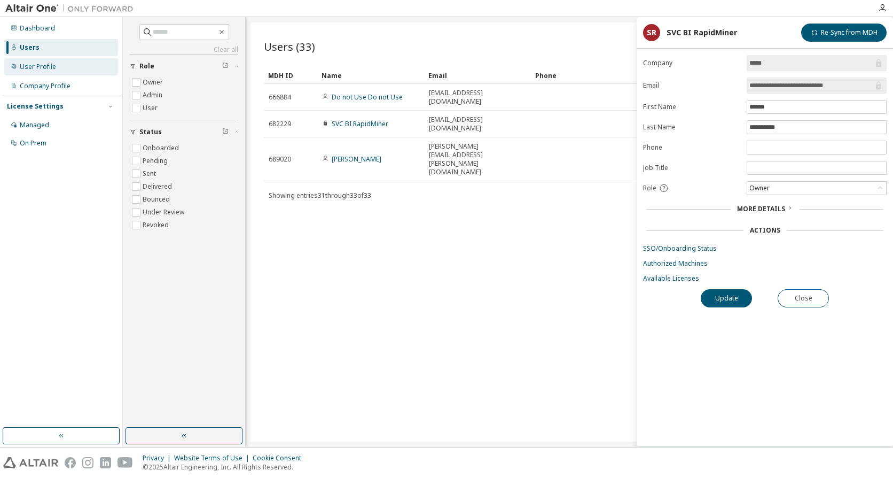
click at [48, 74] on div "User Profile" at bounding box center [61, 66] width 114 height 17
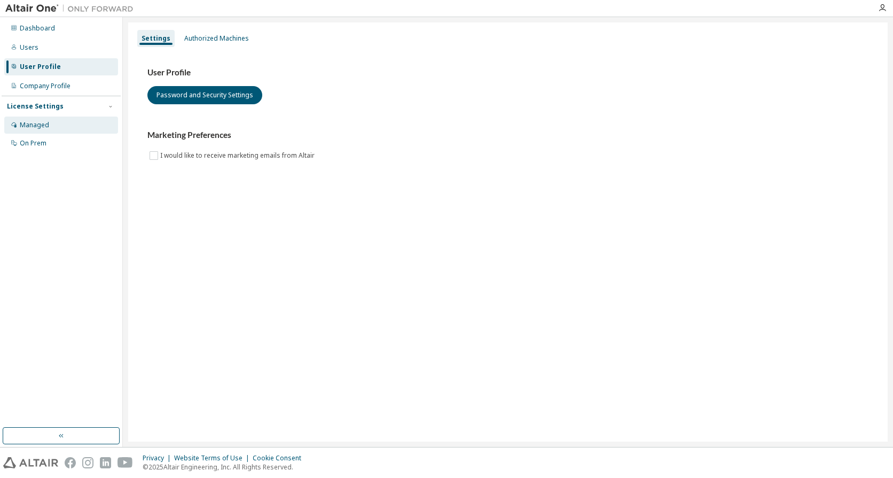
click at [56, 116] on div "Managed" at bounding box center [61, 124] width 114 height 17
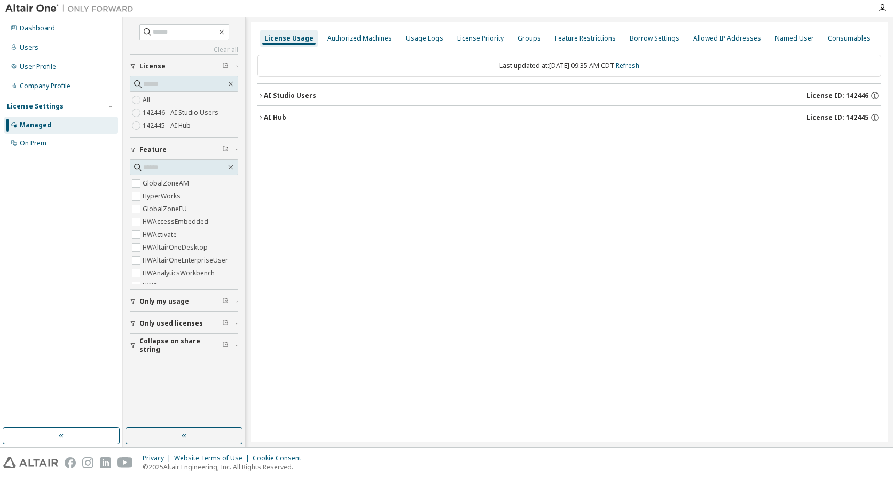
click at [299, 95] on div "AI Studio Users" at bounding box center [290, 95] width 52 height 9
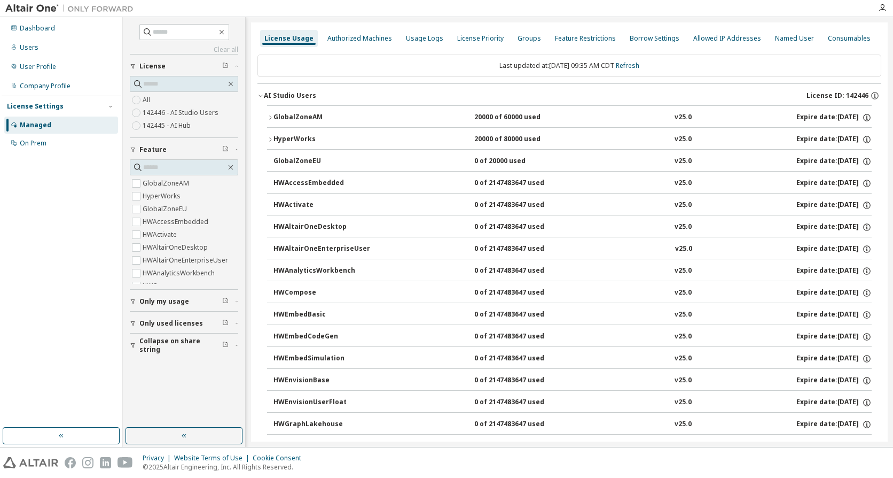
click at [294, 114] on div "GlobalZoneAM" at bounding box center [322, 118] width 96 height 10
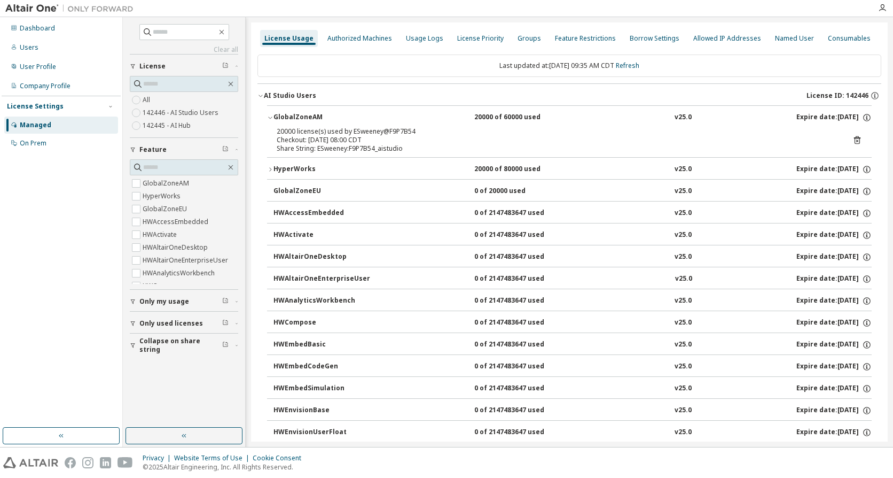
click at [294, 114] on div "GlobalZoneAM" at bounding box center [322, 118] width 96 height 10
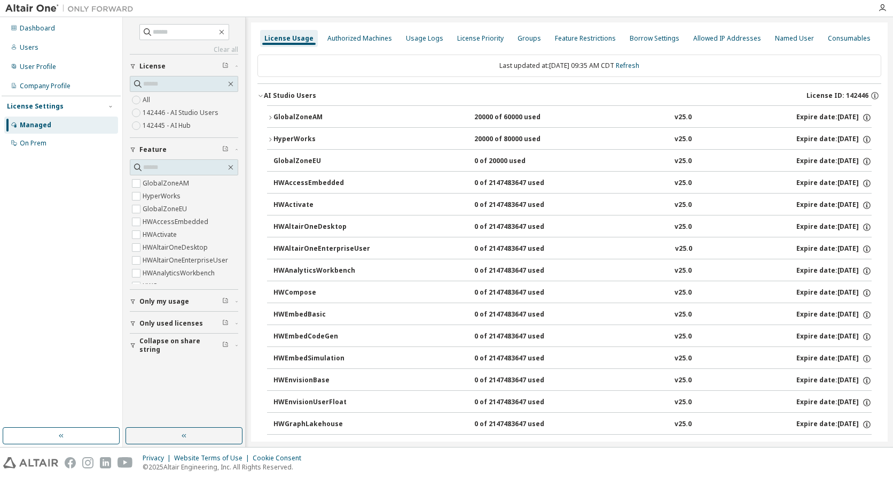
click at [295, 93] on div "AI Studio Users" at bounding box center [290, 95] width 52 height 9
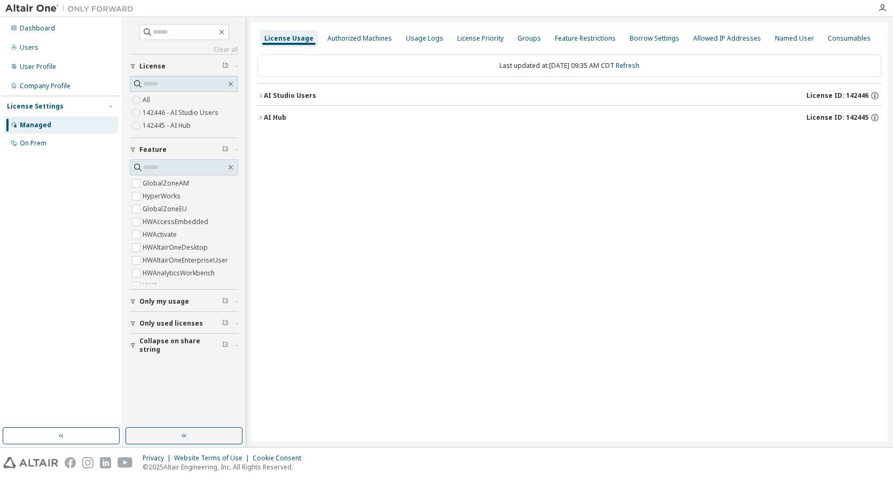
click at [277, 95] on div "AI Studio Users" at bounding box center [290, 95] width 52 height 9
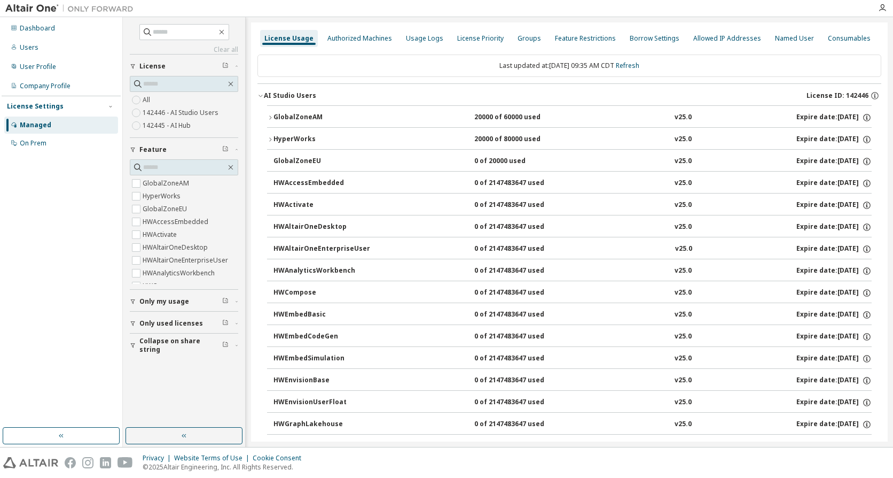
click at [277, 95] on div "AI Studio Users" at bounding box center [290, 95] width 52 height 9
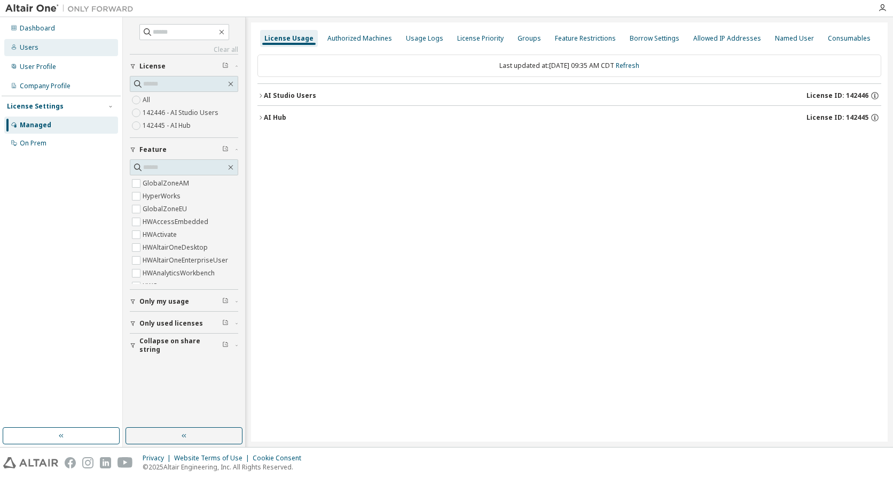
click at [59, 52] on div "Users" at bounding box center [61, 47] width 114 height 17
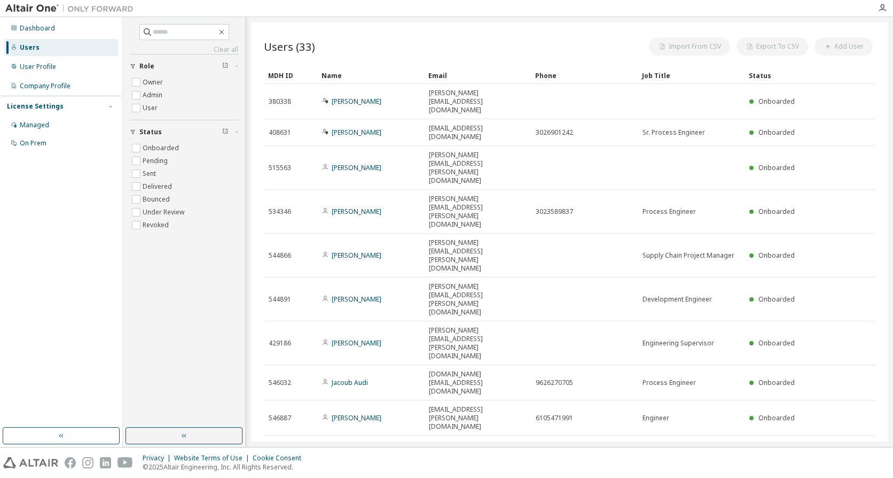
click at [864, 477] on icon "button" at bounding box center [864, 483] width 6 height 5
type input "*"
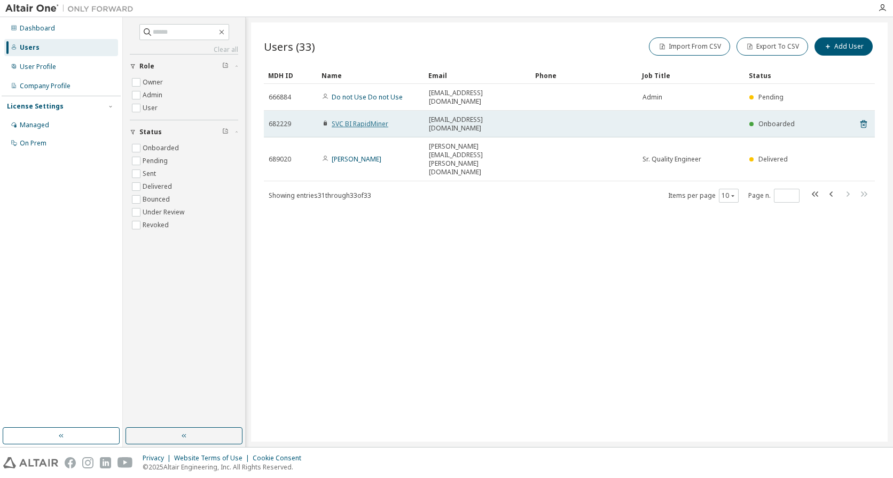
click at [353, 119] on link "SVC BI RapidMiner" at bounding box center [360, 123] width 57 height 9
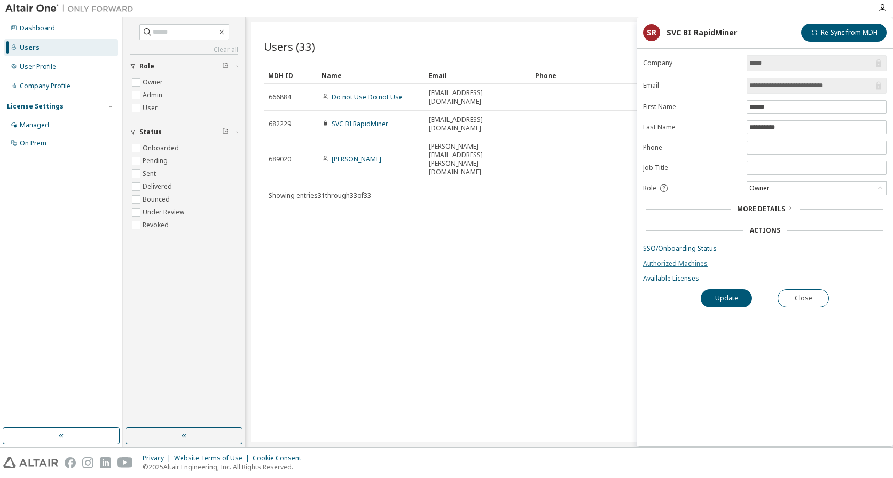
click at [692, 264] on link "Authorized Machines" at bounding box center [765, 263] width 244 height 9
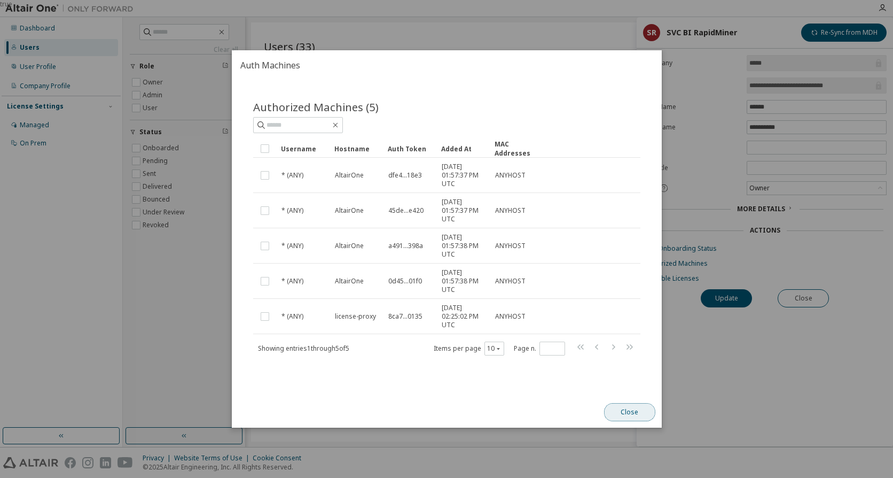
click at [629, 411] on button "Close" at bounding box center [629, 412] width 51 height 18
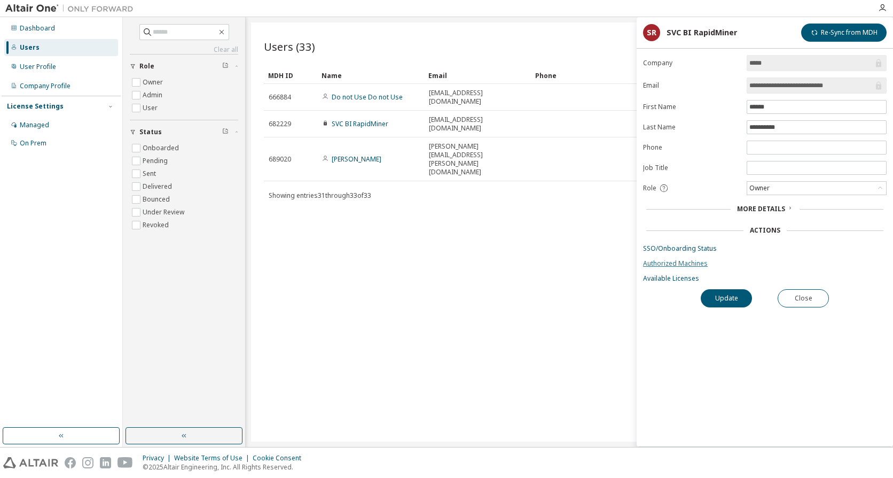
click at [685, 260] on link "Authorized Machines" at bounding box center [765, 263] width 244 height 9
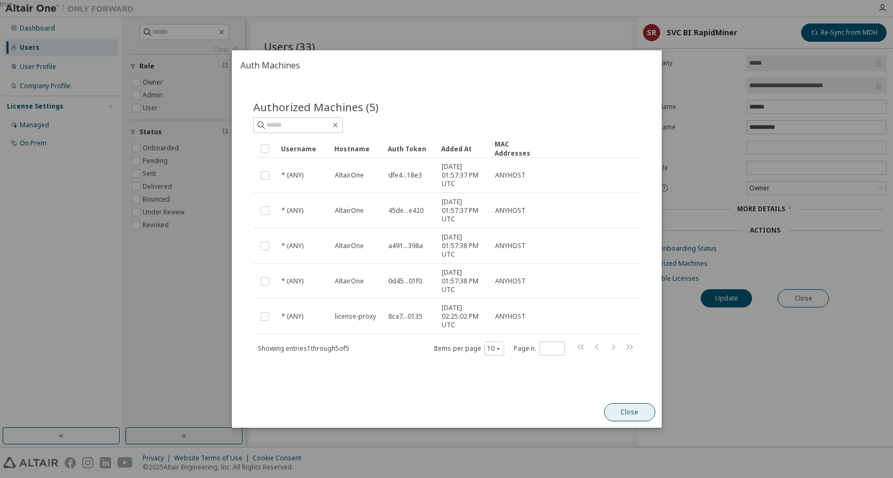
click at [634, 410] on button "Close" at bounding box center [629, 412] width 51 height 18
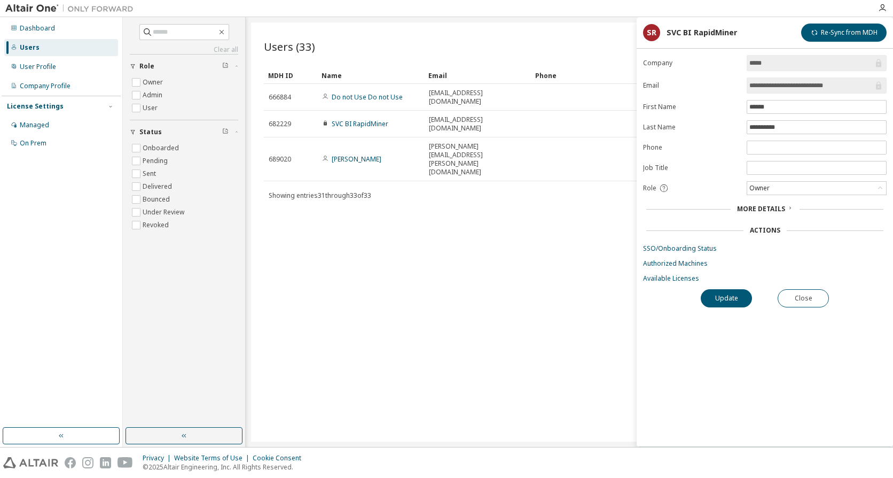
click at [799, 288] on div "**********" at bounding box center [765, 250] width 256 height 391
click at [801, 292] on button "Close" at bounding box center [803, 298] width 51 height 18
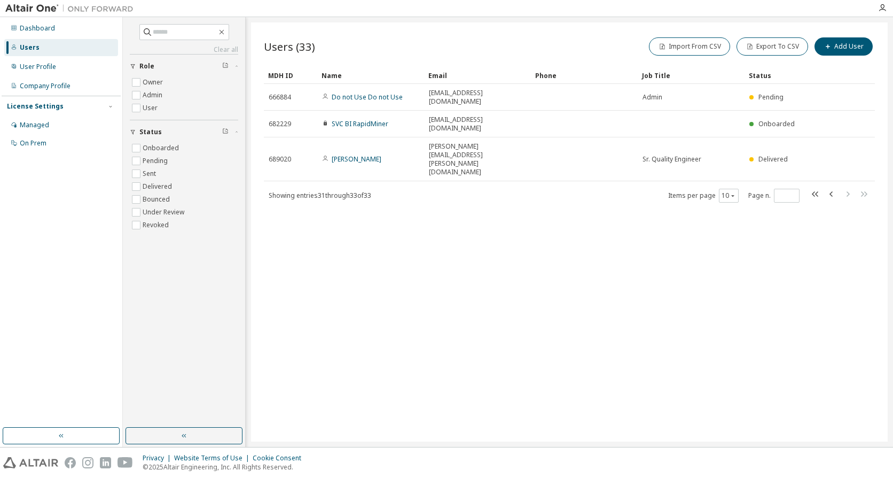
click at [599, 232] on div "Users (33) Import From CSV Export To CSV Add User Clear Load Save Save As Field…" at bounding box center [569, 231] width 637 height 419
click at [52, 207] on div "Dashboard Users User Profile Company Profile License Settings Managed On Prem" at bounding box center [61, 222] width 119 height 407
drag, startPoint x: 30, startPoint y: 146, endPoint x: 39, endPoint y: 129, distance: 18.9
drag, startPoint x: 39, startPoint y: 129, endPoint x: 21, endPoint y: 178, distance: 51.9
drag, startPoint x: 42, startPoint y: 110, endPoint x: 37, endPoint y: 88, distance: 21.9
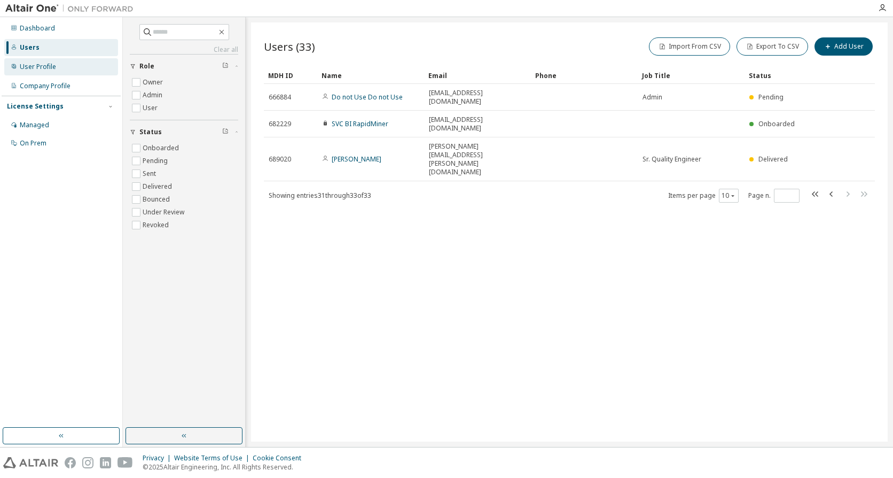
drag, startPoint x: 37, startPoint y: 88, endPoint x: 38, endPoint y: 67, distance: 20.8
drag, startPoint x: 38, startPoint y: 67, endPoint x: 34, endPoint y: 49, distance: 19.1
drag, startPoint x: 34, startPoint y: 49, endPoint x: 32, endPoint y: 32, distance: 16.7
drag, startPoint x: 228, startPoint y: 9, endPoint x: 210, endPoint y: 9, distance: 17.1
click at [210, 9] on div at bounding box center [505, 8] width 733 height 17
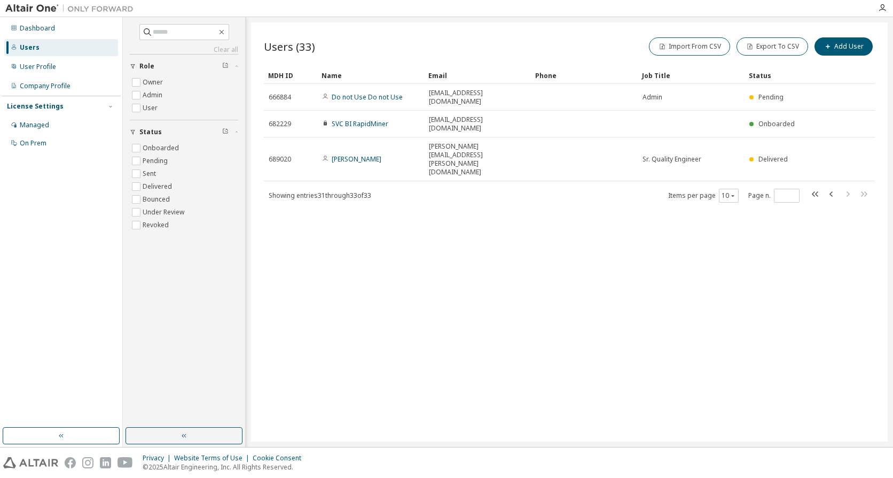
drag, startPoint x: 431, startPoint y: 282, endPoint x: 429, endPoint y: 274, distance: 8.3
click at [341, 191] on span "Showing entries 31 through 33 of 33" at bounding box center [320, 195] width 103 height 9
click at [329, 191] on span "Showing entries 31 through 33 of 33" at bounding box center [320, 195] width 103 height 9
click at [411, 241] on div "Users (33) Import From CSV Export To CSV Add User Clear Load Save Save As Field…" at bounding box center [569, 231] width 637 height 419
